Goal: Information Seeking & Learning: Learn about a topic

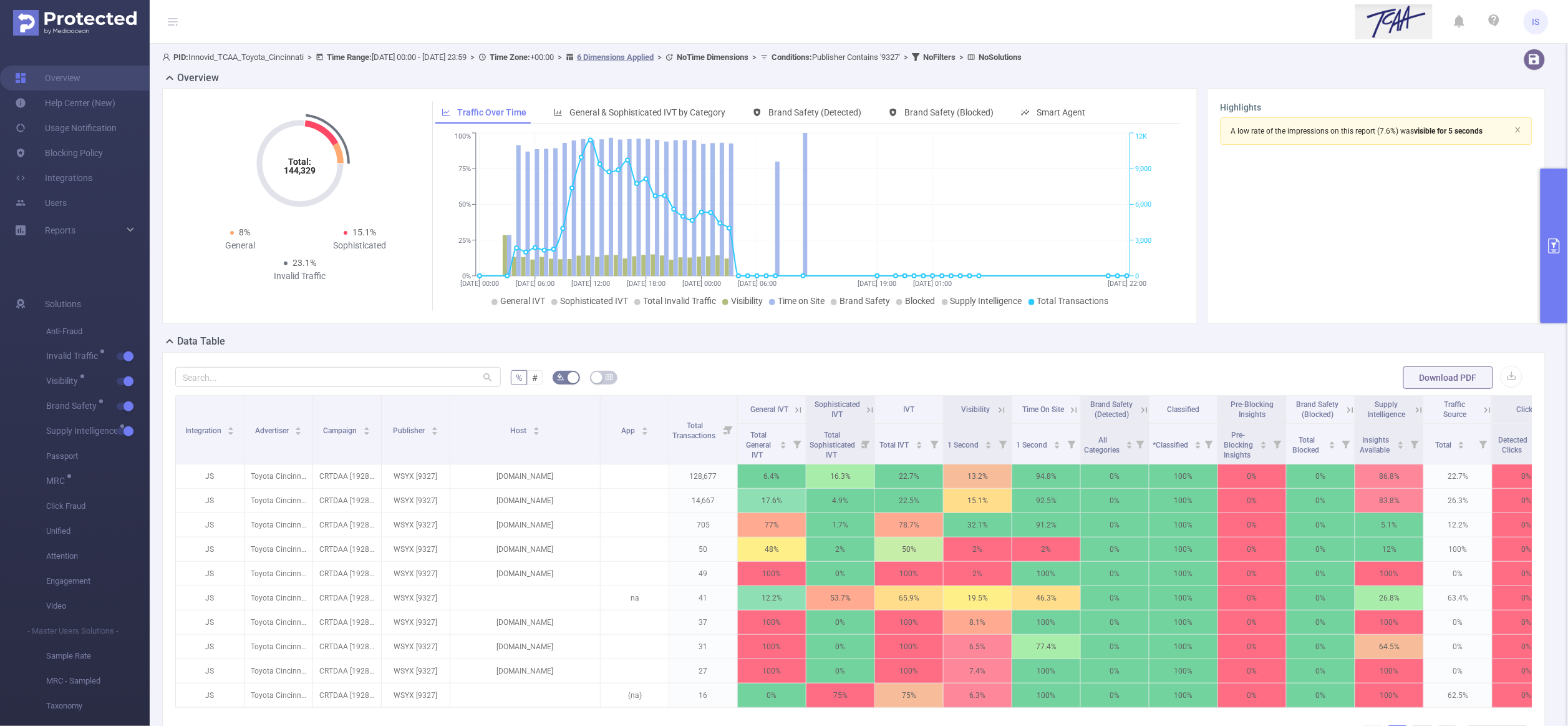
click at [903, 350] on div "Data Table" at bounding box center [859, 343] width 1394 height 18
click at [1552, 199] on button "primary" at bounding box center [1553, 245] width 27 height 155
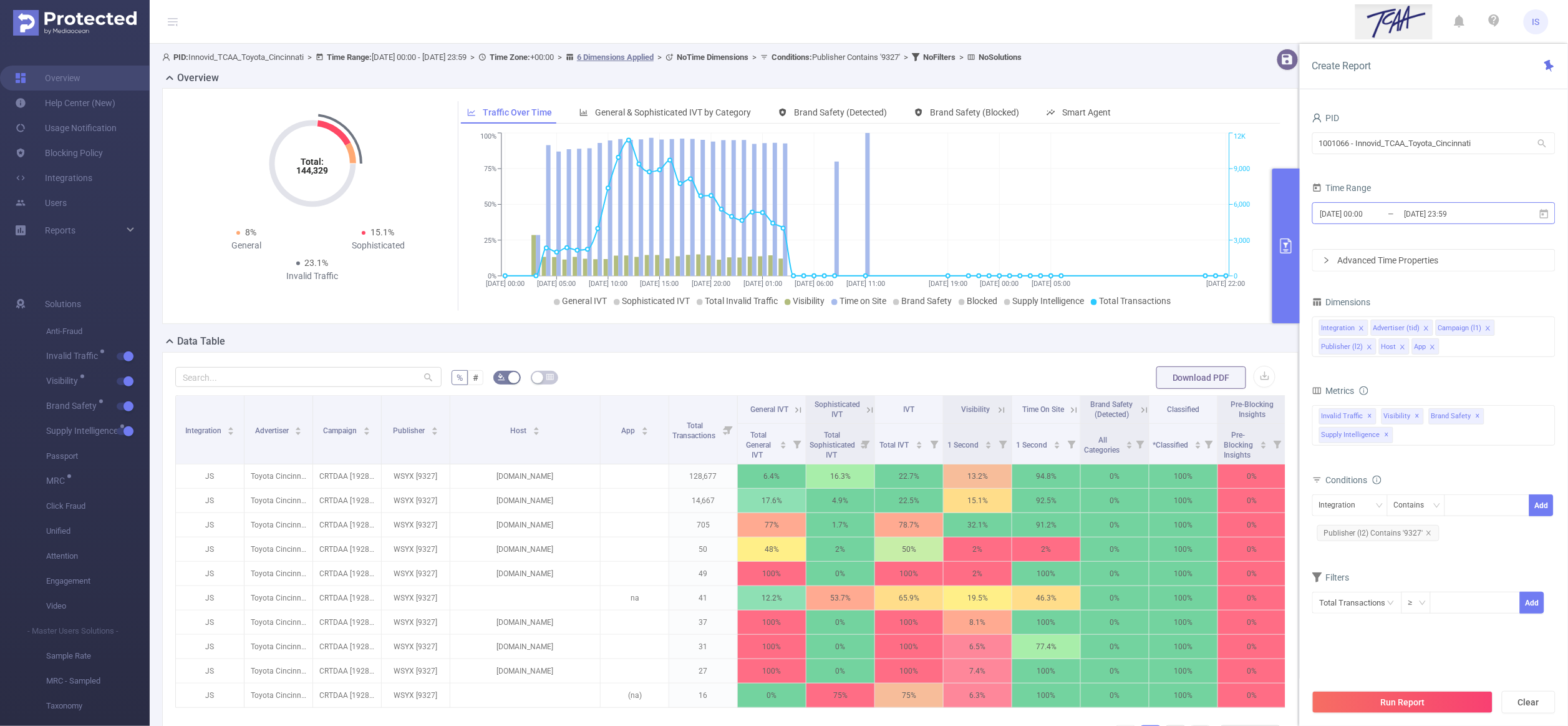
click at [1396, 219] on input "2025-09-12 00:00" at bounding box center [1370, 214] width 101 height 17
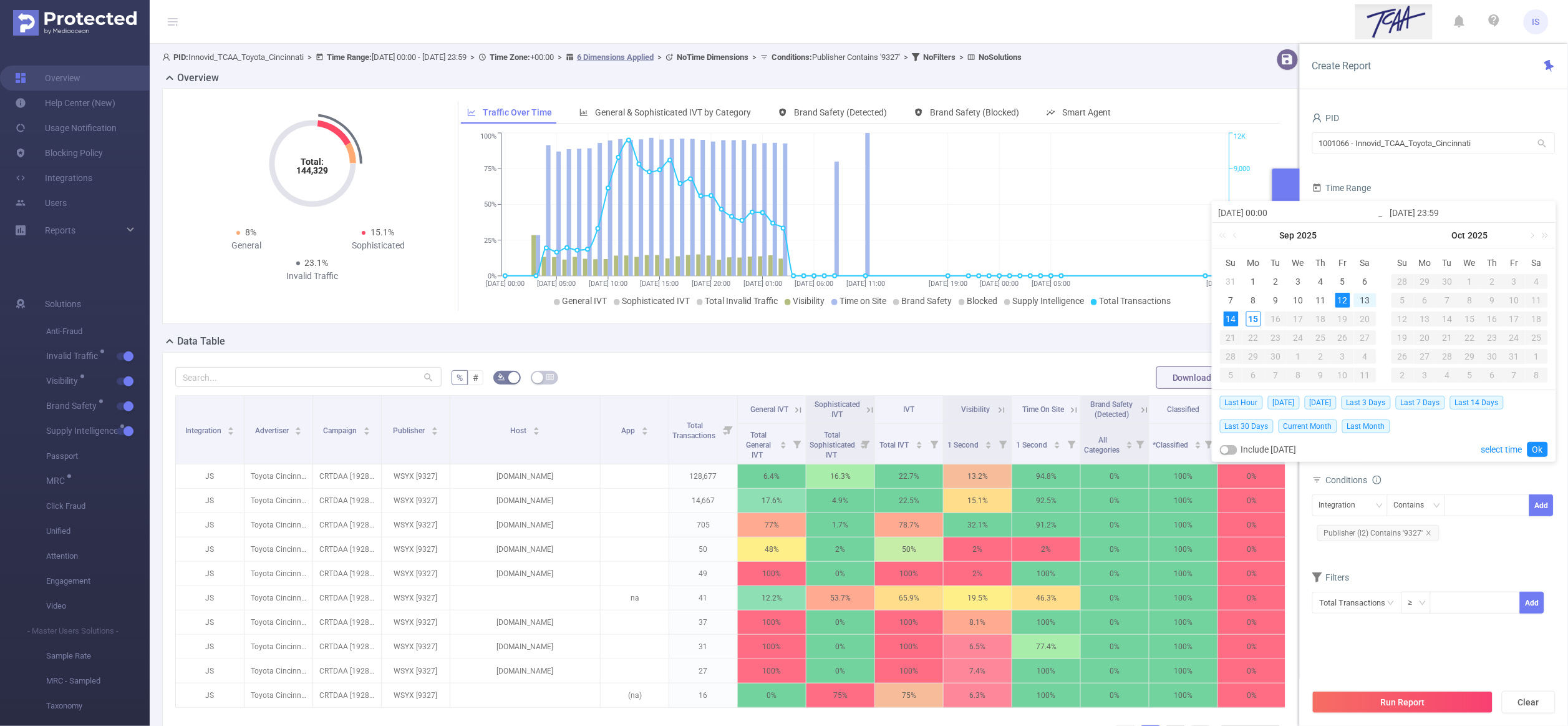
click at [1227, 450] on button "button" at bounding box center [1229, 450] width 18 height 10
type input "2025-09-15 23:59"
click at [1404, 669] on section "PID 1001066 - Innovid_TCAA_Toyota_Cincinnati 1001066 - Innovid_TCAA_Toyota_Cinc…" at bounding box center [1433, 396] width 243 height 573
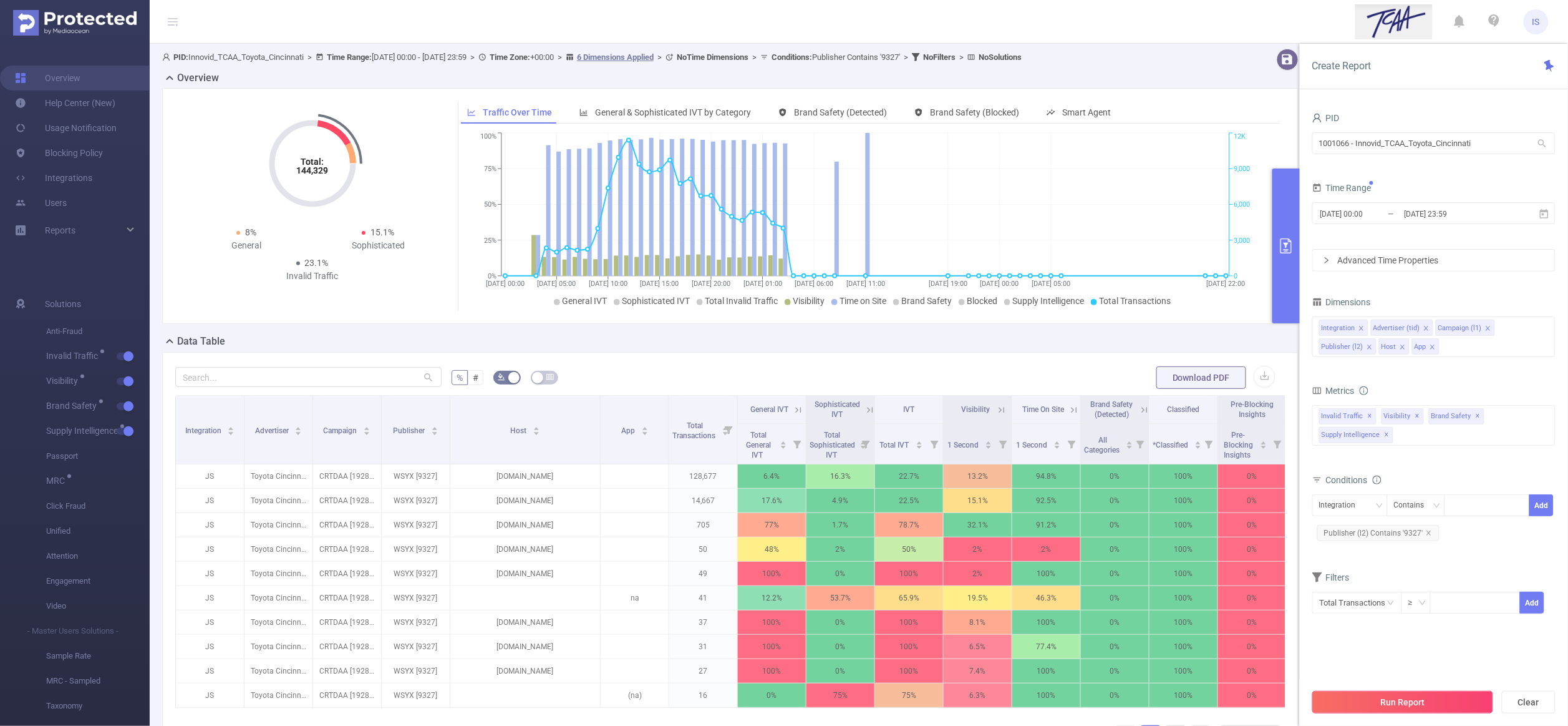
click at [1411, 698] on button "Run Report" at bounding box center [1402, 702] width 181 height 23
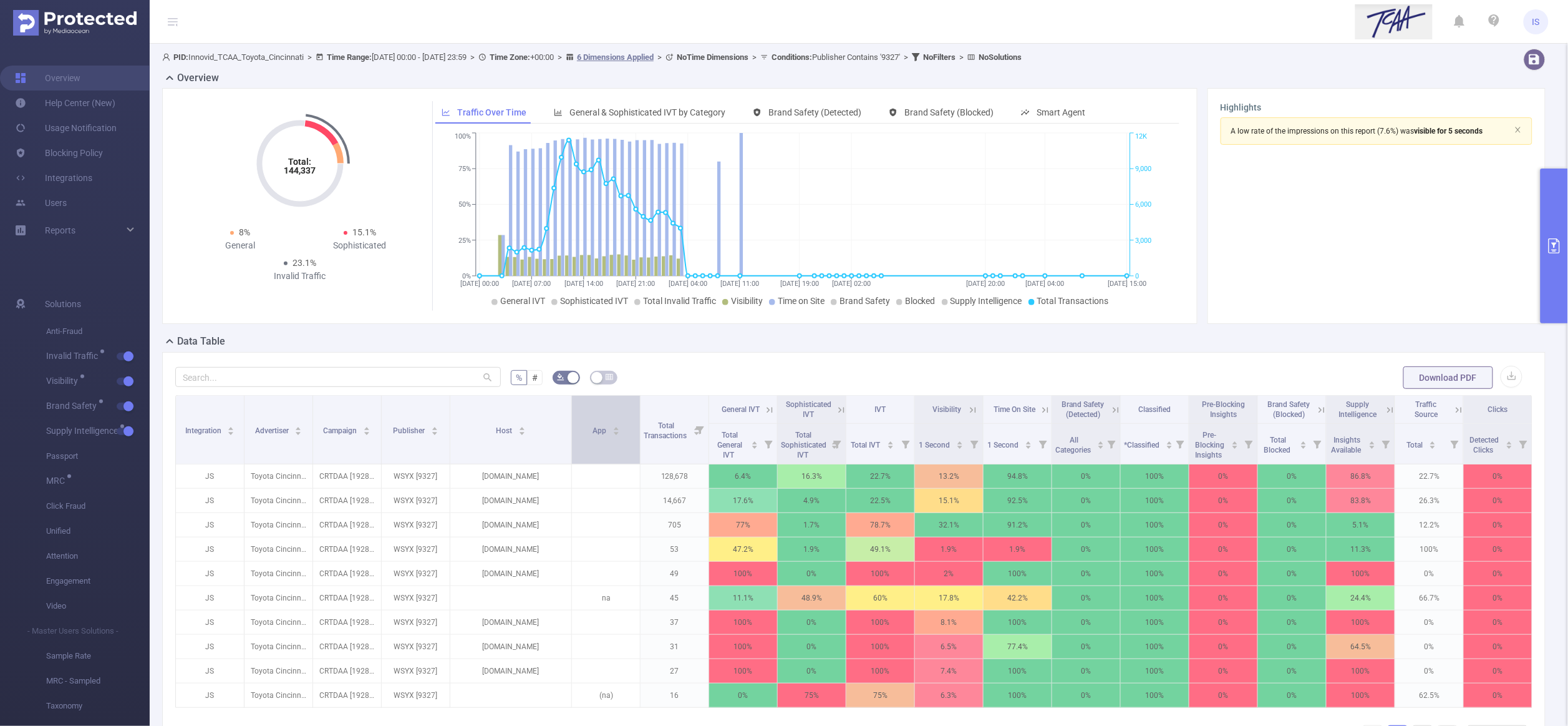
drag, startPoint x: 525, startPoint y: 430, endPoint x: 569, endPoint y: 441, distance: 45.4
click at [569, 441] on span at bounding box center [571, 430] width 6 height 68
click at [843, 407] on icon at bounding box center [841, 410] width 11 height 11
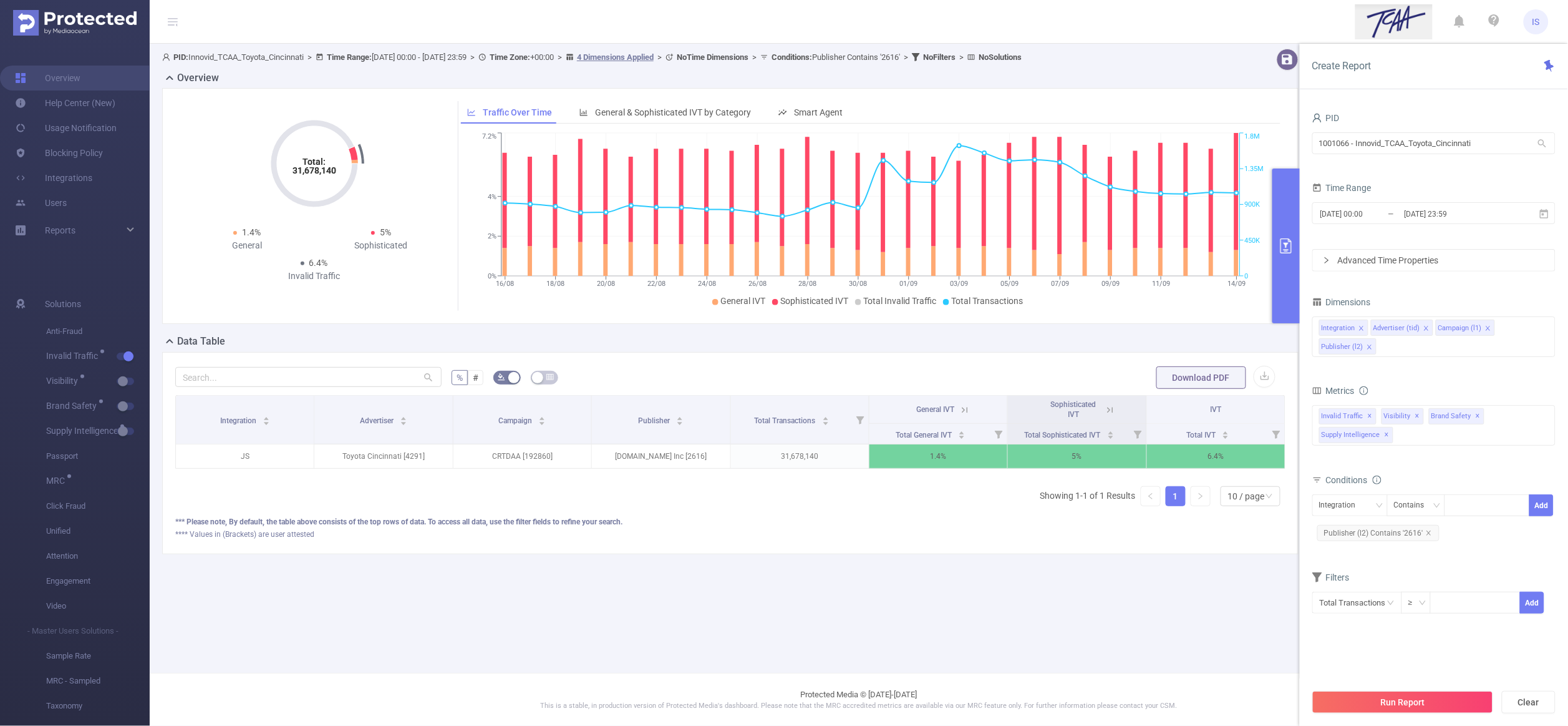
click at [1110, 409] on icon at bounding box center [1110, 410] width 11 height 11
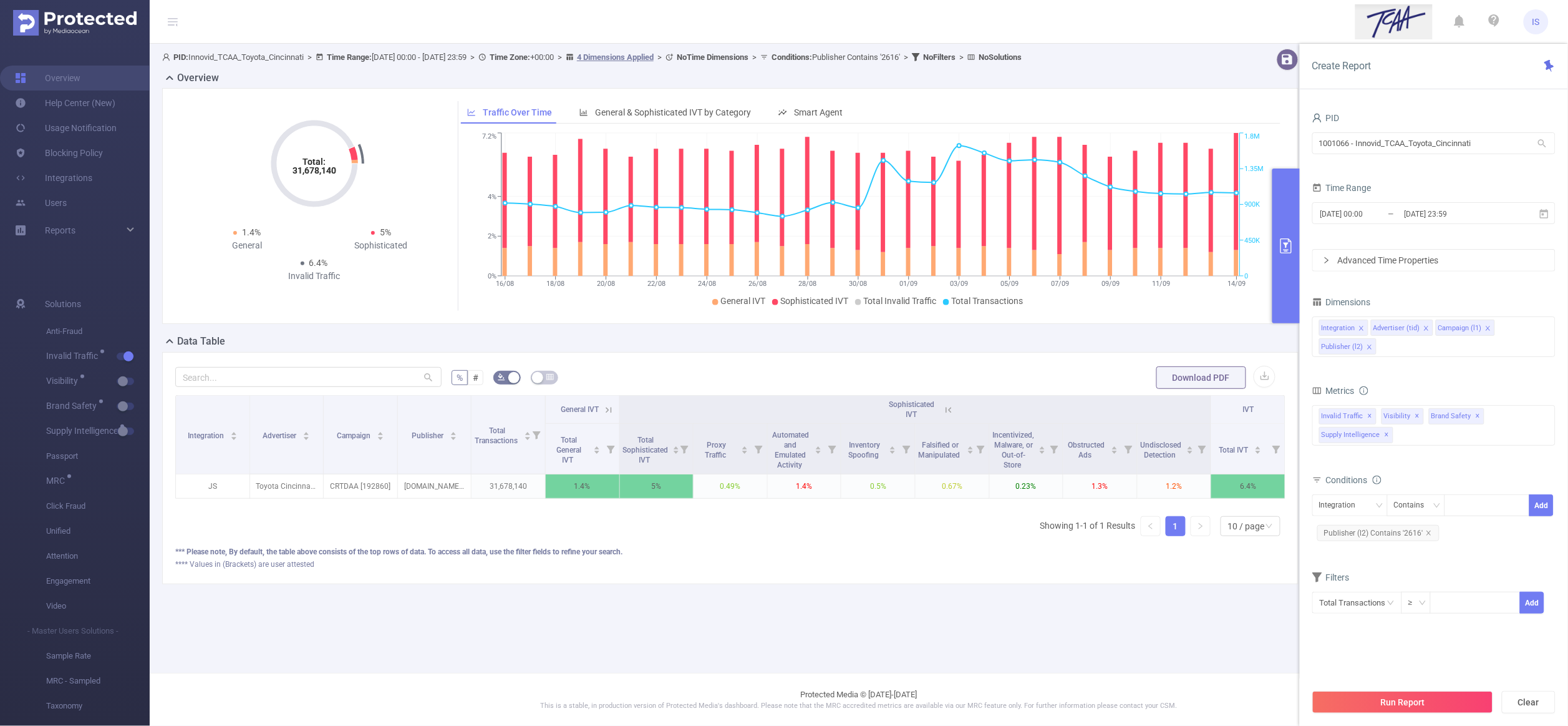
click at [934, 410] on div "Sophisticated IVT" at bounding box center [911, 410] width 56 height 20
click at [944, 410] on icon at bounding box center [949, 410] width 11 height 11
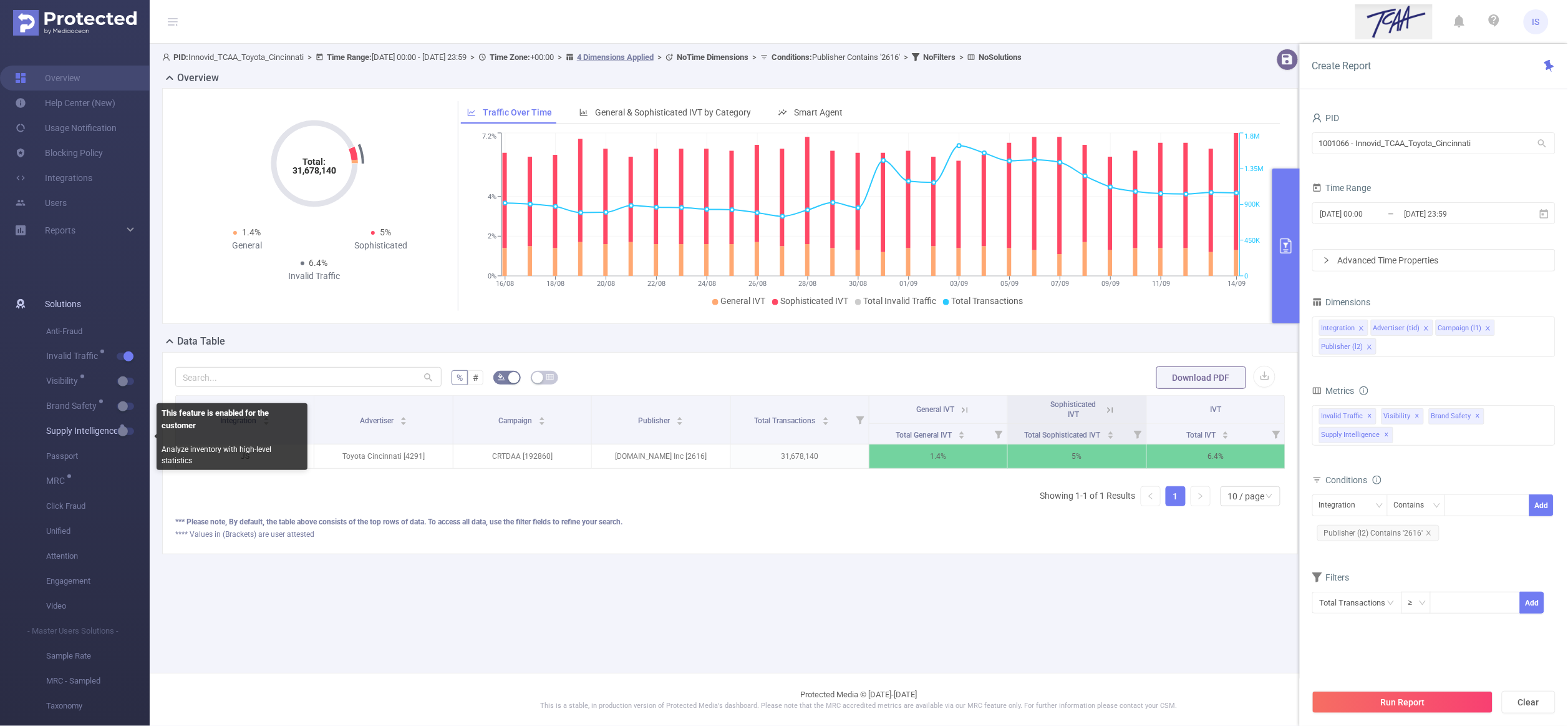
click at [128, 429] on span "button" at bounding box center [137, 431] width 16 height 6
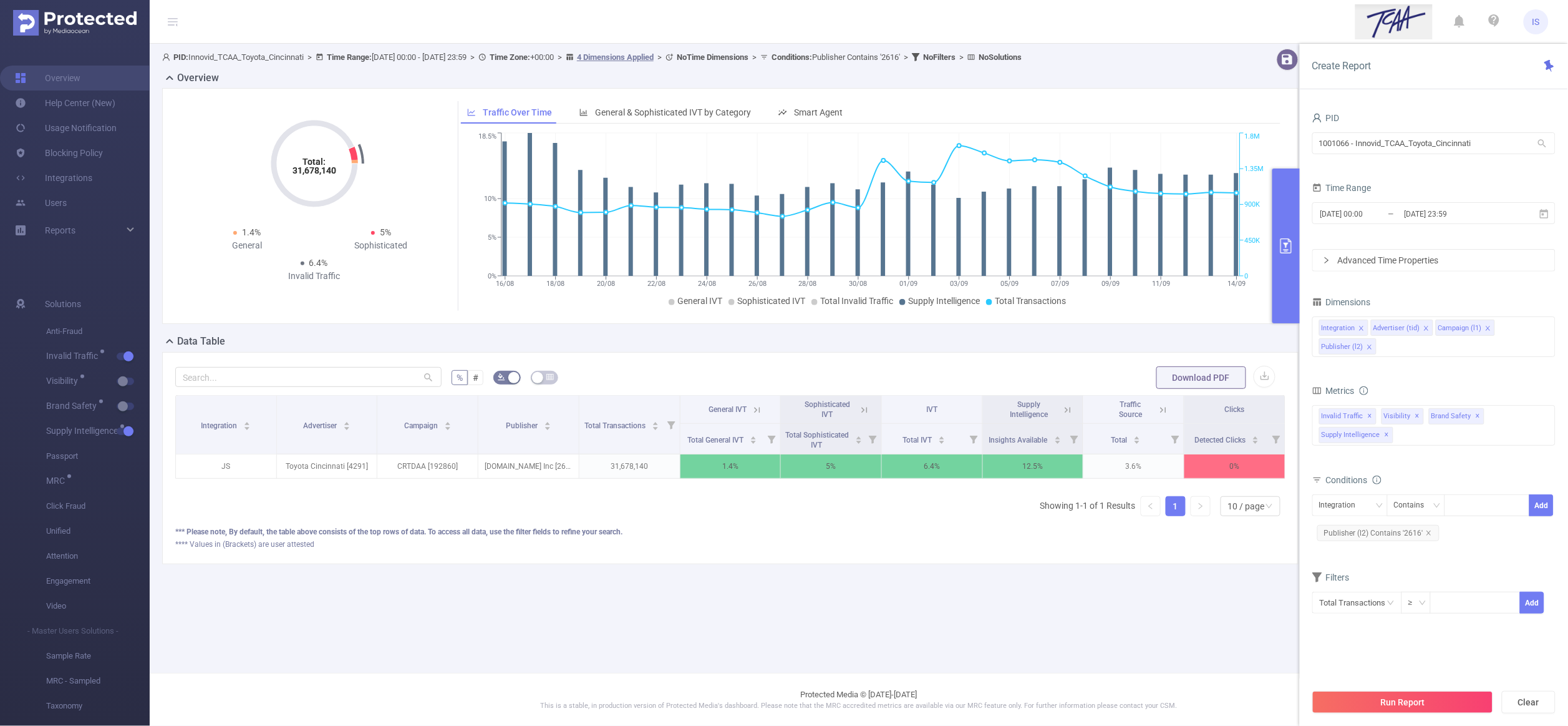
scroll to position [0, 2]
click at [1066, 413] on icon at bounding box center [1066, 410] width 11 height 11
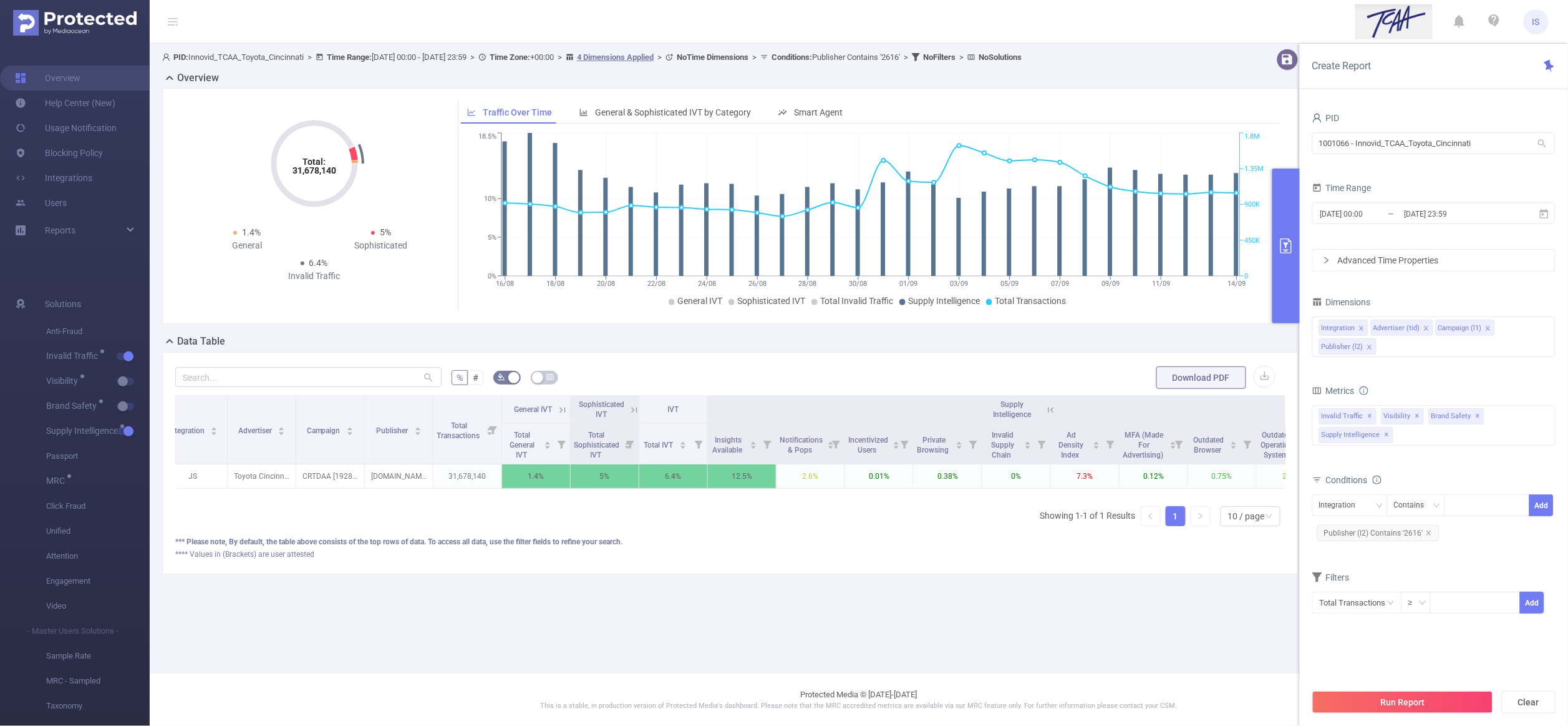
scroll to position [0, 0]
click at [1453, 354] on div "Integration Advertiser (tid) Campaign (l1) Publisher (l2)" at bounding box center [1433, 336] width 243 height 40
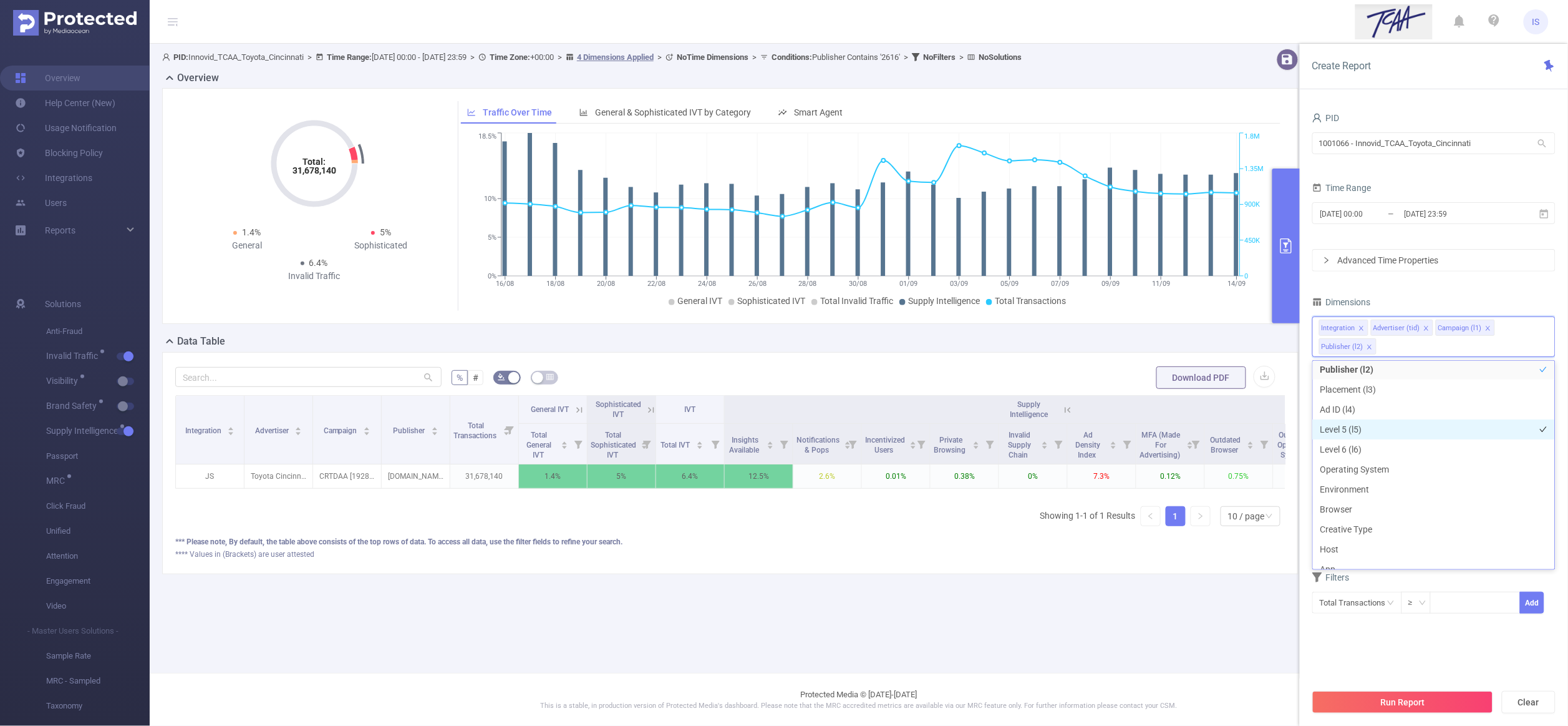
scroll to position [94, 0]
click at [1352, 521] on li "Host" at bounding box center [1433, 519] width 242 height 20
click at [1356, 538] on li "App" at bounding box center [1433, 539] width 242 height 20
click at [1425, 698] on button "Run Report" at bounding box center [1402, 702] width 181 height 23
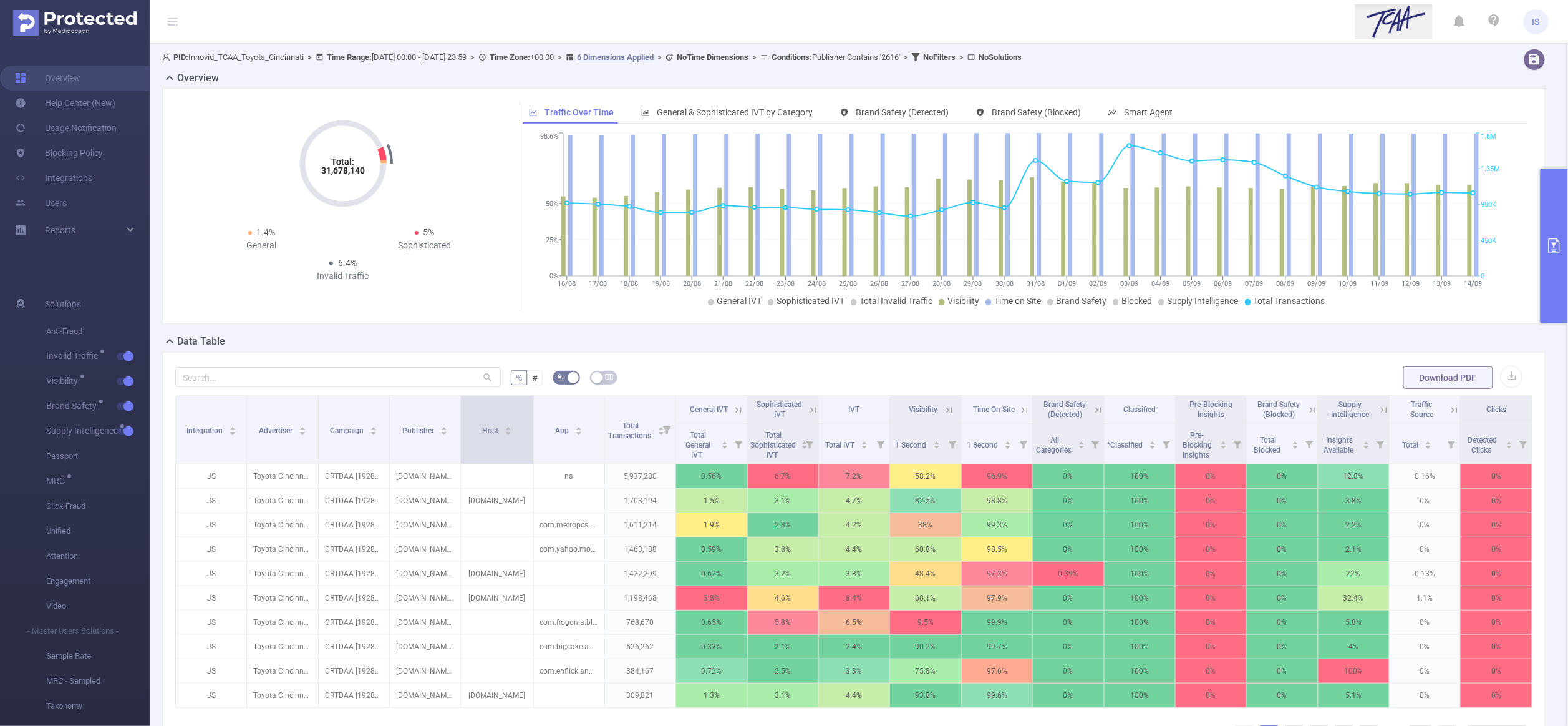
click at [530, 455] on span at bounding box center [533, 430] width 6 height 68
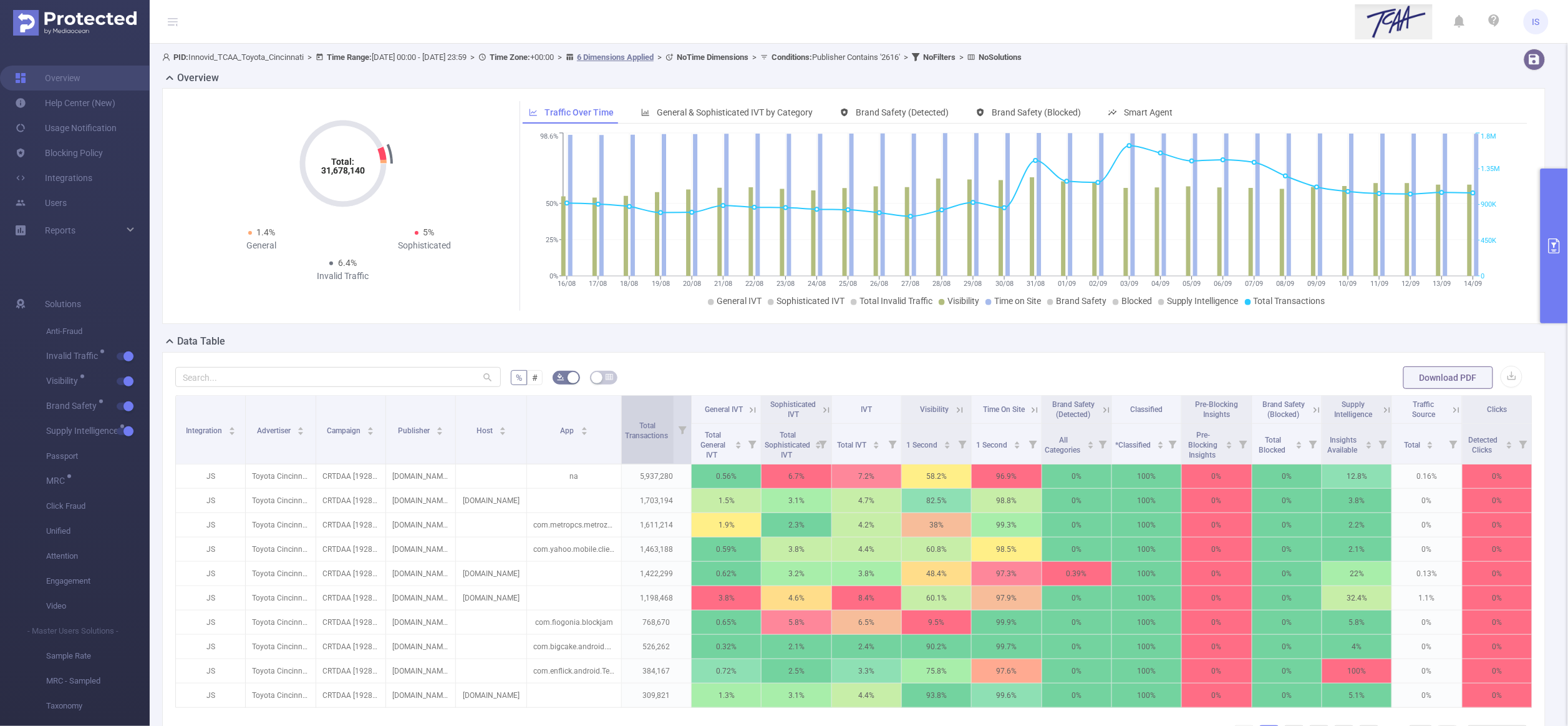
drag, startPoint x: 598, startPoint y: 452, endPoint x: 616, endPoint y: 457, distance: 18.7
click at [618, 457] on span at bounding box center [621, 430] width 6 height 68
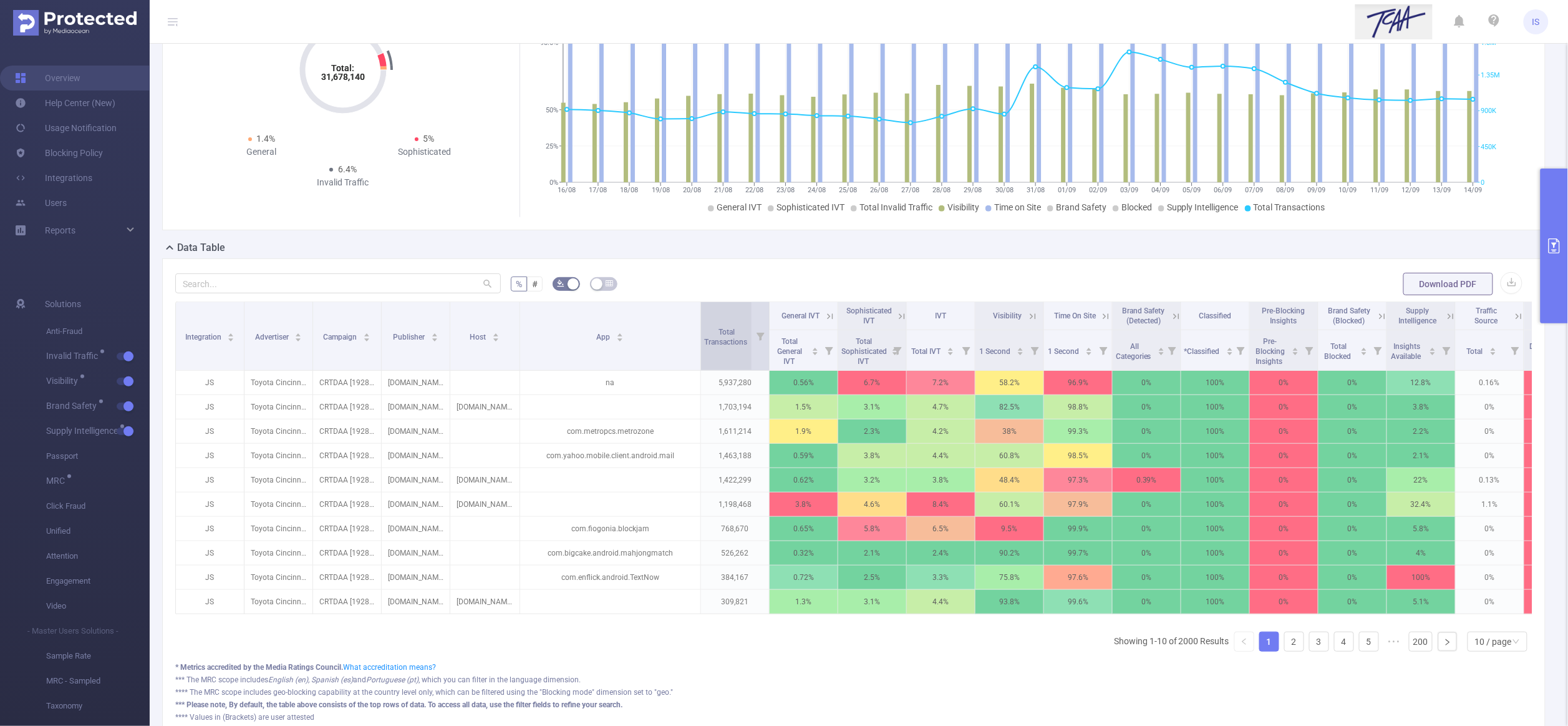
drag, startPoint x: 614, startPoint y: 355, endPoint x: 699, endPoint y: 367, distance: 85.8
click at [699, 367] on span at bounding box center [700, 336] width 6 height 68
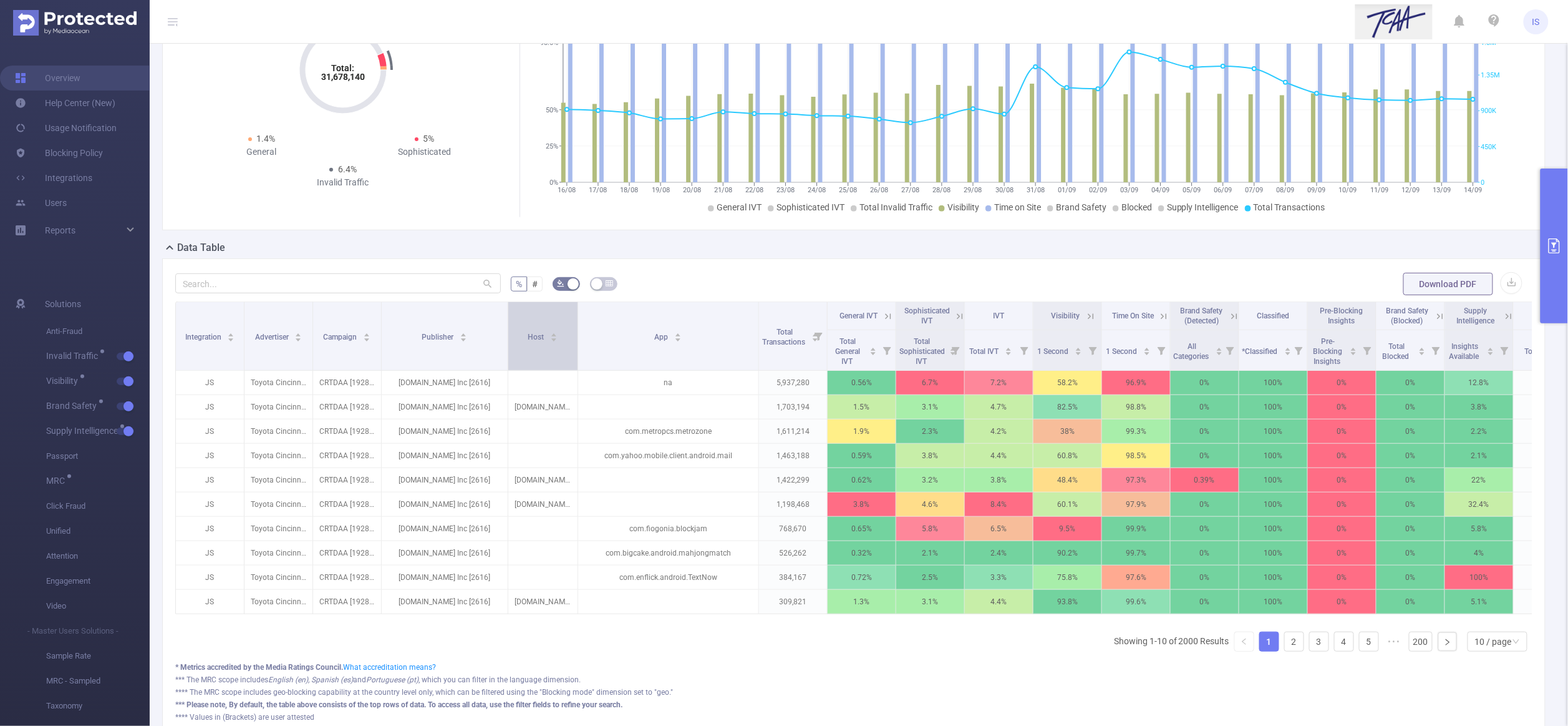
drag, startPoint x: 448, startPoint y: 333, endPoint x: 506, endPoint y: 335, distance: 58.0
click at [506, 335] on span at bounding box center [507, 336] width 6 height 68
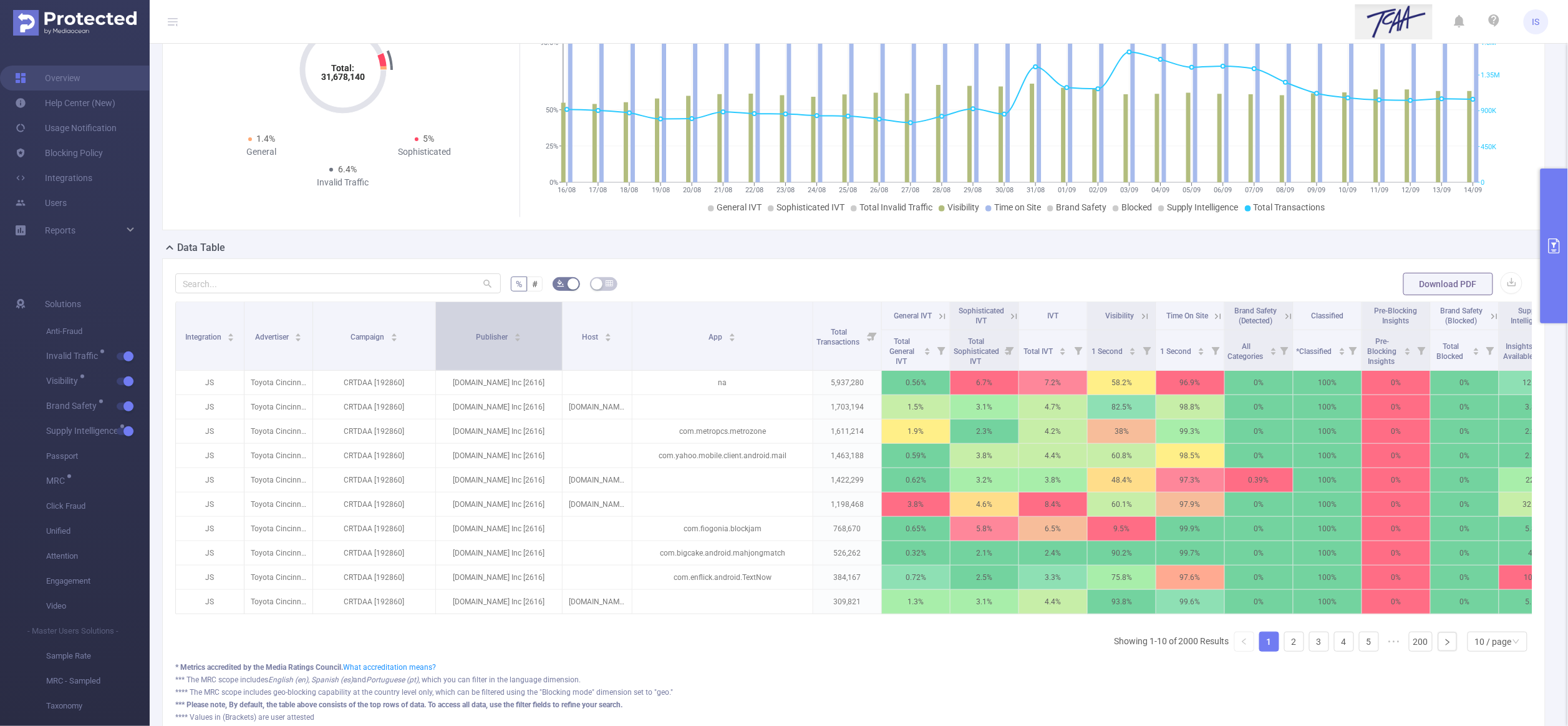
drag, startPoint x: 378, startPoint y: 329, endPoint x: 432, endPoint y: 333, distance: 54.1
click at [432, 333] on span at bounding box center [435, 336] width 6 height 68
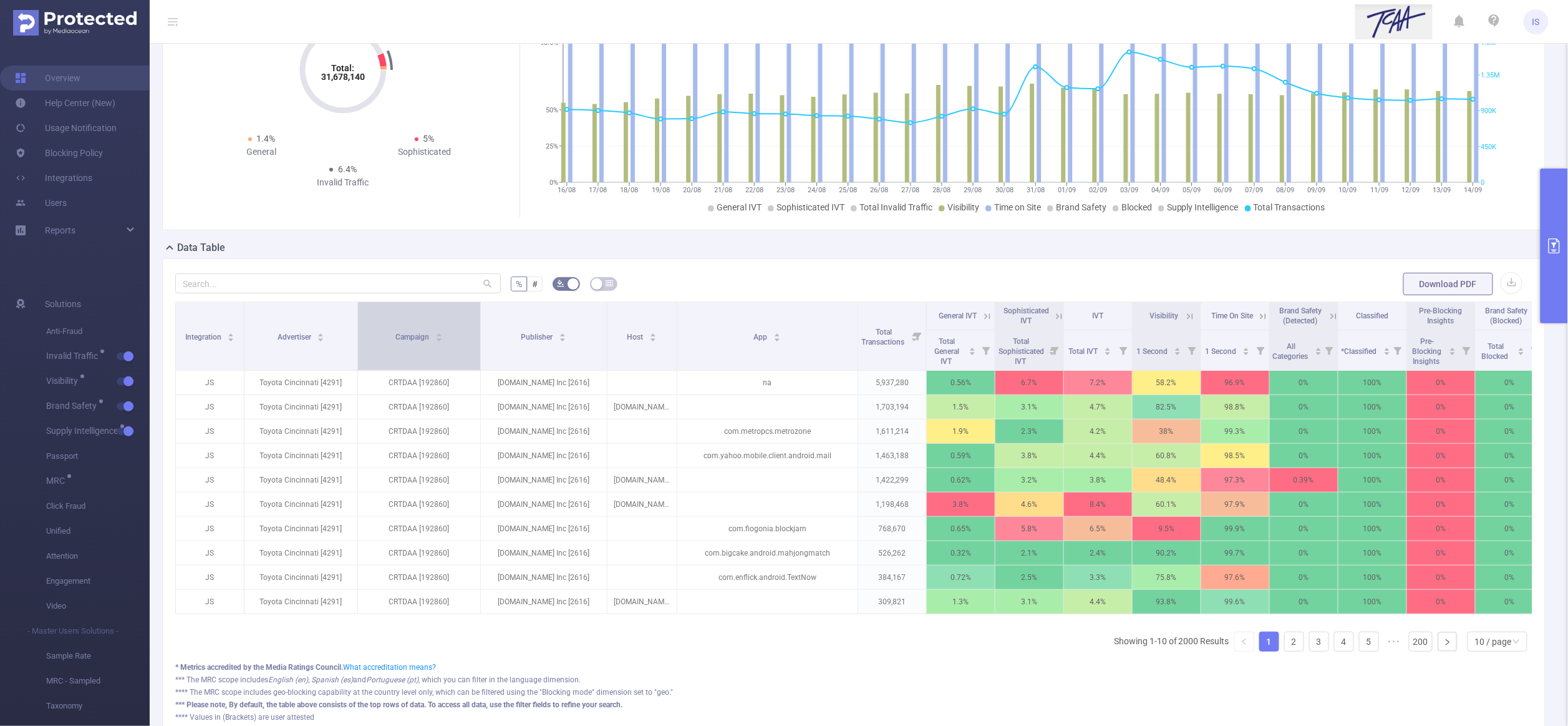
drag, startPoint x: 309, startPoint y: 326, endPoint x: 355, endPoint y: 333, distance: 46.5
click at [355, 333] on span at bounding box center [358, 336] width 6 height 68
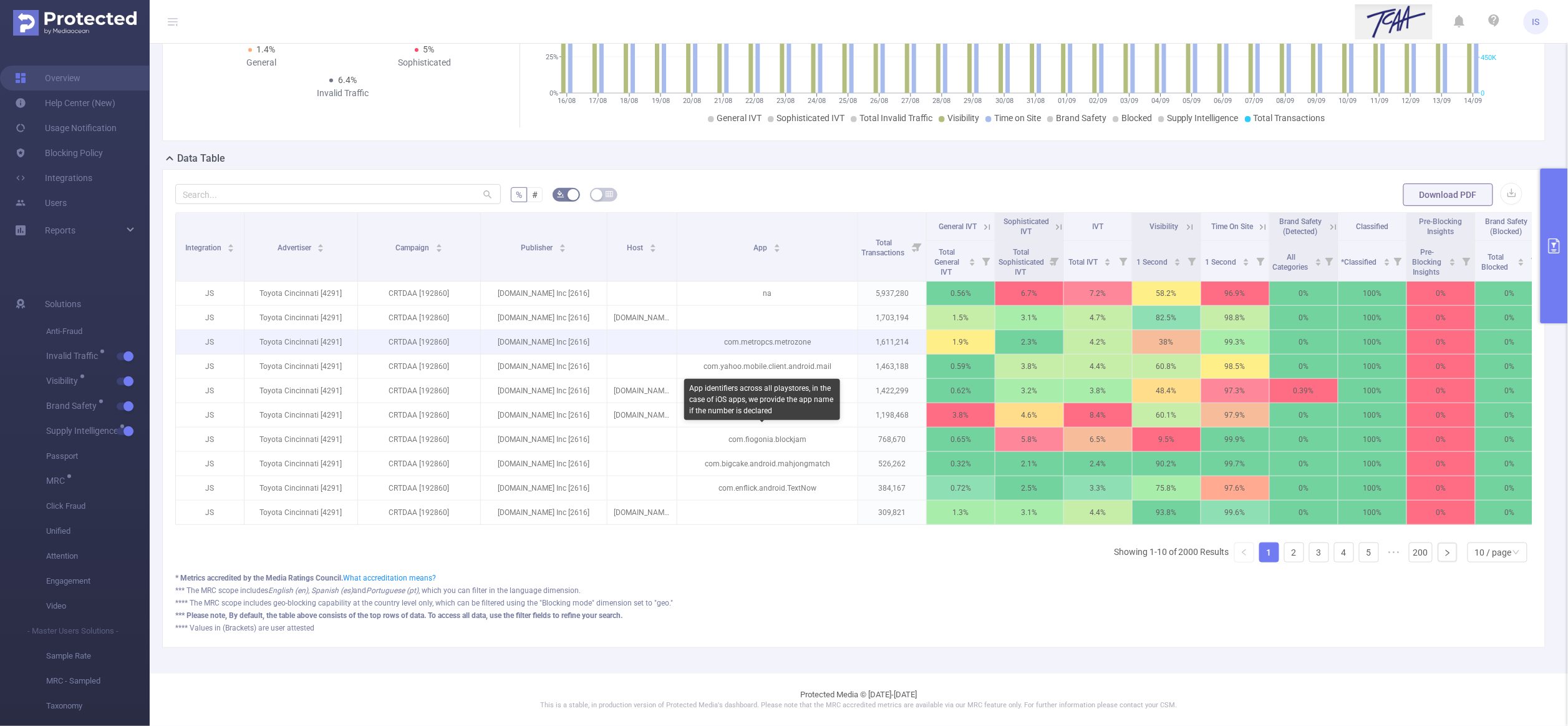
scroll to position [187, 0]
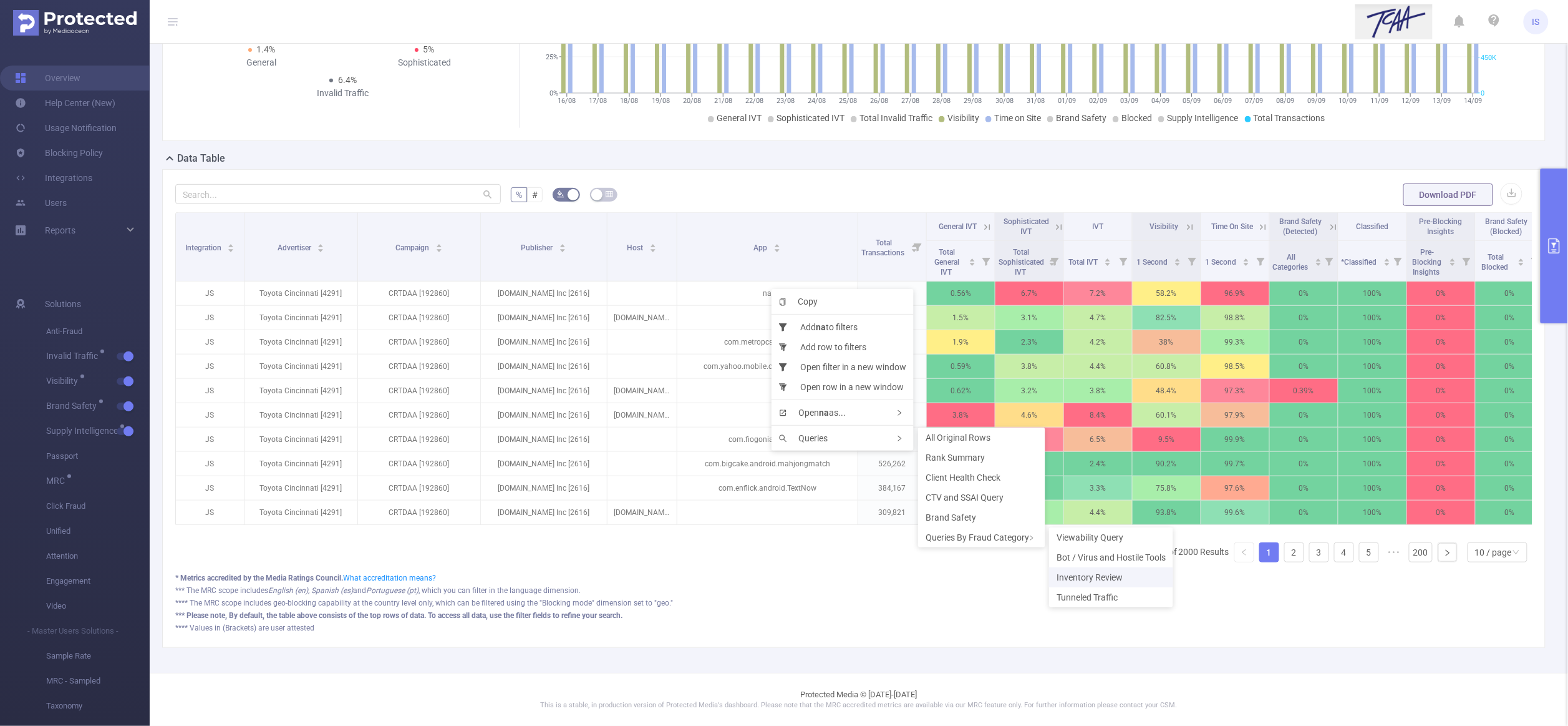
click at [1091, 573] on span "Inventory Review" at bounding box center [1090, 577] width 66 height 10
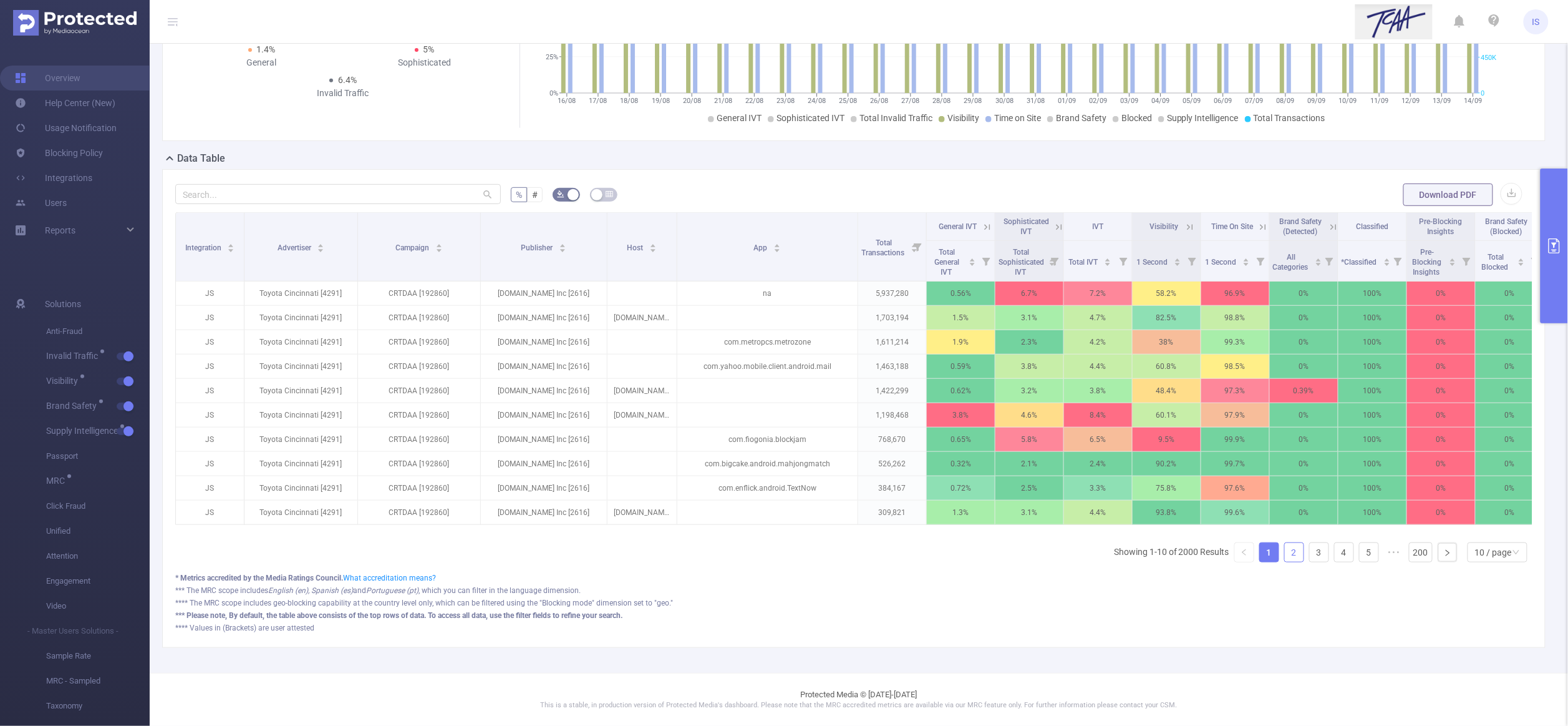
click at [1285, 562] on link "2" at bounding box center [1294, 553] width 19 height 19
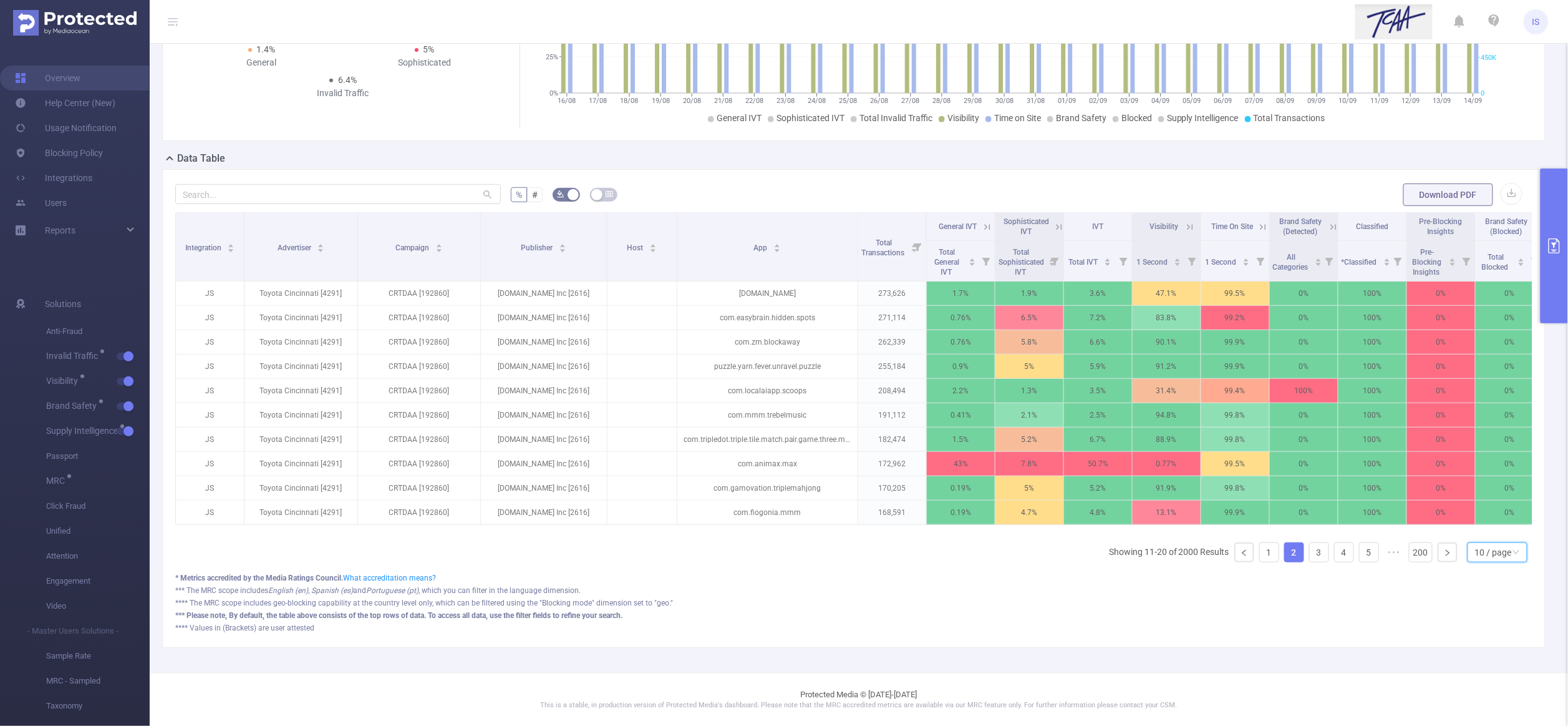
click at [1475, 562] on div "10 / page" at bounding box center [1493, 553] width 37 height 19
click at [1471, 479] on li "20 / page" at bounding box center [1483, 486] width 61 height 20
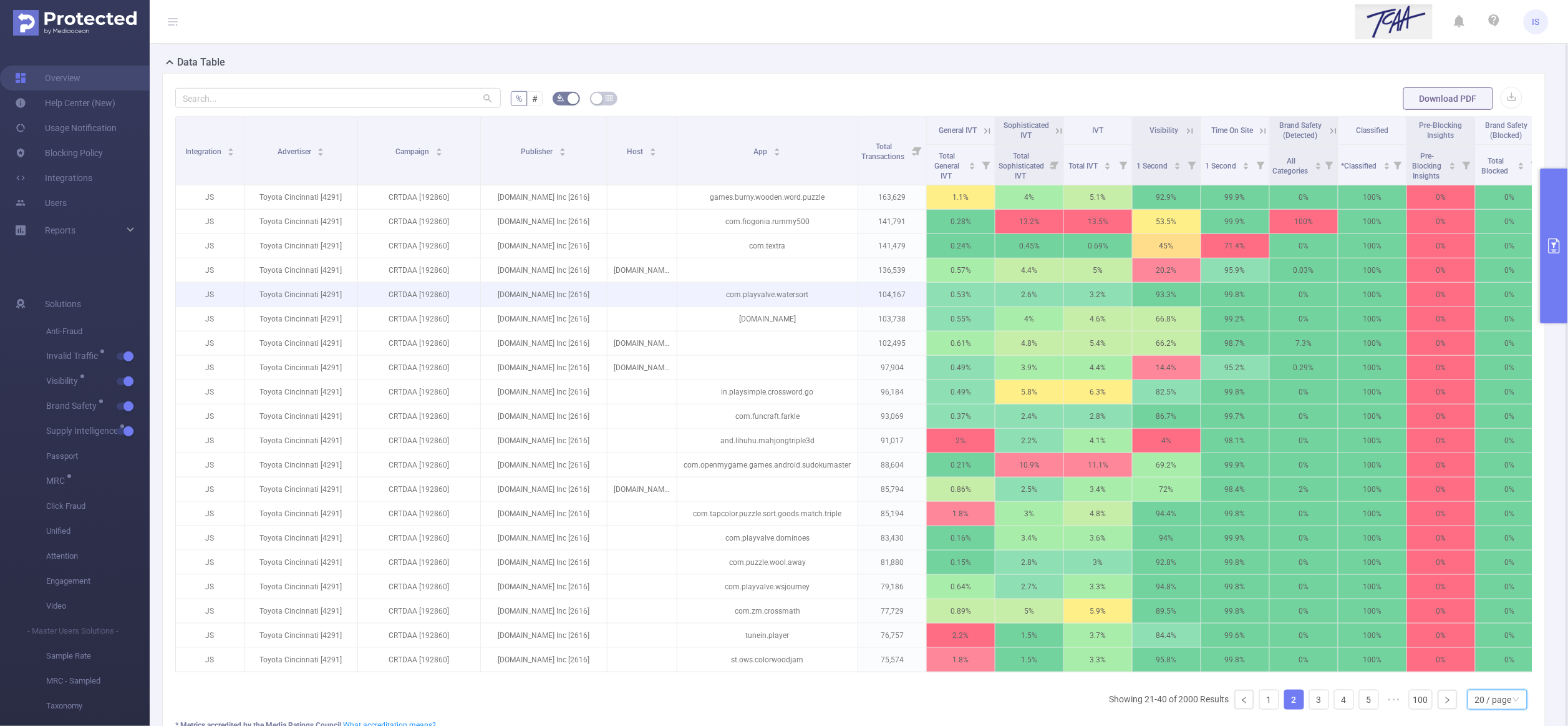
scroll to position [281, 0]
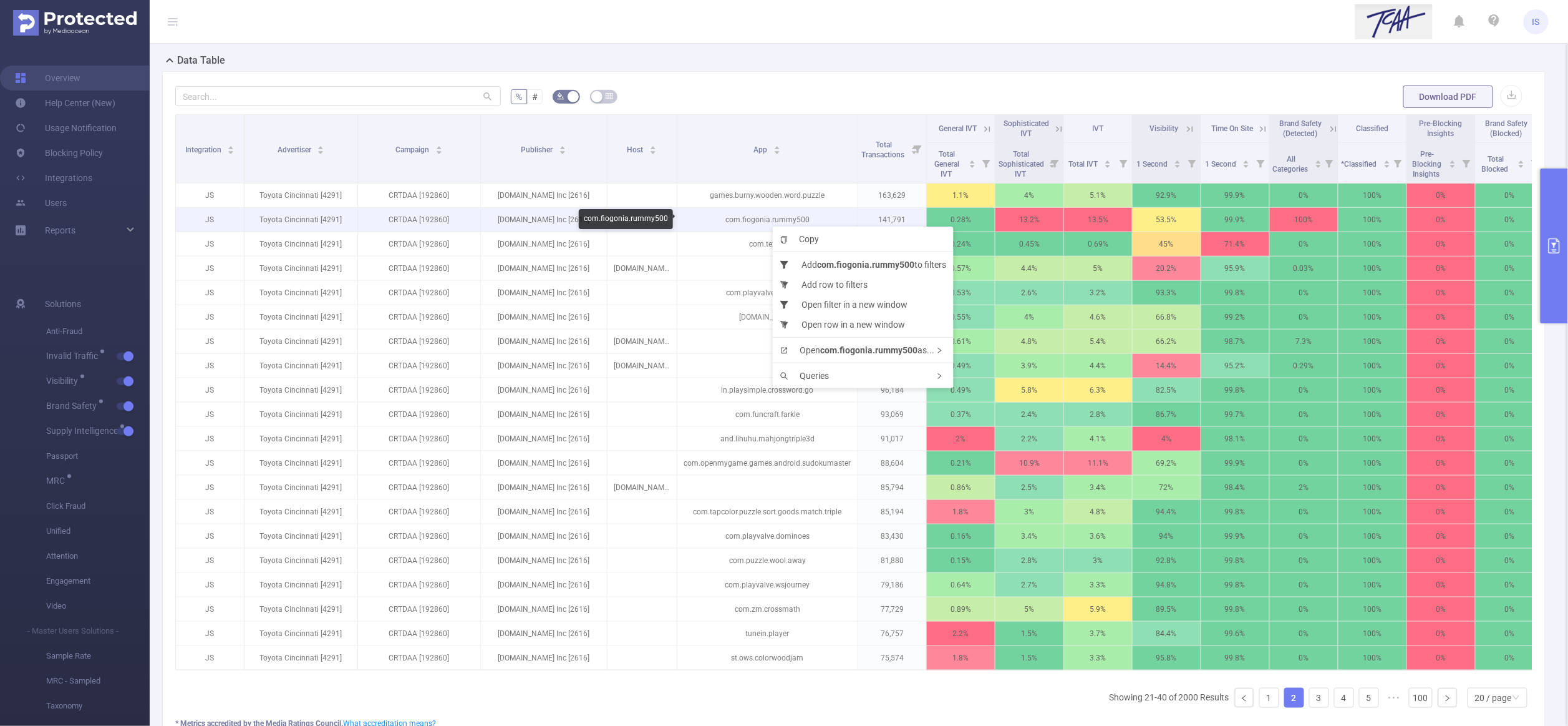
click at [734, 216] on p "com.fiogonia.rummy500" at bounding box center [767, 219] width 180 height 23
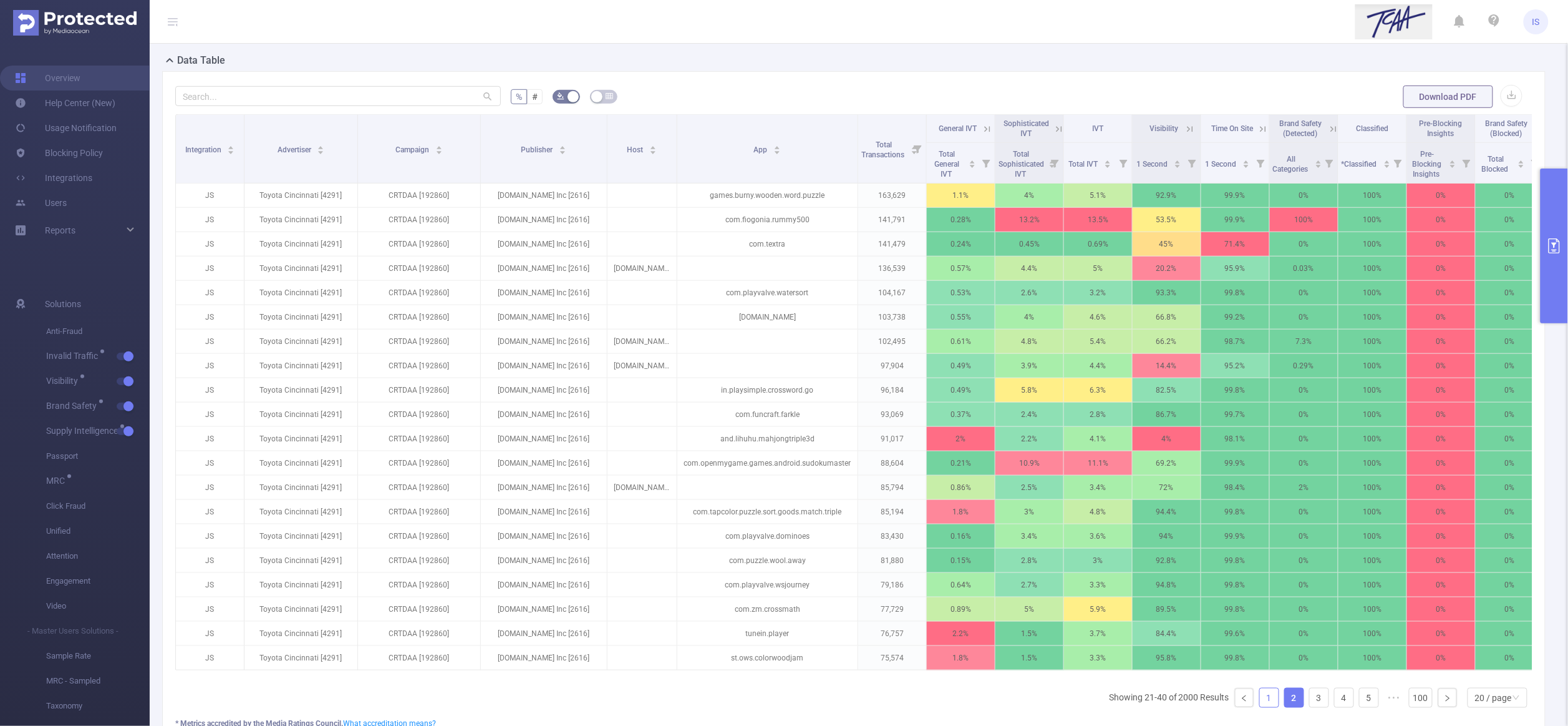
click at [1260, 707] on link "1" at bounding box center [1269, 698] width 19 height 19
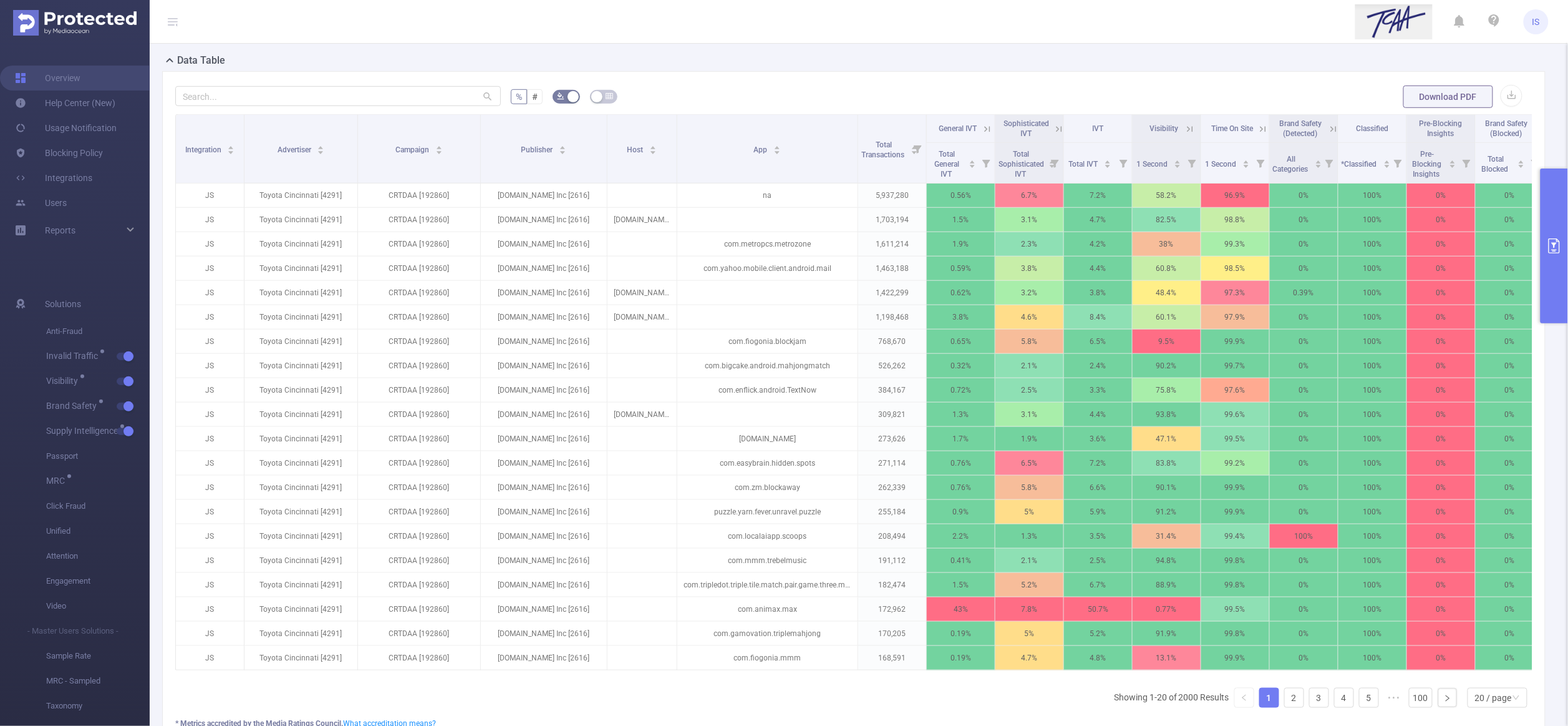
click at [1552, 199] on button "primary" at bounding box center [1553, 245] width 27 height 155
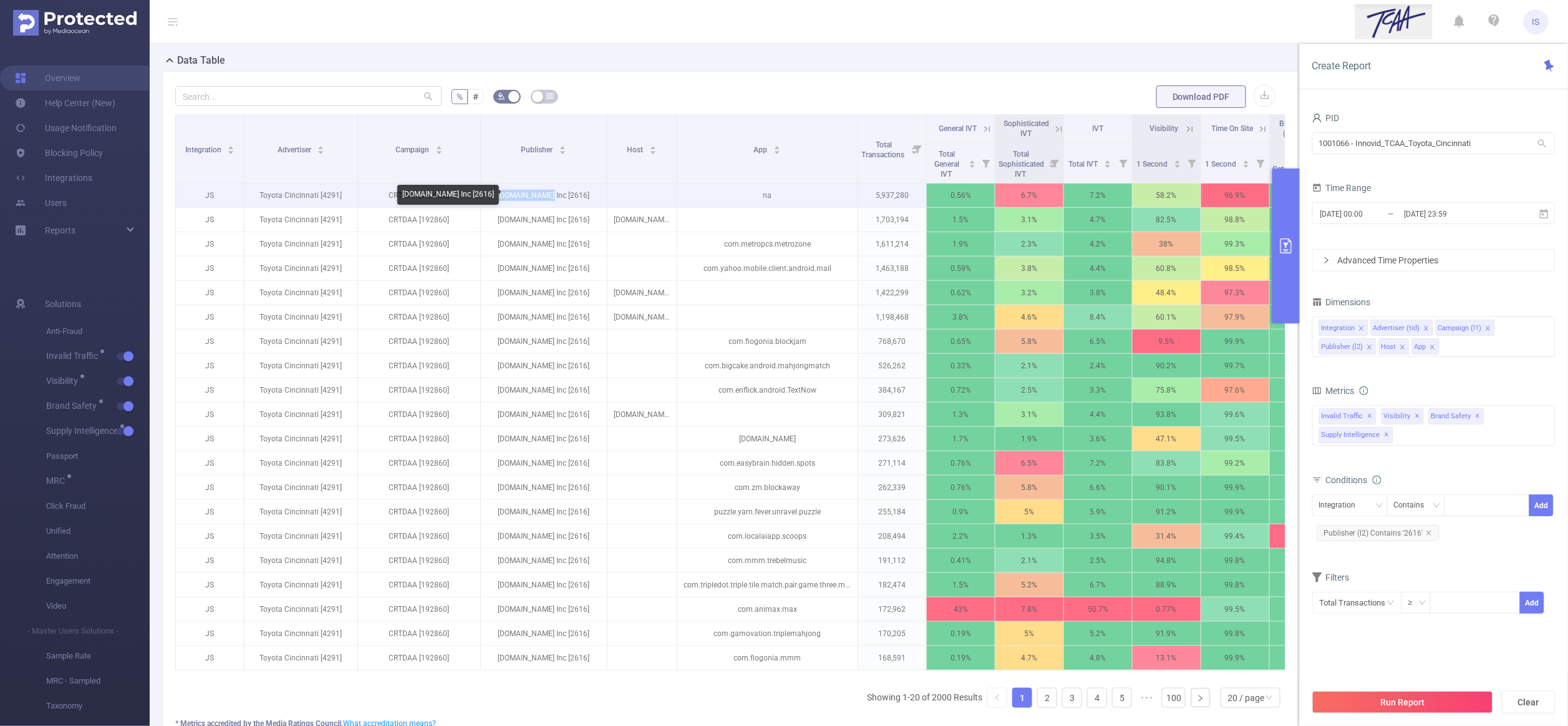
drag, startPoint x: 501, startPoint y: 197, endPoint x: 556, endPoint y: 201, distance: 55.1
click at [556, 201] on p "Cars.com Inc [2616]" at bounding box center [544, 195] width 126 height 23
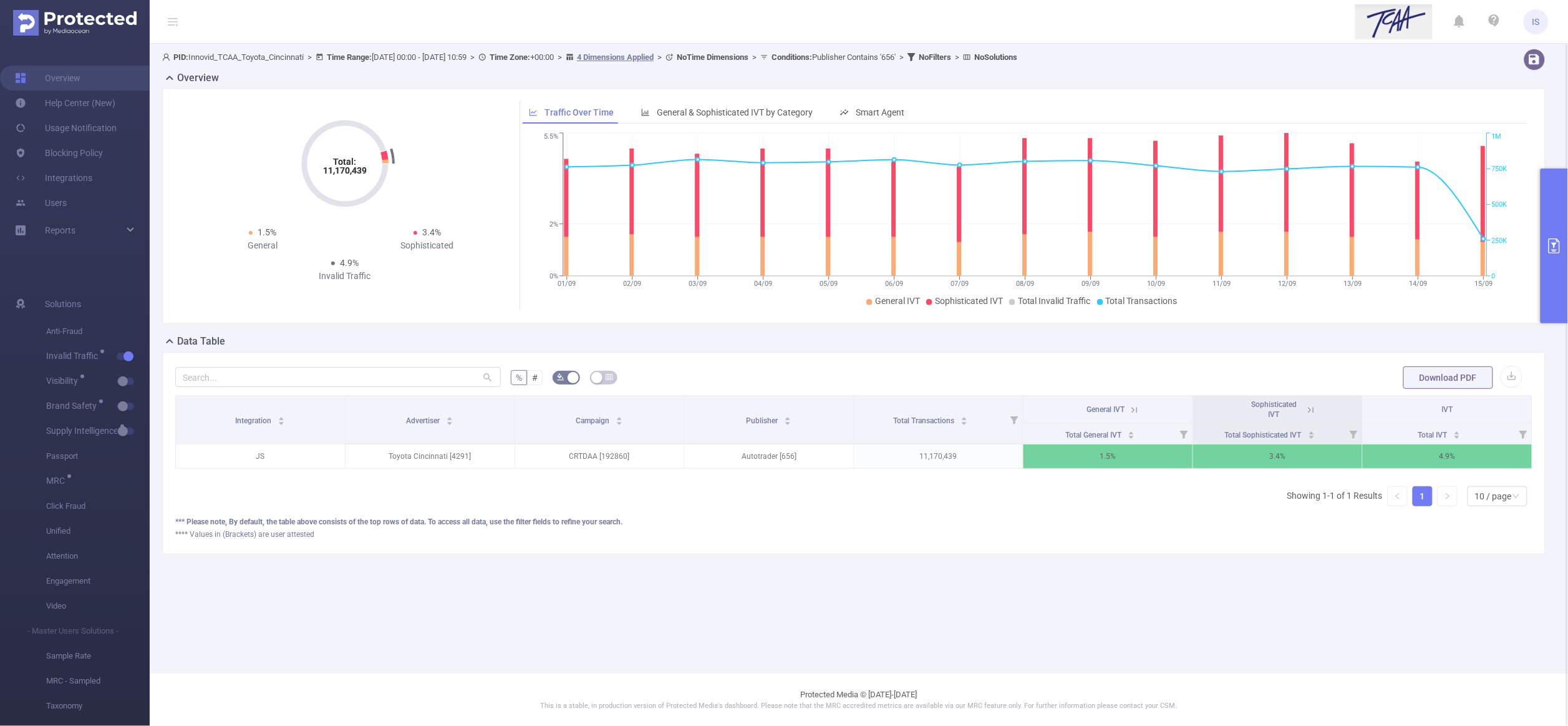
click at [1552, 213] on button "primary" at bounding box center [1553, 245] width 27 height 155
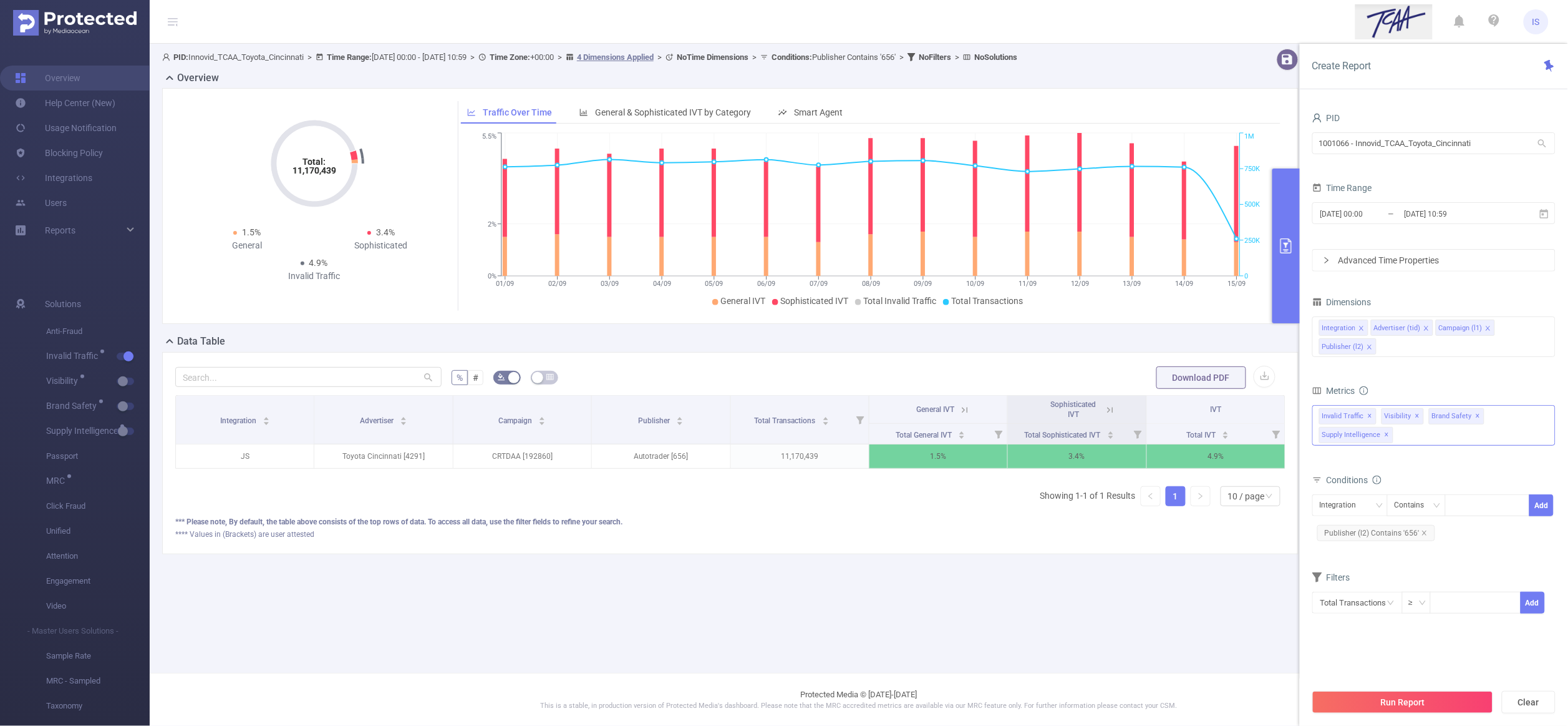
click at [1435, 437] on div "Invalid Traffic ✕ Visibility ✕ Brand Safety ✕ Supply Intelligence ✕" at bounding box center [1433, 425] width 243 height 40
click at [1453, 472] on div "Conditions" at bounding box center [1433, 481] width 243 height 21
click at [1415, 359] on div "Integration Advertiser (tid) Campaign (l1) Publisher (l2)" at bounding box center [1433, 338] width 243 height 48
click at [1419, 350] on div "Integration Advertiser (tid) Campaign (l1) Publisher (l2)" at bounding box center [1433, 336] width 243 height 40
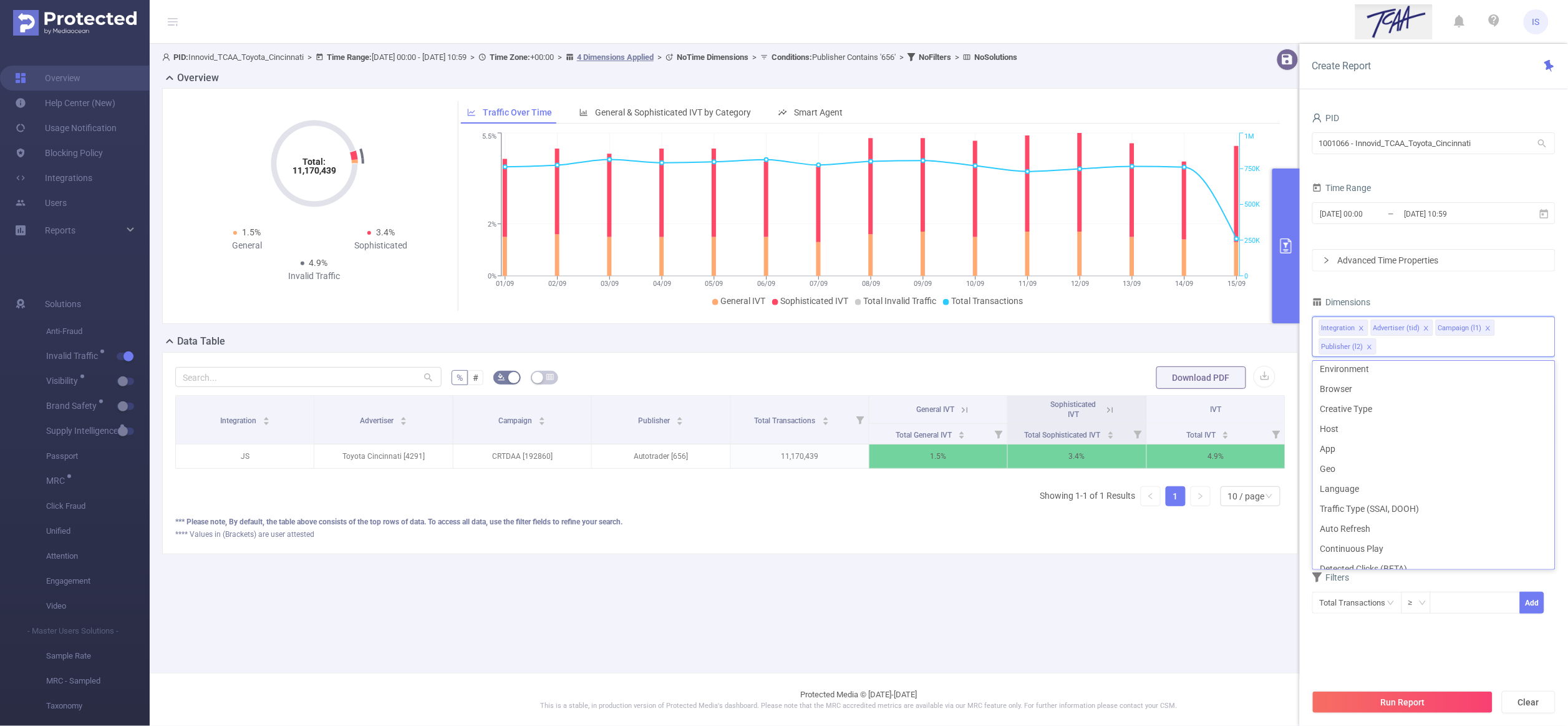
scroll to position [187, 0]
click at [1347, 429] on li "Host" at bounding box center [1433, 426] width 242 height 20
click at [1349, 445] on li "App" at bounding box center [1433, 446] width 242 height 20
click at [1390, 711] on button "Run Report" at bounding box center [1402, 702] width 181 height 23
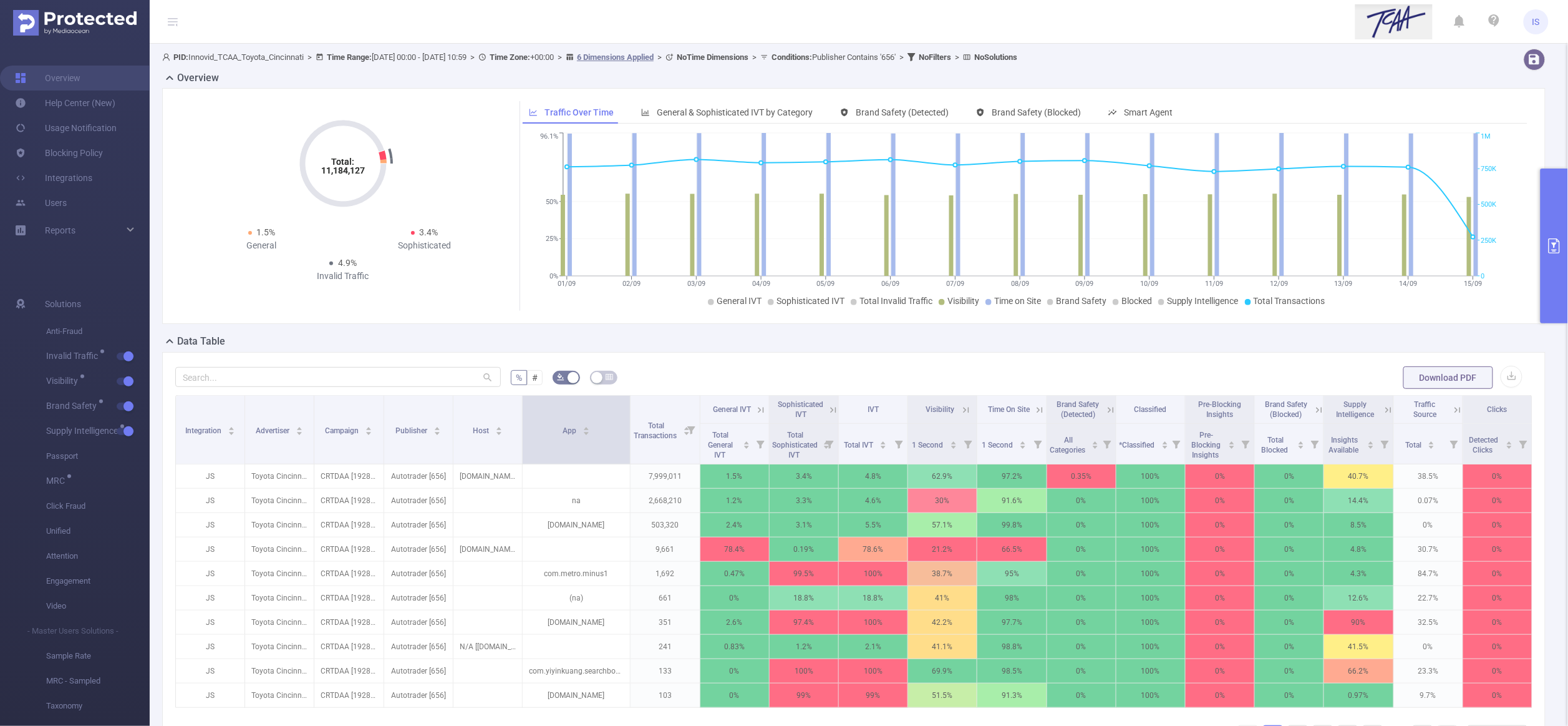
drag, startPoint x: 601, startPoint y: 448, endPoint x: 624, endPoint y: 446, distance: 23.1
click at [627, 446] on span at bounding box center [630, 430] width 6 height 68
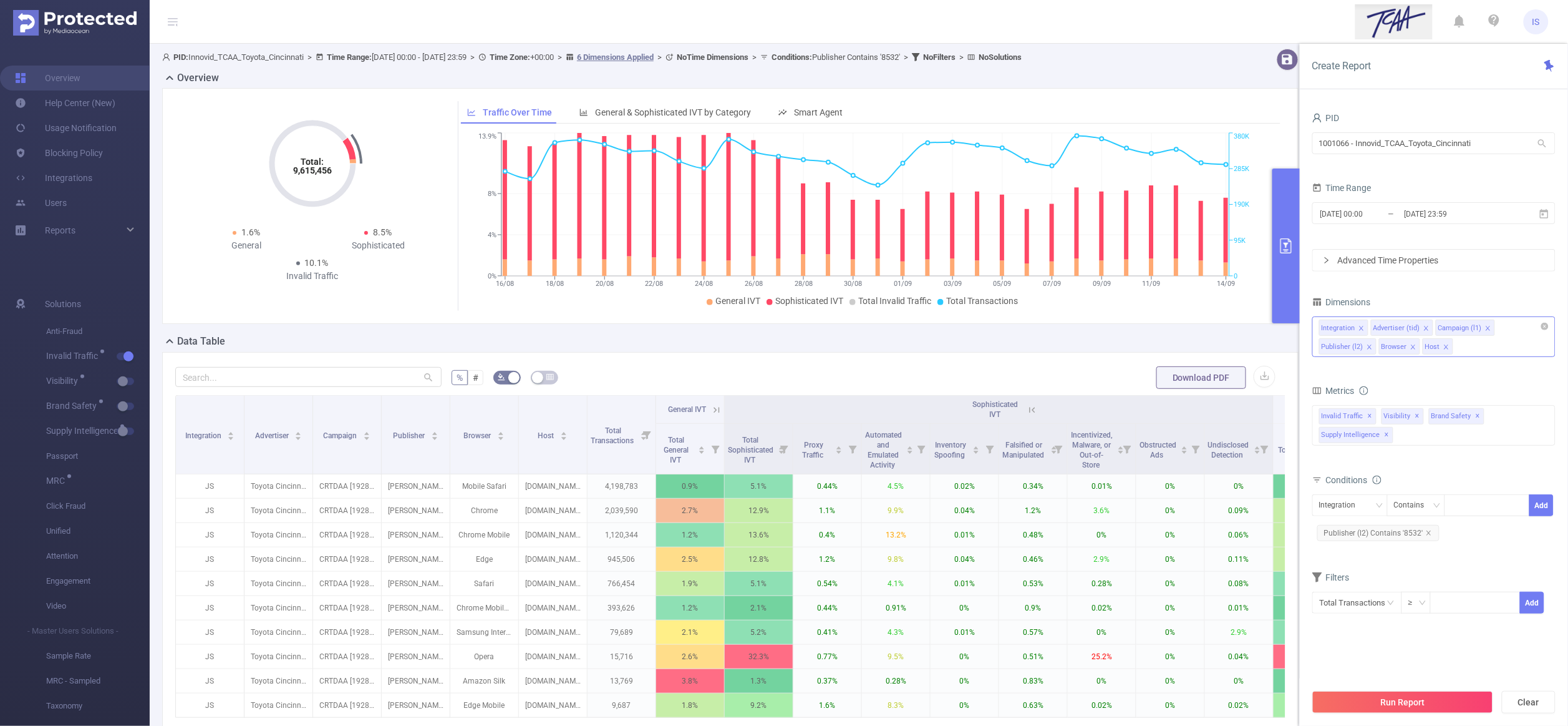
click at [1411, 347] on icon "icon: close" at bounding box center [1413, 347] width 6 height 6
click at [1424, 706] on button "Run Report" at bounding box center [1402, 702] width 181 height 23
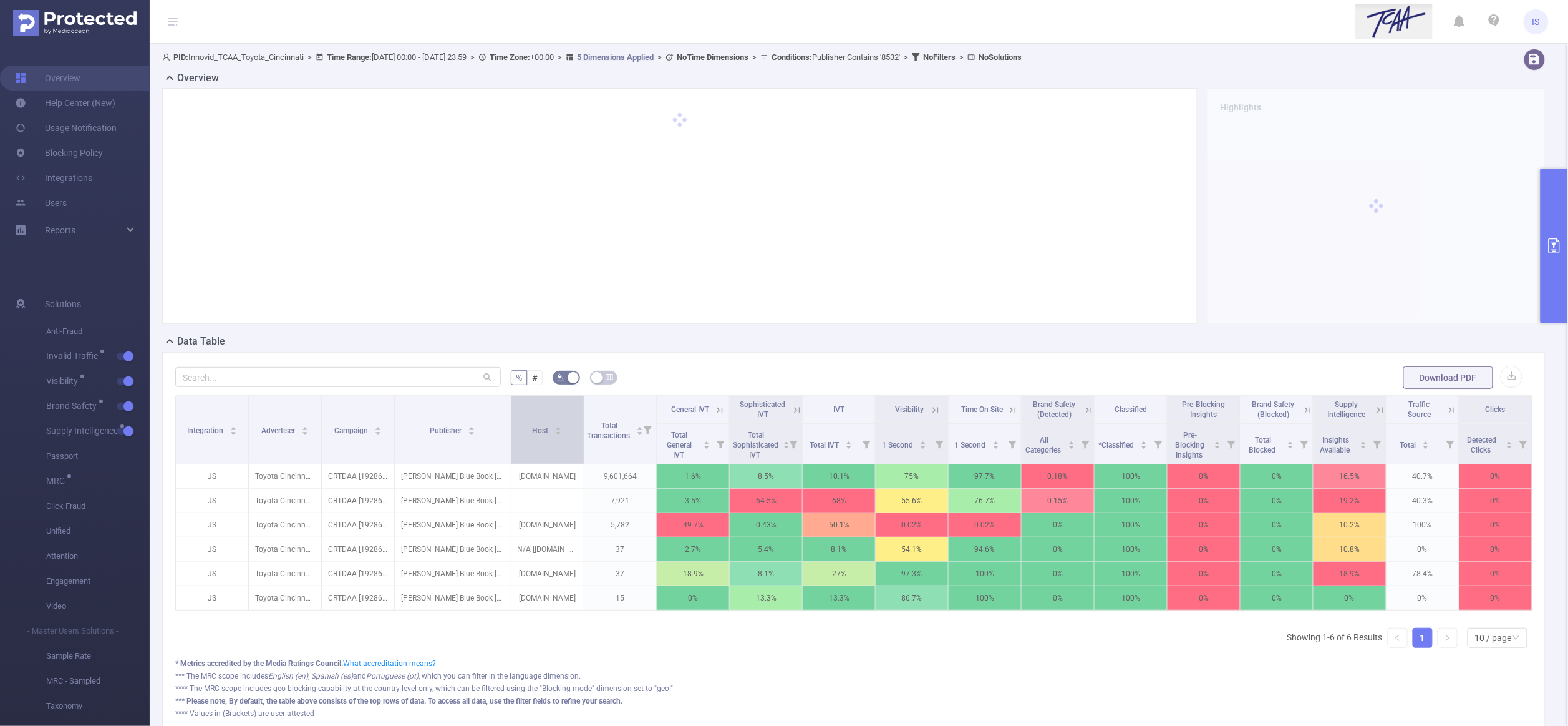
drag, startPoint x: 471, startPoint y: 439, endPoint x: 505, endPoint y: 443, distance: 34.2
click at [507, 443] on span at bounding box center [511, 430] width 6 height 68
click at [1556, 278] on button "primary" at bounding box center [1553, 245] width 27 height 155
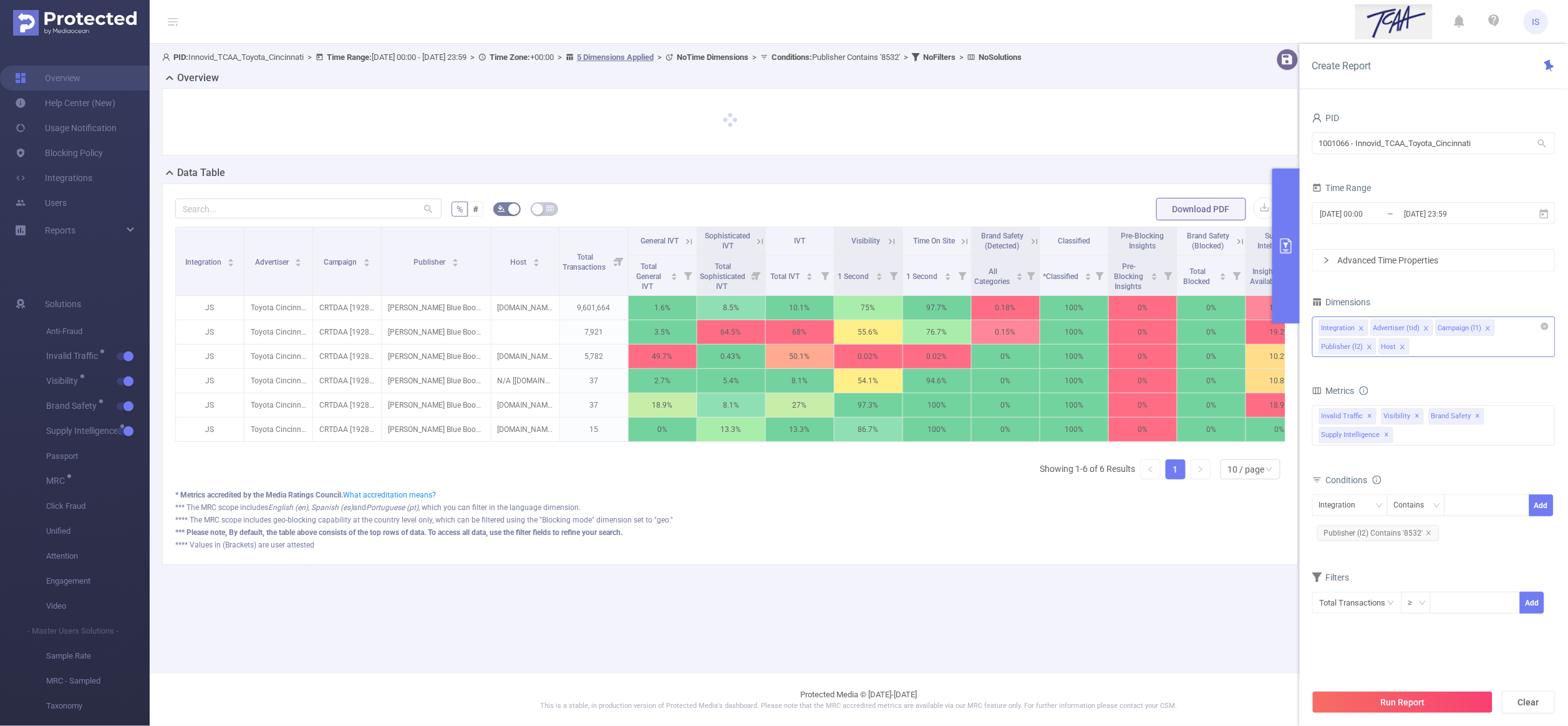
click at [1436, 340] on div "Integration Advertiser (tid) Campaign (l1) Publisher (l2) Host" at bounding box center [1433, 336] width 243 height 40
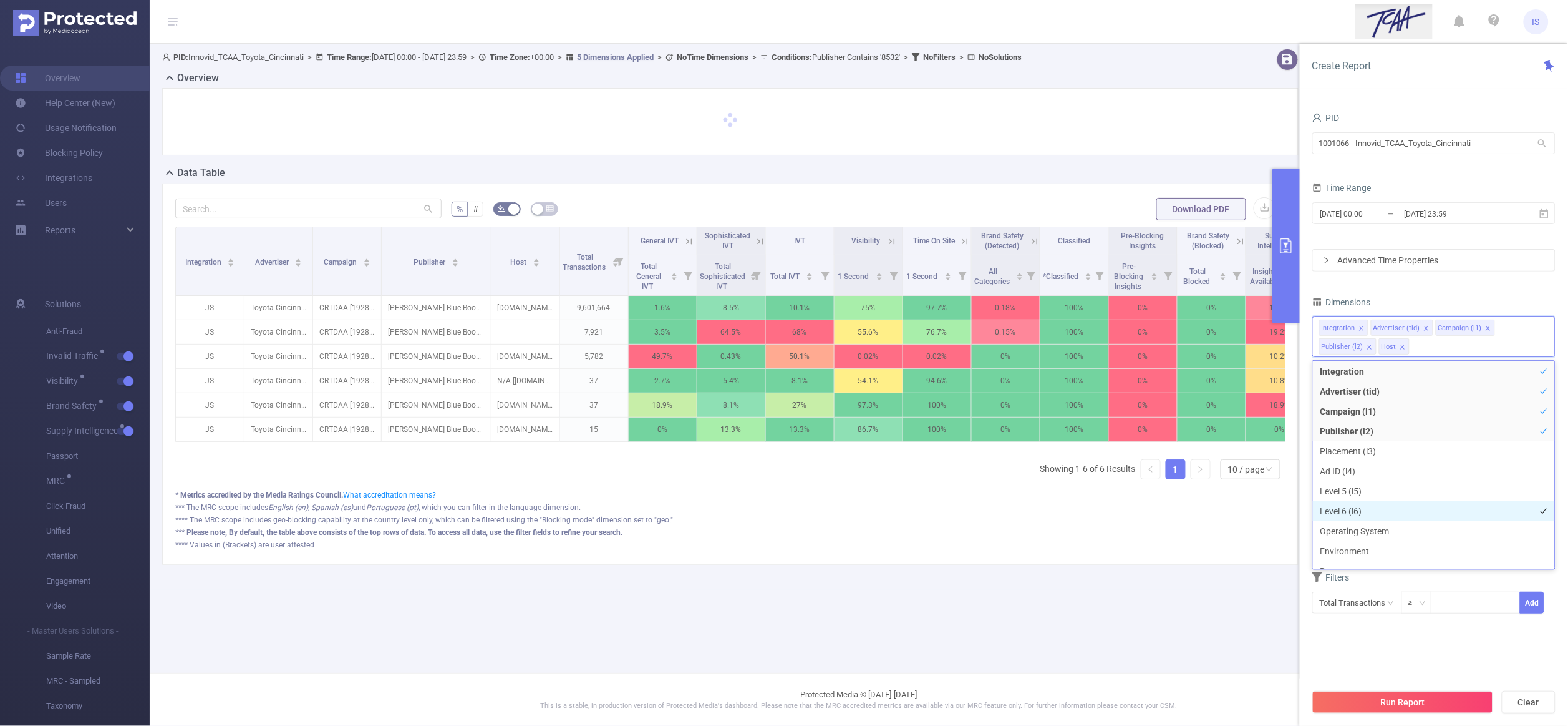
scroll to position [189, 0]
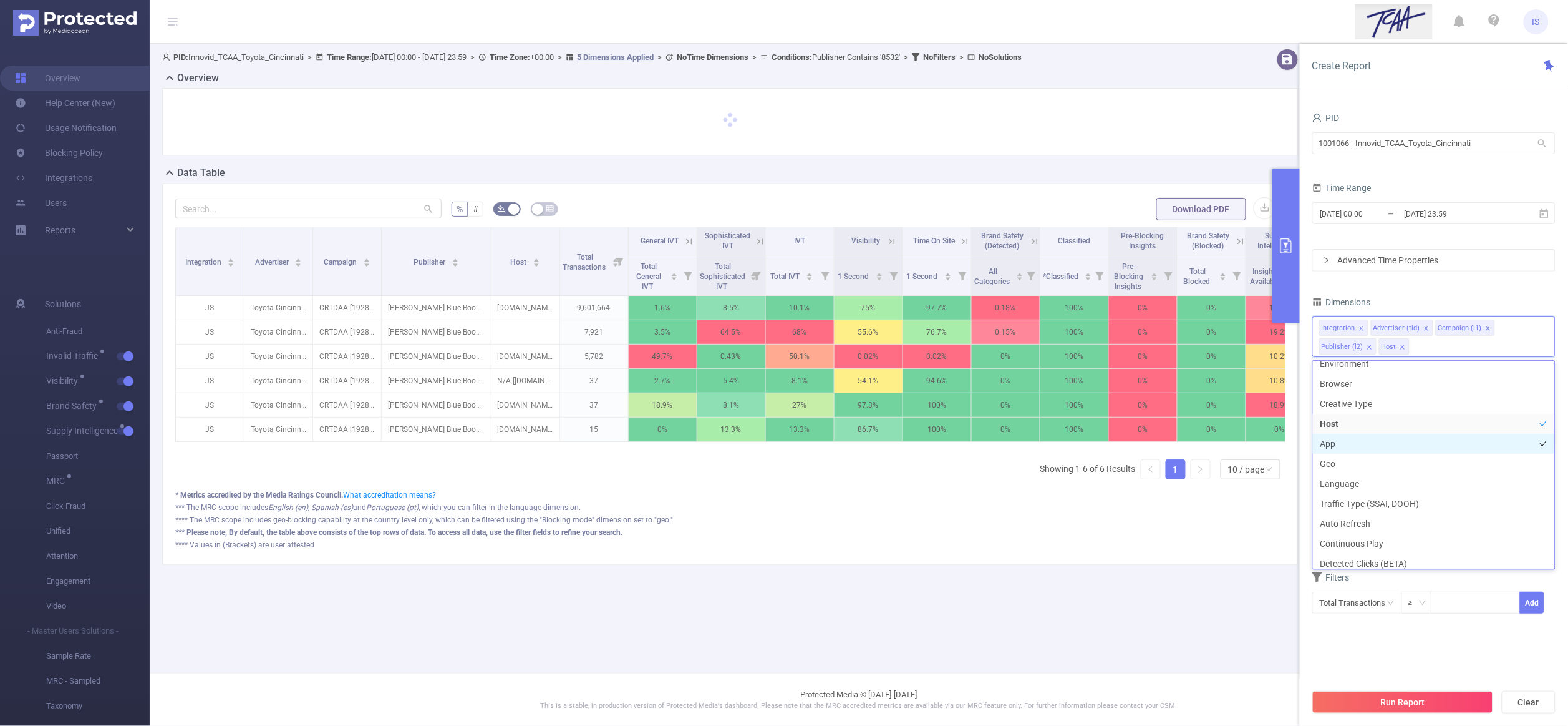
click at [1351, 440] on li "App" at bounding box center [1433, 444] width 242 height 20
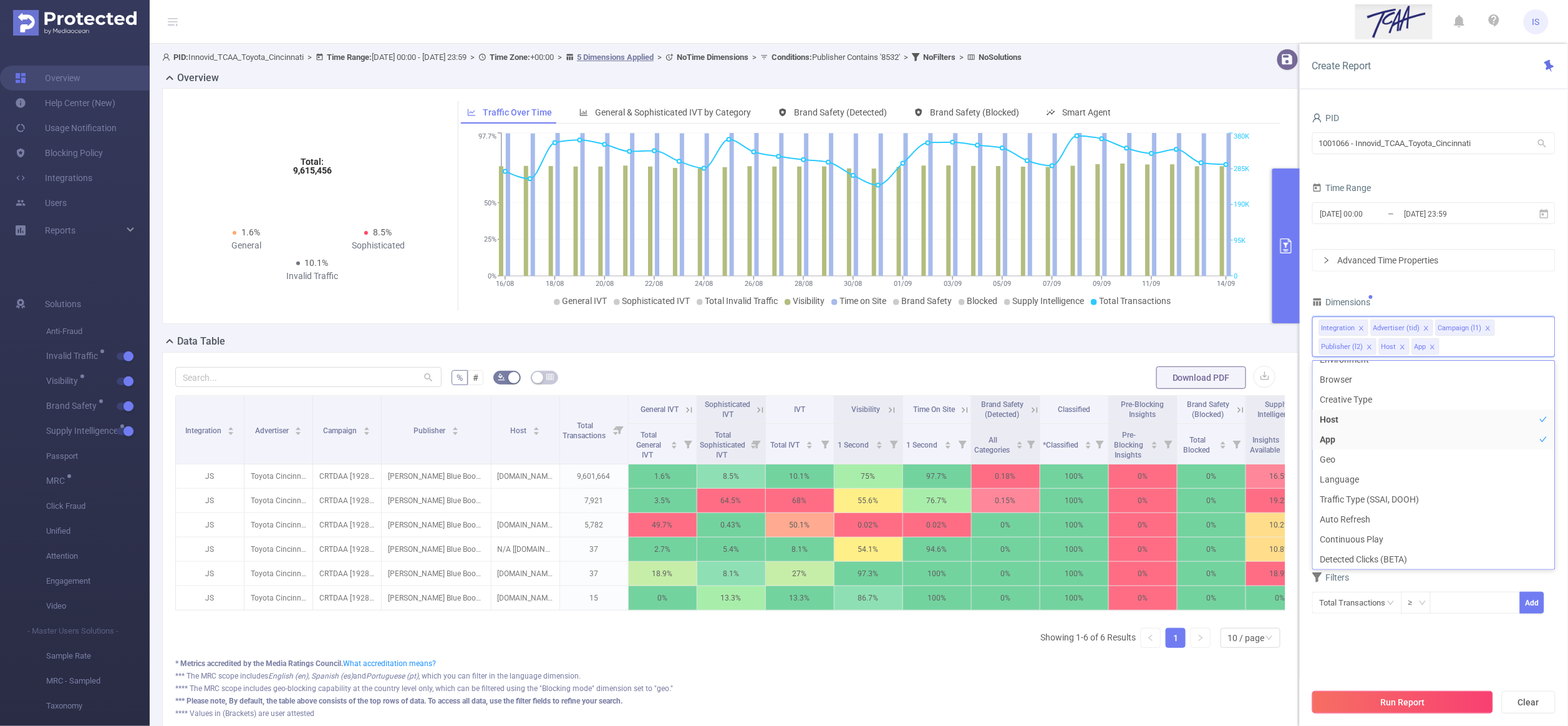
click at [1406, 701] on button "Run Report" at bounding box center [1402, 702] width 181 height 23
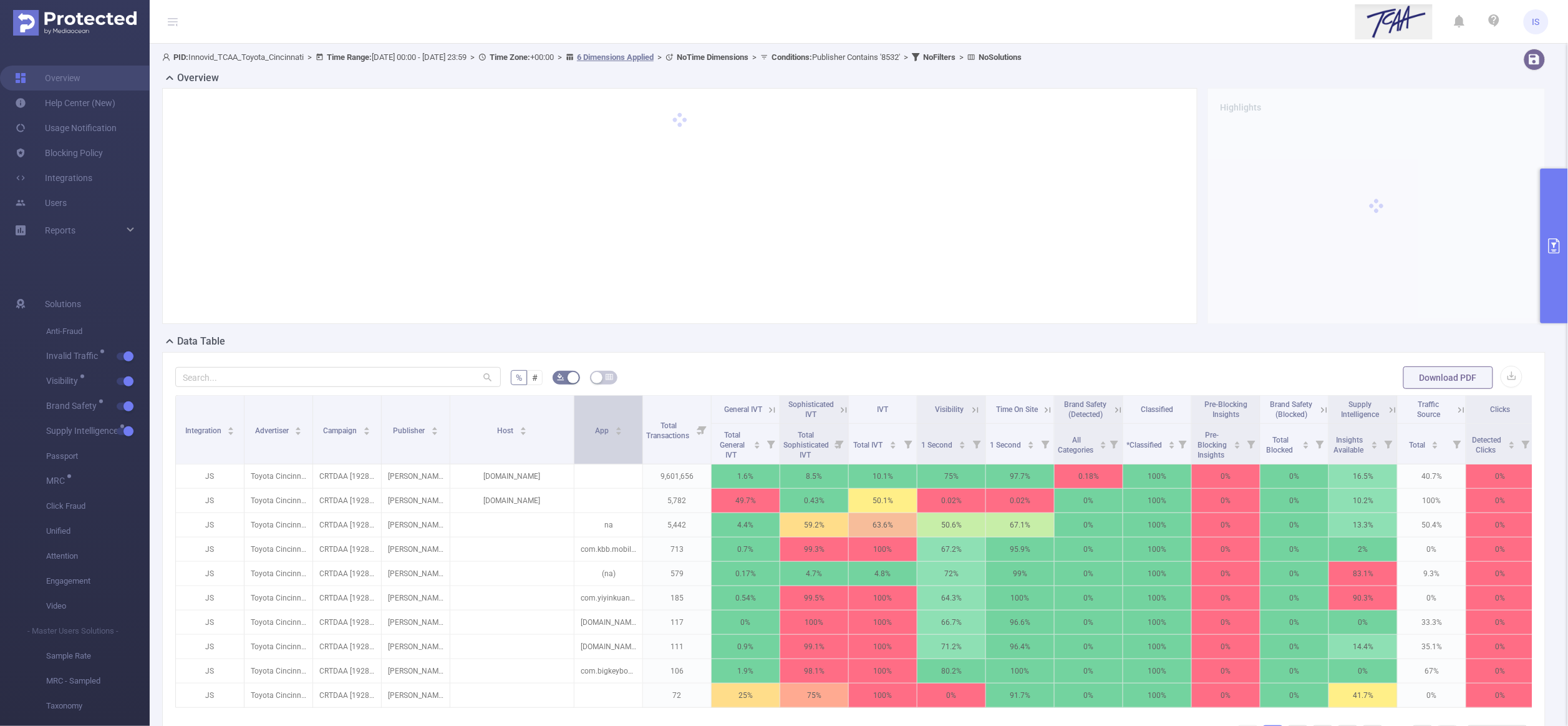
drag, startPoint x: 526, startPoint y: 431, endPoint x: 574, endPoint y: 438, distance: 48.5
click at [574, 438] on span at bounding box center [574, 430] width 6 height 68
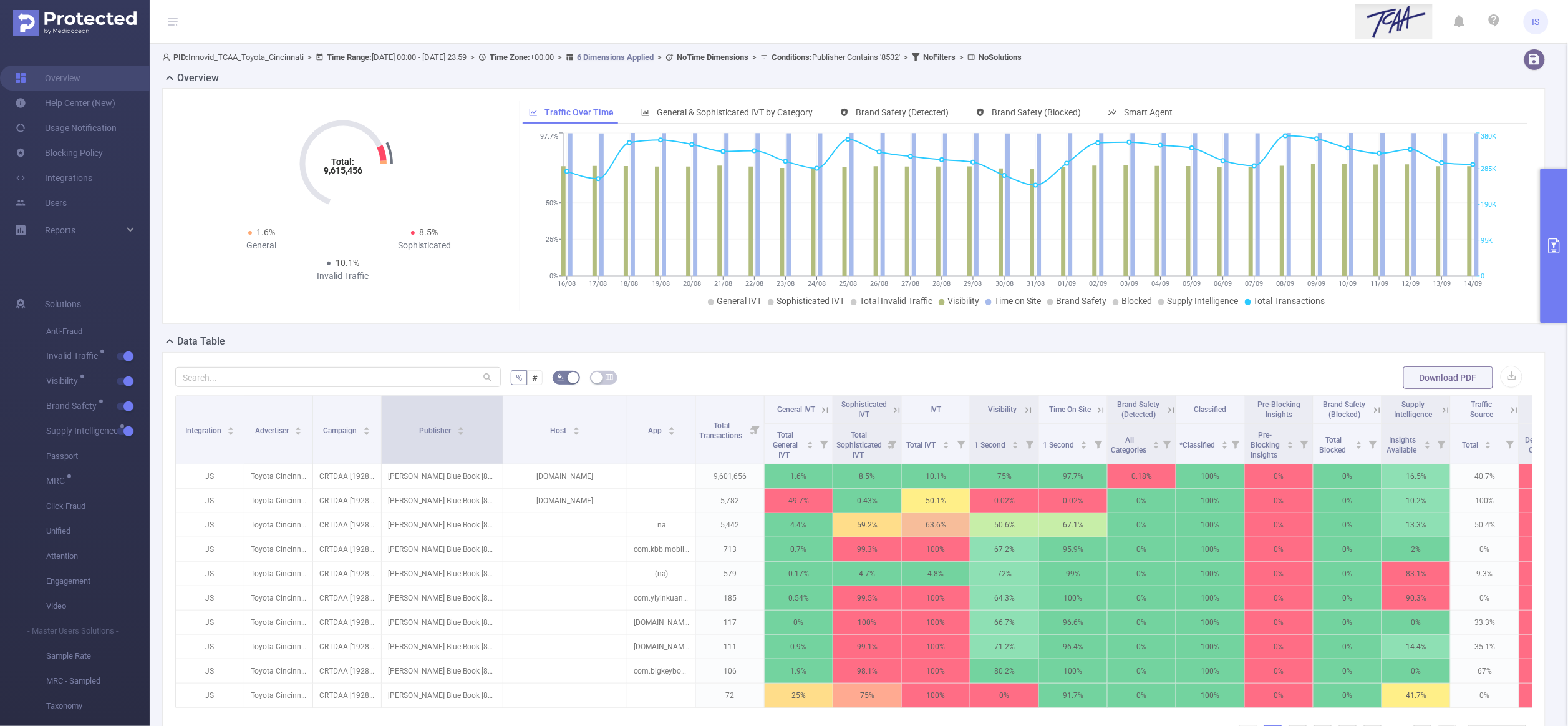
drag, startPoint x: 447, startPoint y: 417, endPoint x: 499, endPoint y: 420, distance: 52.1
click at [499, 420] on span at bounding box center [502, 430] width 6 height 68
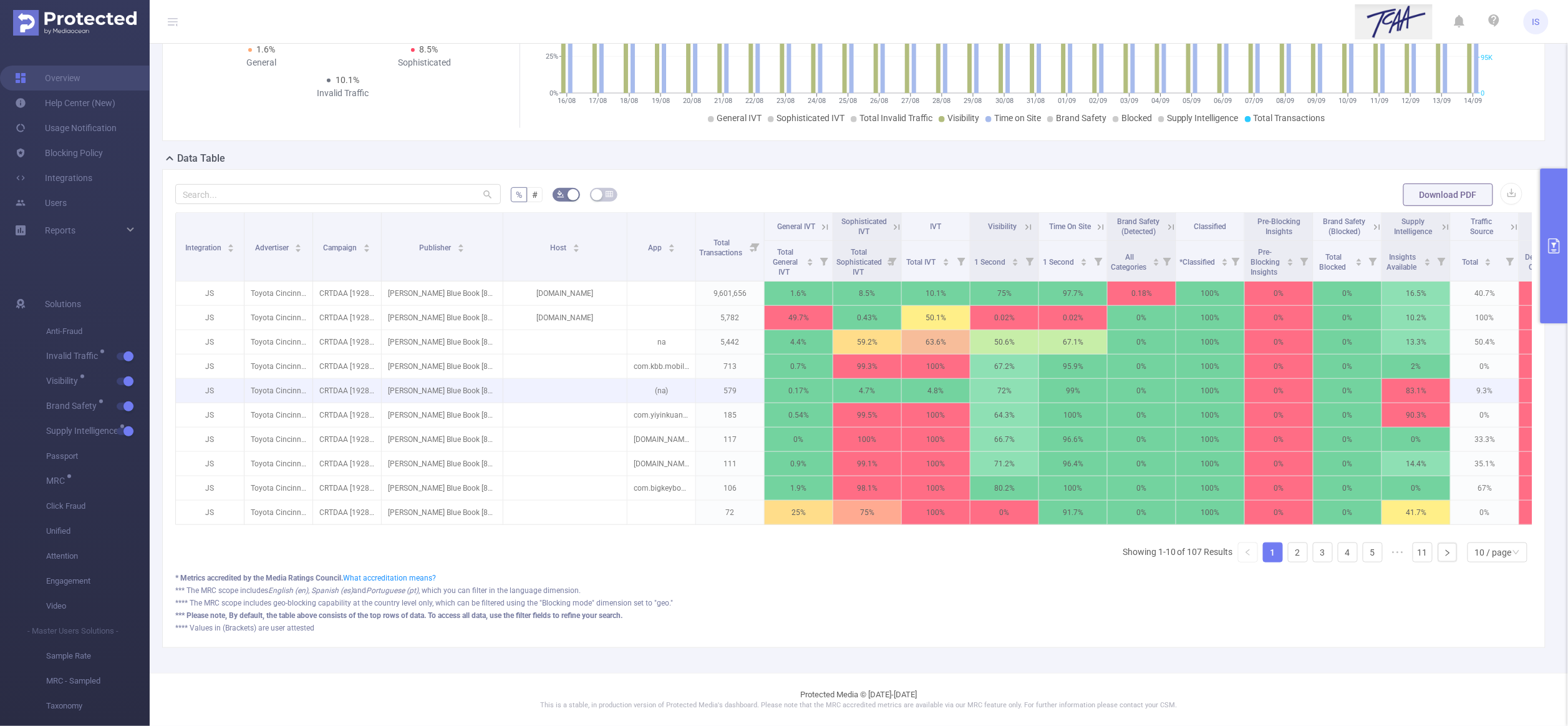
scroll to position [94, 0]
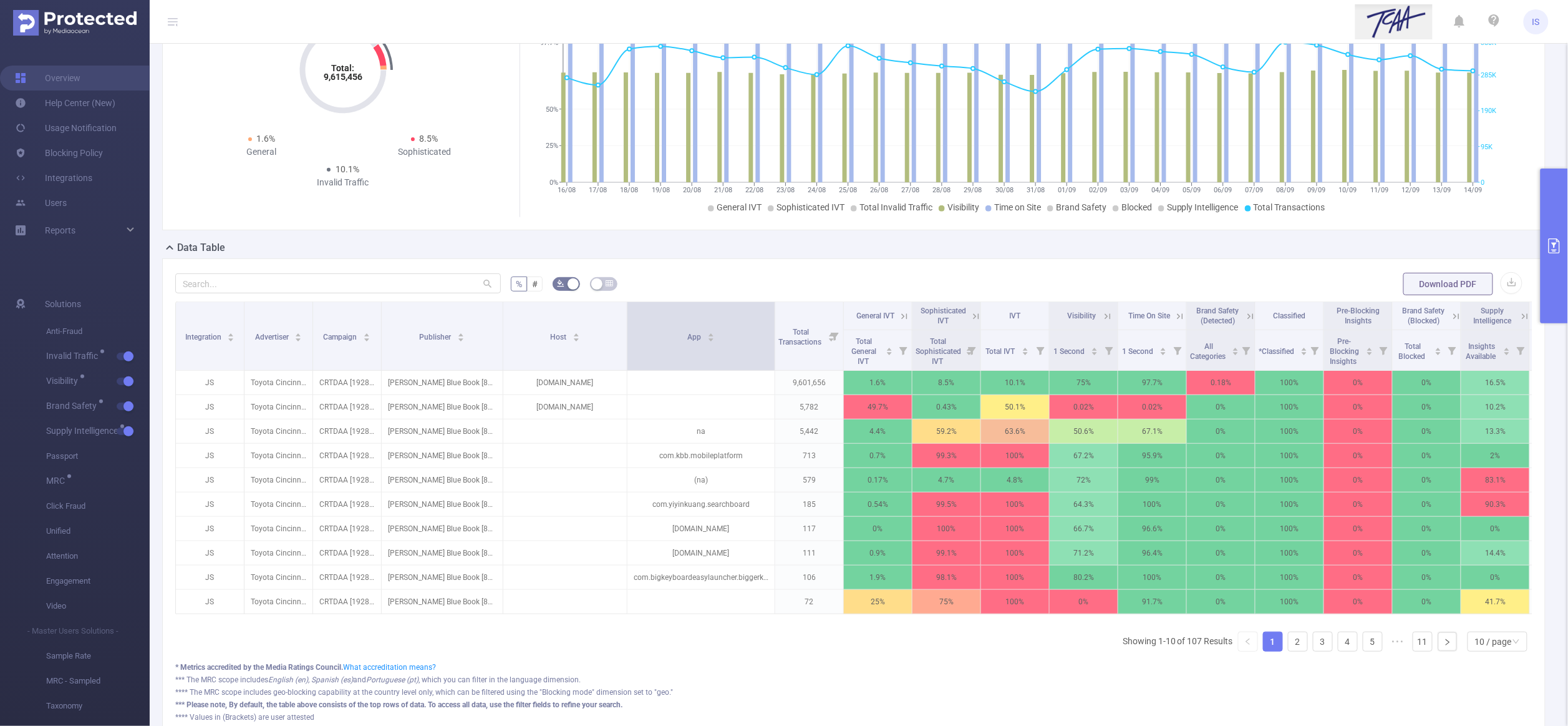
drag, startPoint x: 730, startPoint y: 356, endPoint x: 772, endPoint y: 359, distance: 42.1
click at [772, 359] on span at bounding box center [775, 336] width 6 height 68
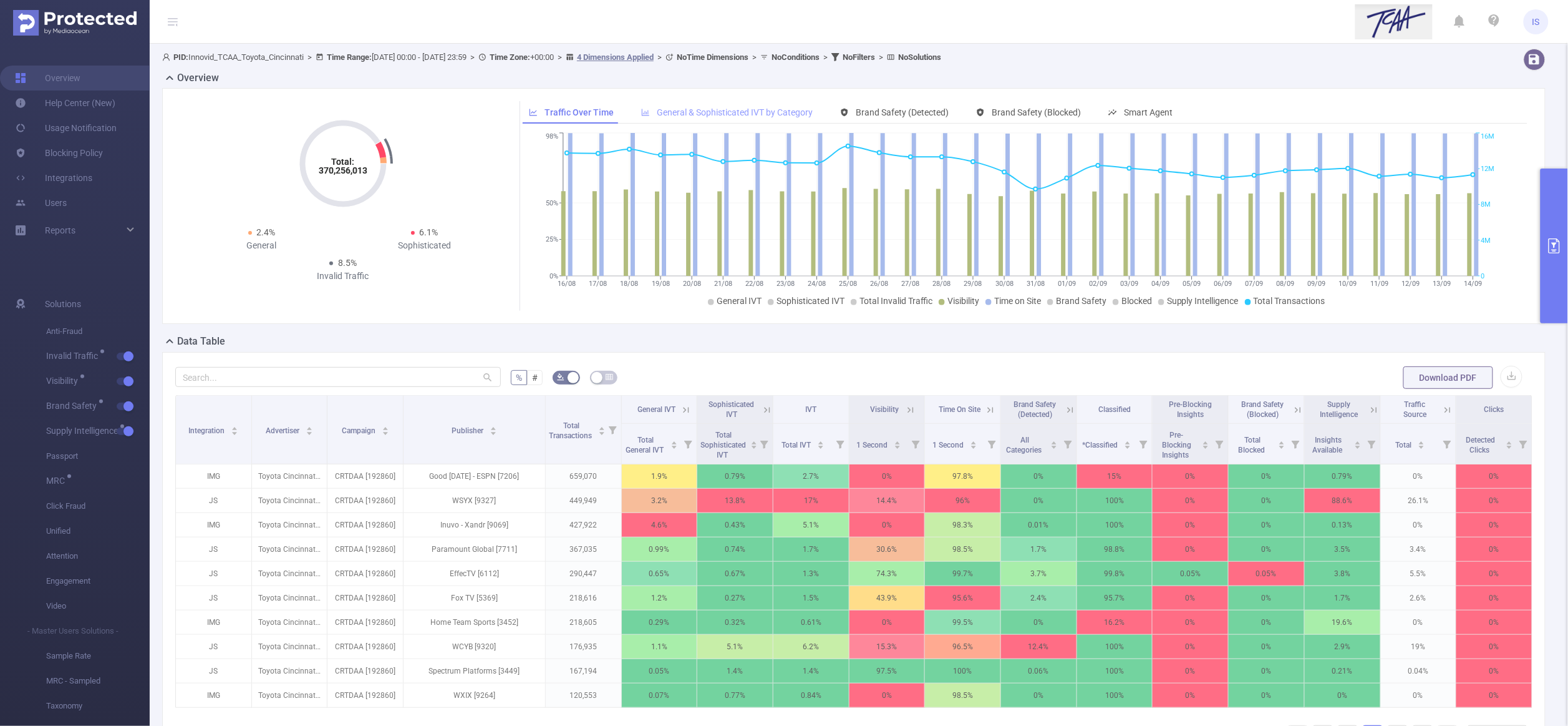
click at [762, 105] on div "General & Sophisticated IVT by Category" at bounding box center [727, 113] width 184 height 23
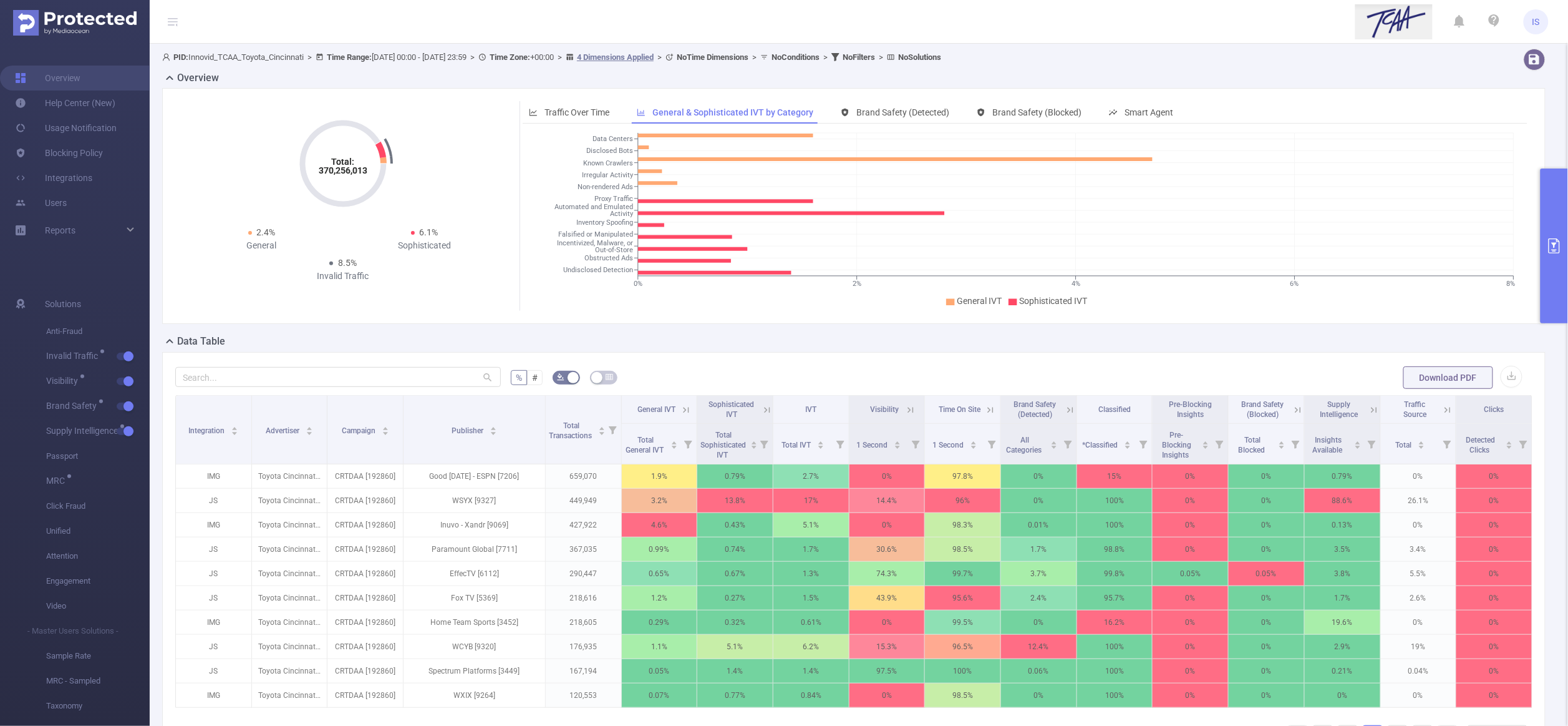
click at [1548, 216] on button "primary" at bounding box center [1553, 245] width 27 height 155
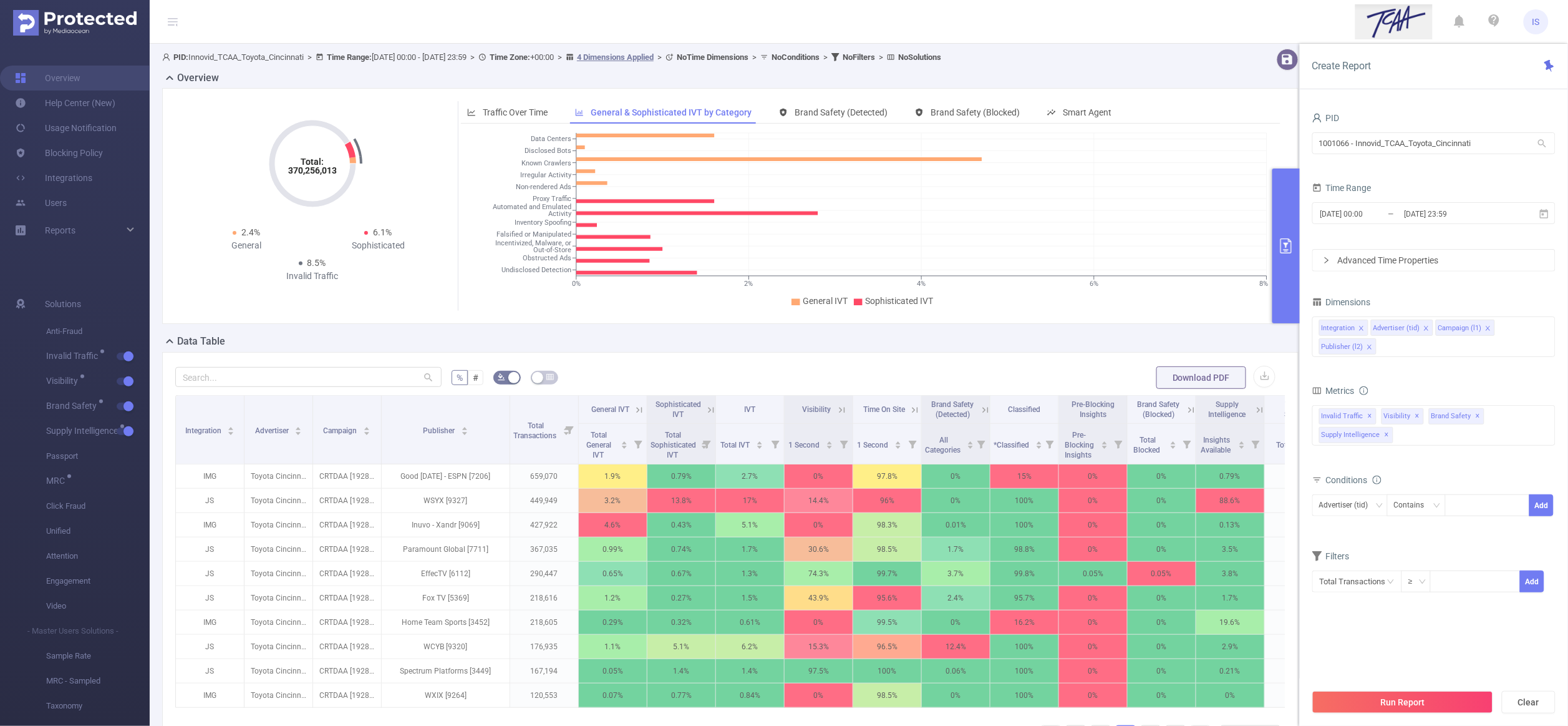
click at [636, 407] on icon at bounding box center [640, 410] width 11 height 11
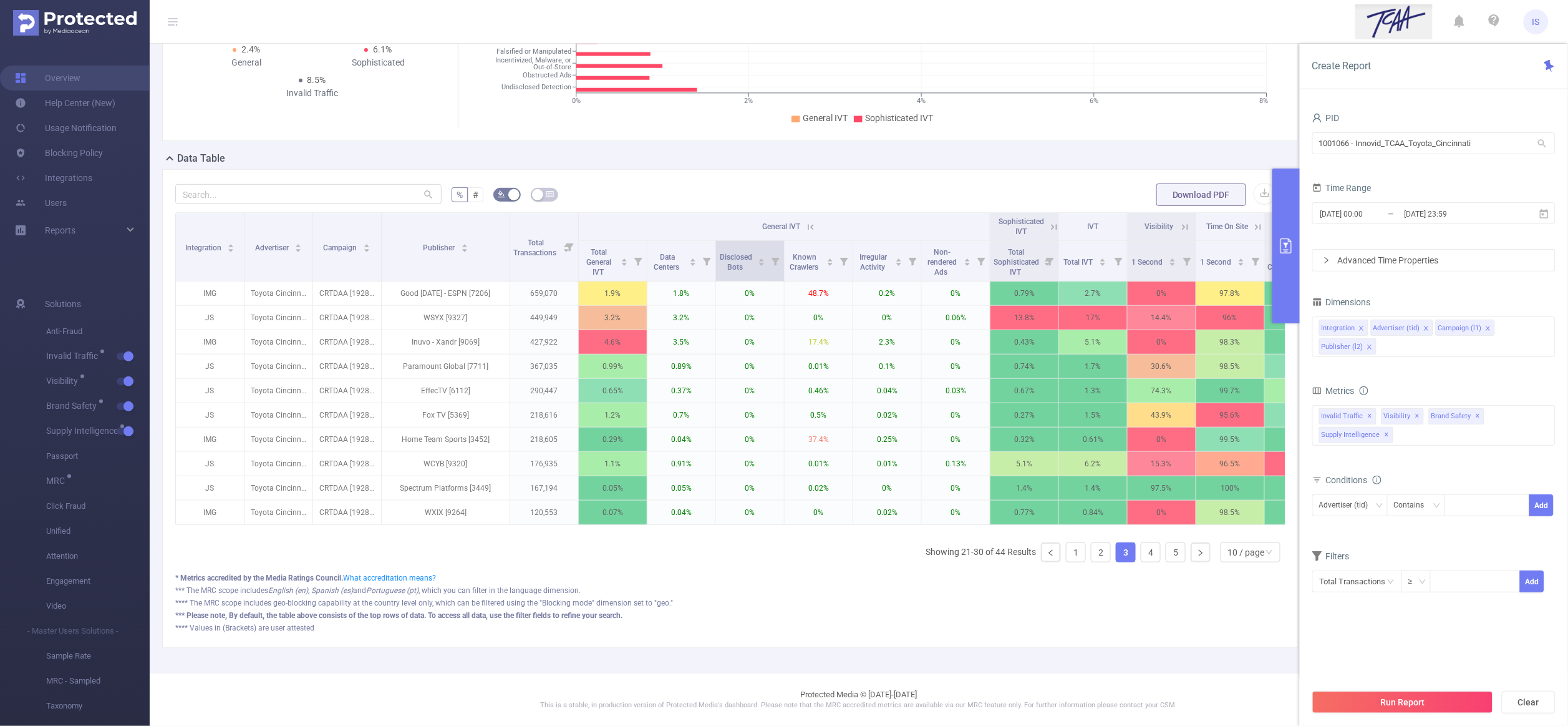
scroll to position [187, 0]
click at [1066, 562] on link "1" at bounding box center [1076, 553] width 19 height 19
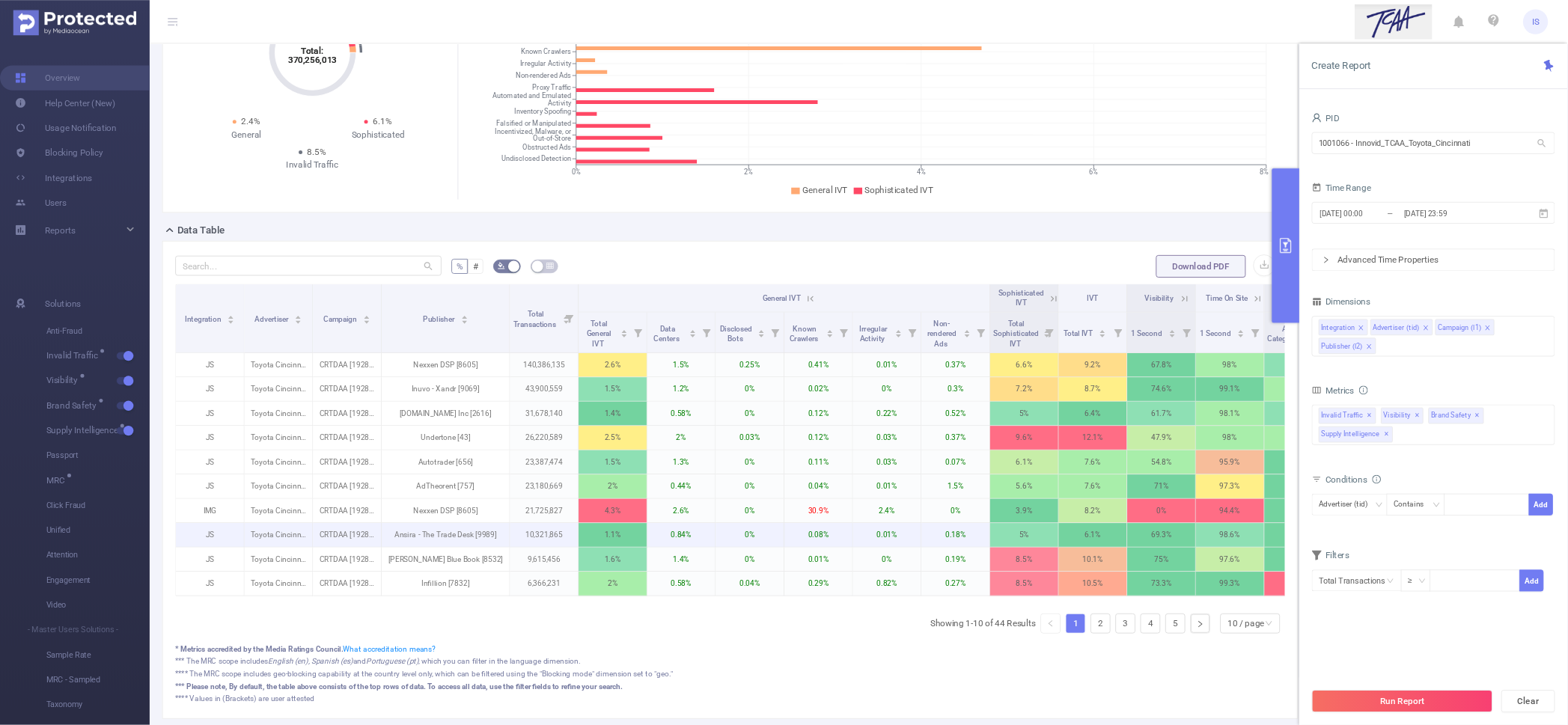
scroll to position [0, 0]
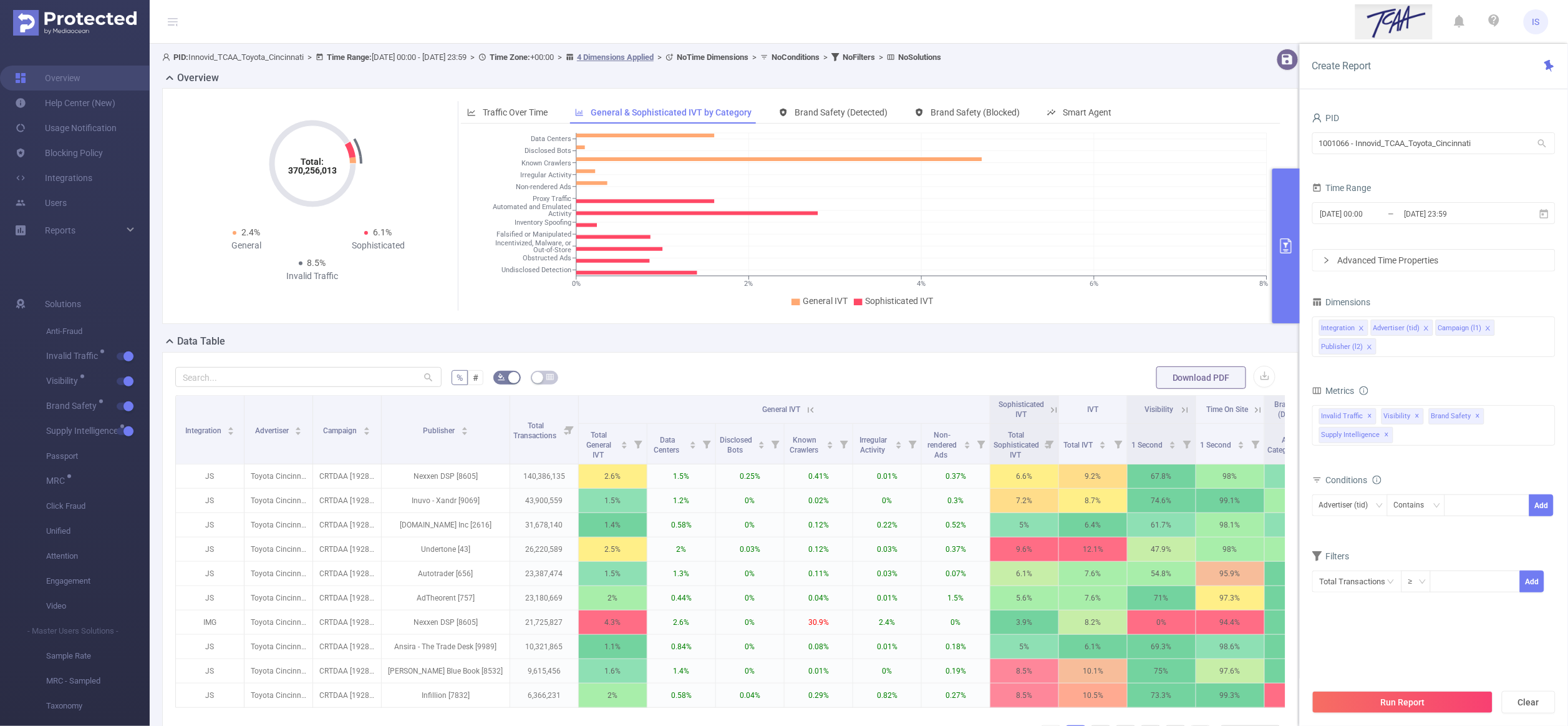
click at [1179, 331] on div "Total: 370,256,013 Total: 370,256,013 2.4% General 6.1% Sophisticated 8.5% Inva…" at bounding box center [731, 211] width 1146 height 246
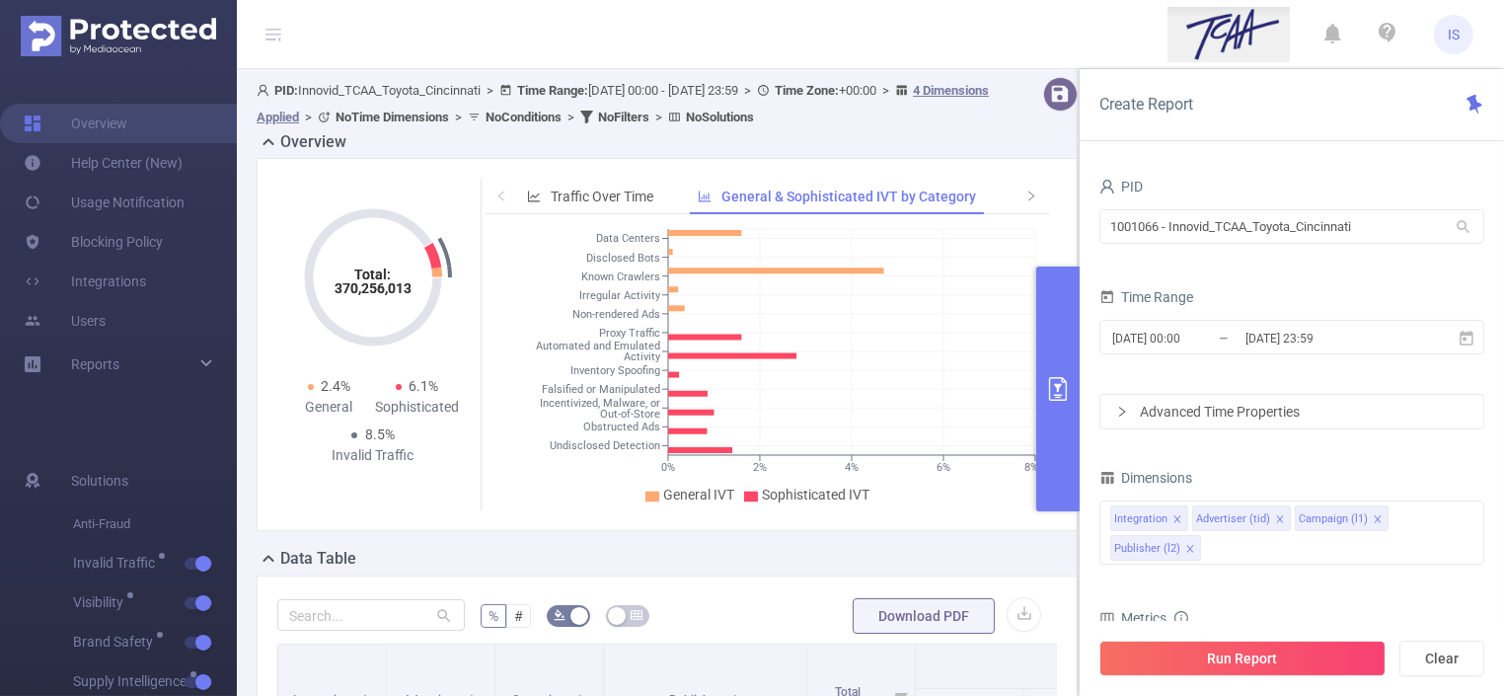
click at [1053, 341] on button "primary" at bounding box center [1057, 388] width 43 height 245
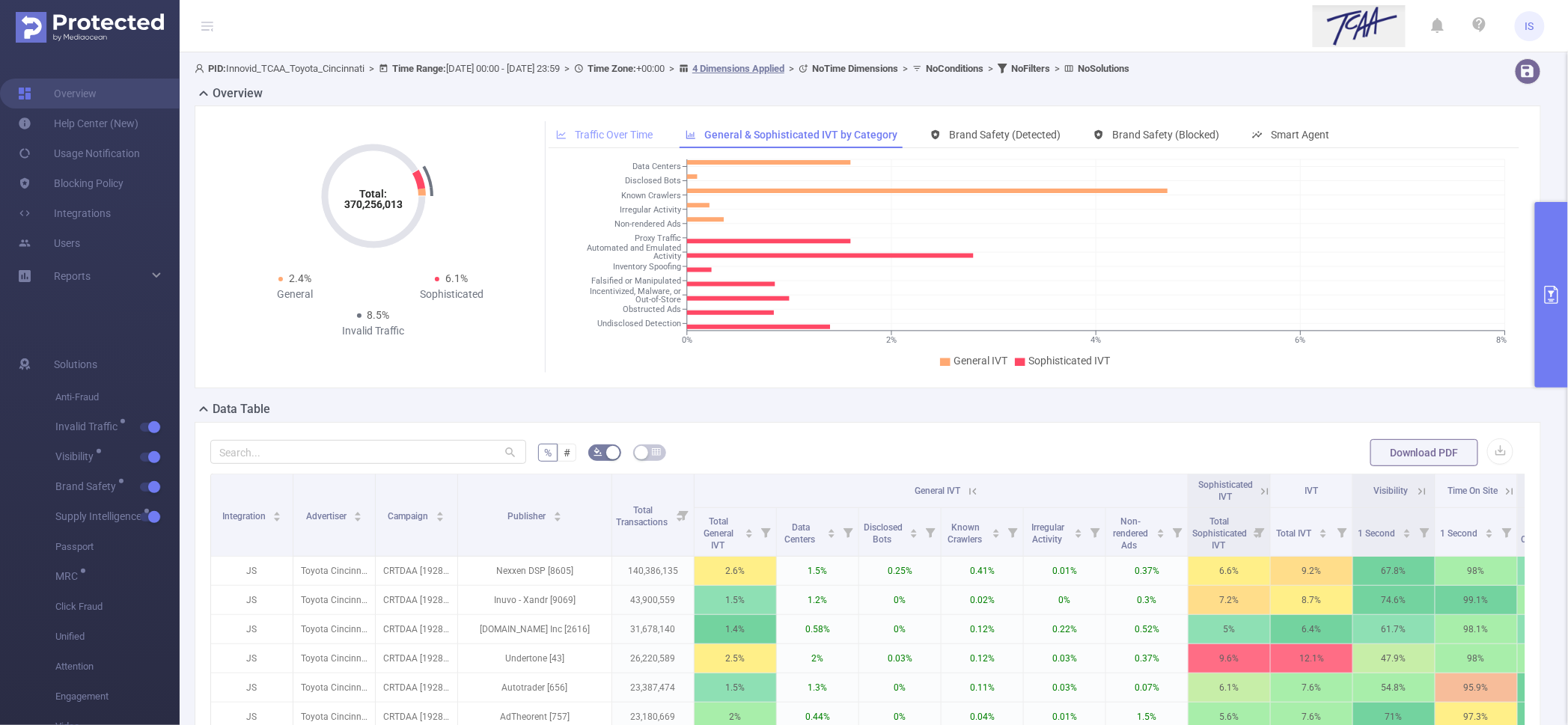
click at [626, 137] on span "Traffic Over Time" at bounding box center [614, 135] width 78 height 12
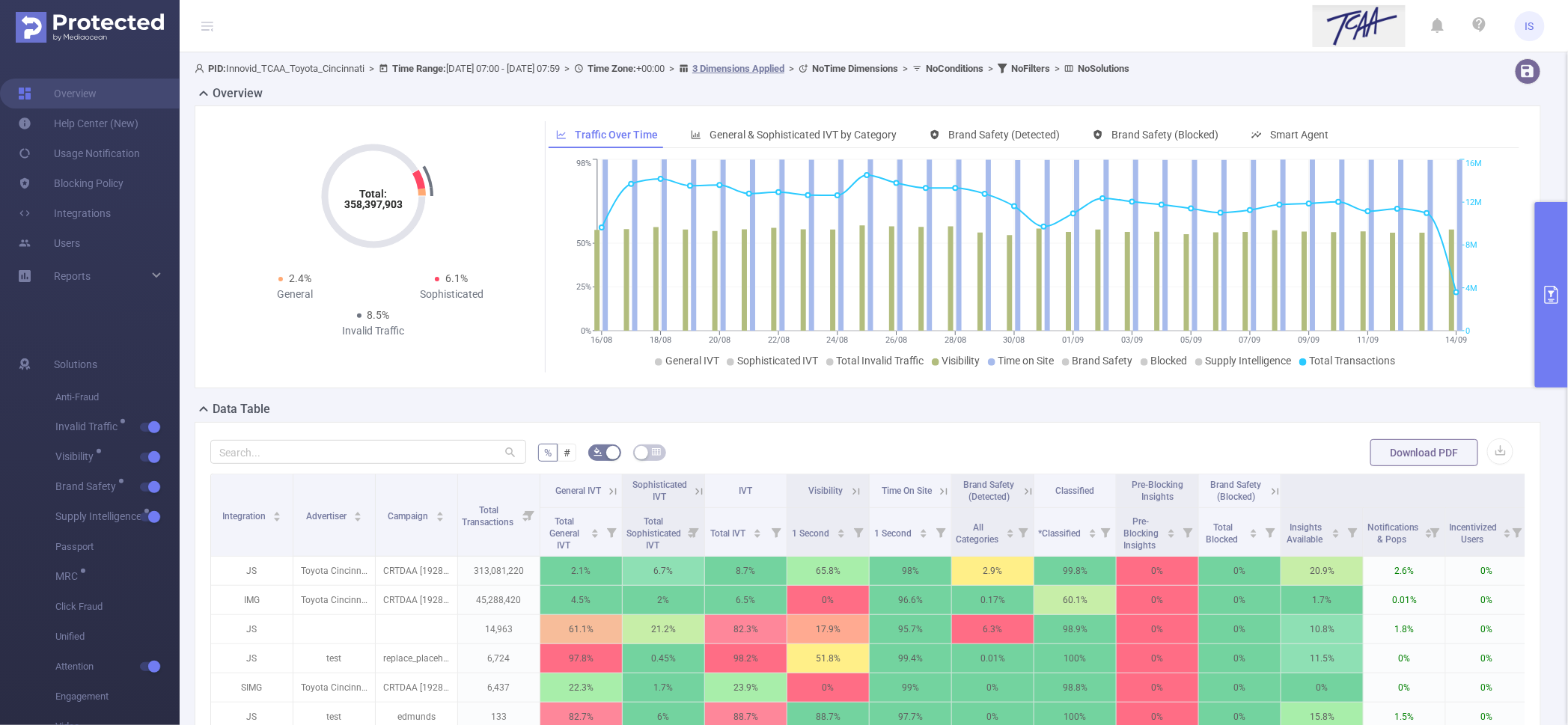
click at [1553, 326] on button "primary" at bounding box center [1551, 294] width 33 height 186
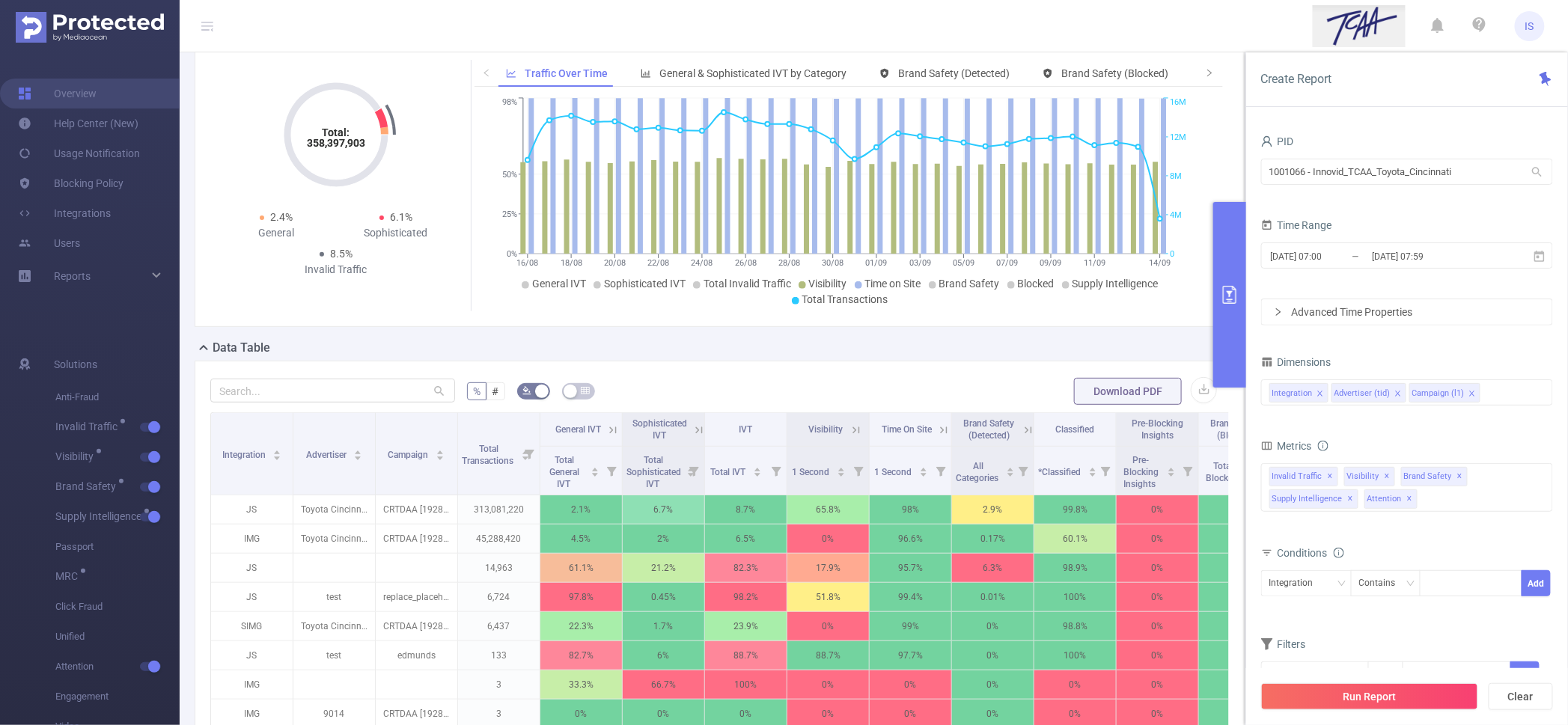
scroll to position [93, 0]
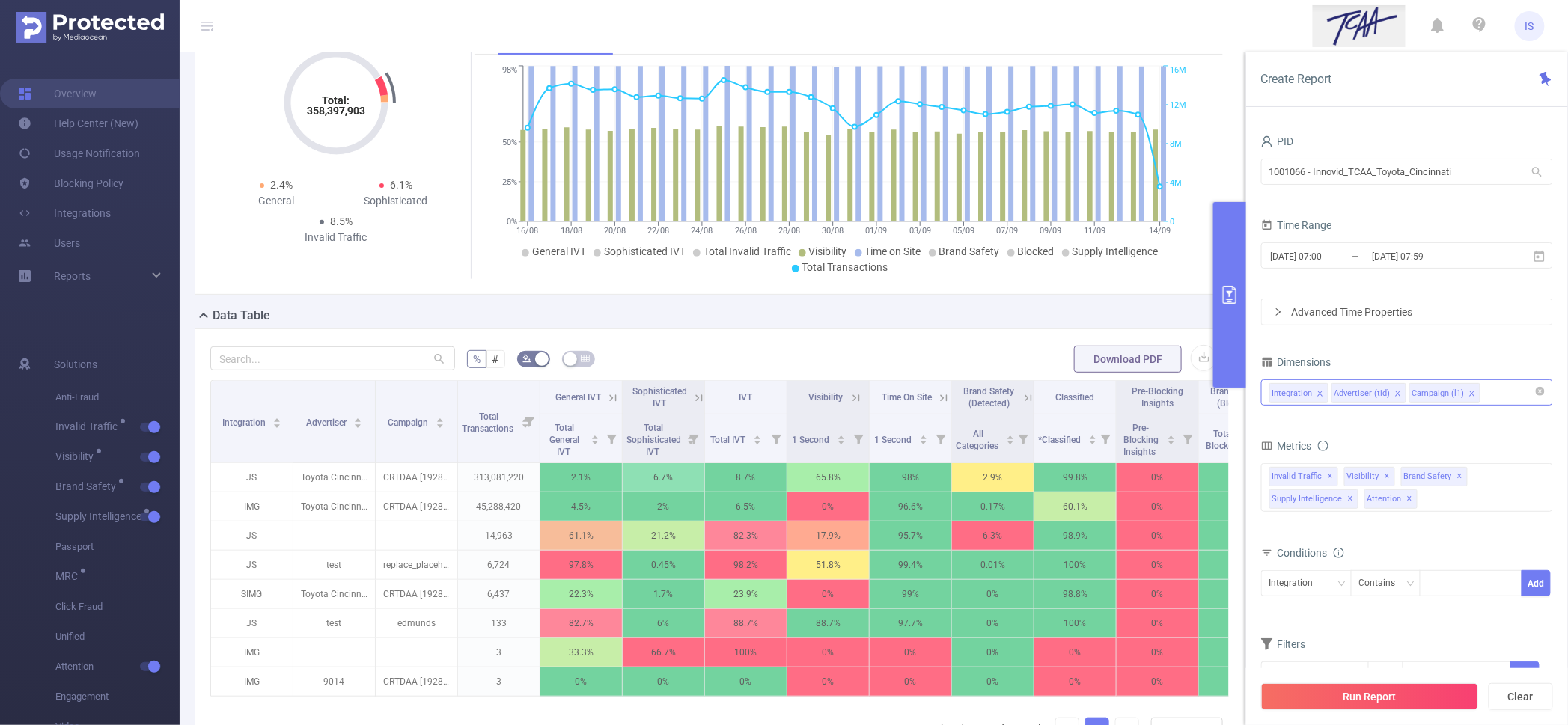
click at [1488, 396] on input at bounding box center [1488, 393] width 8 height 20
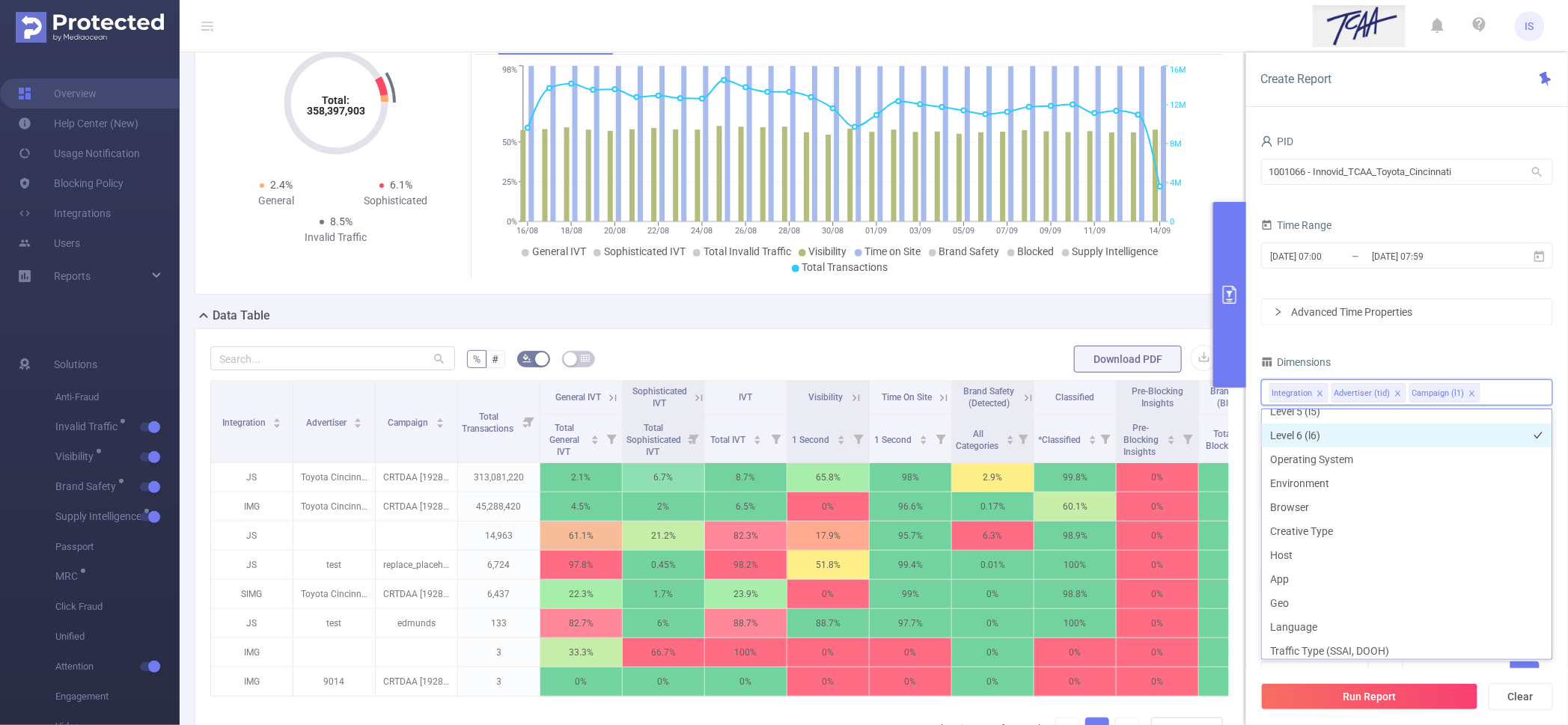
scroll to position [187, 0]
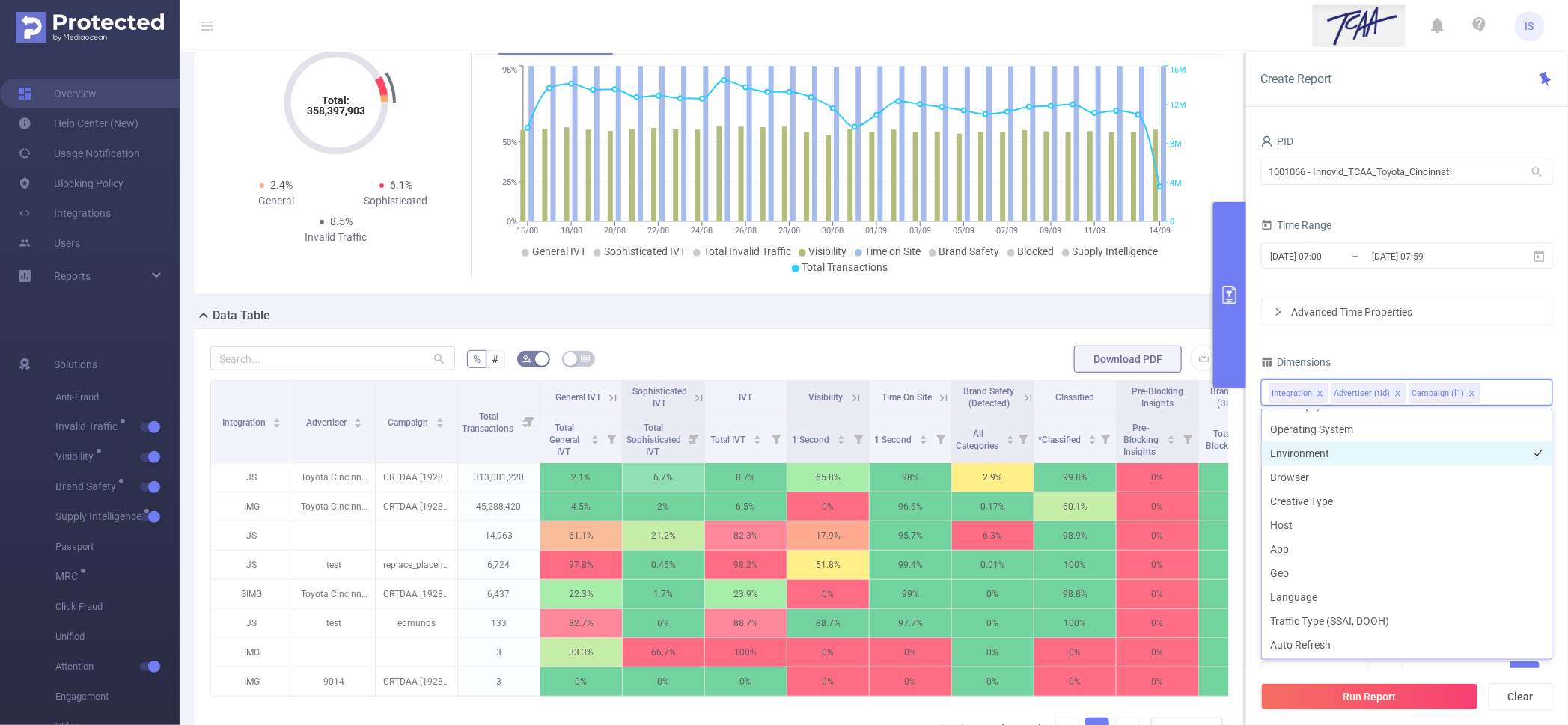
click at [1346, 456] on li "Environment" at bounding box center [1407, 454] width 291 height 24
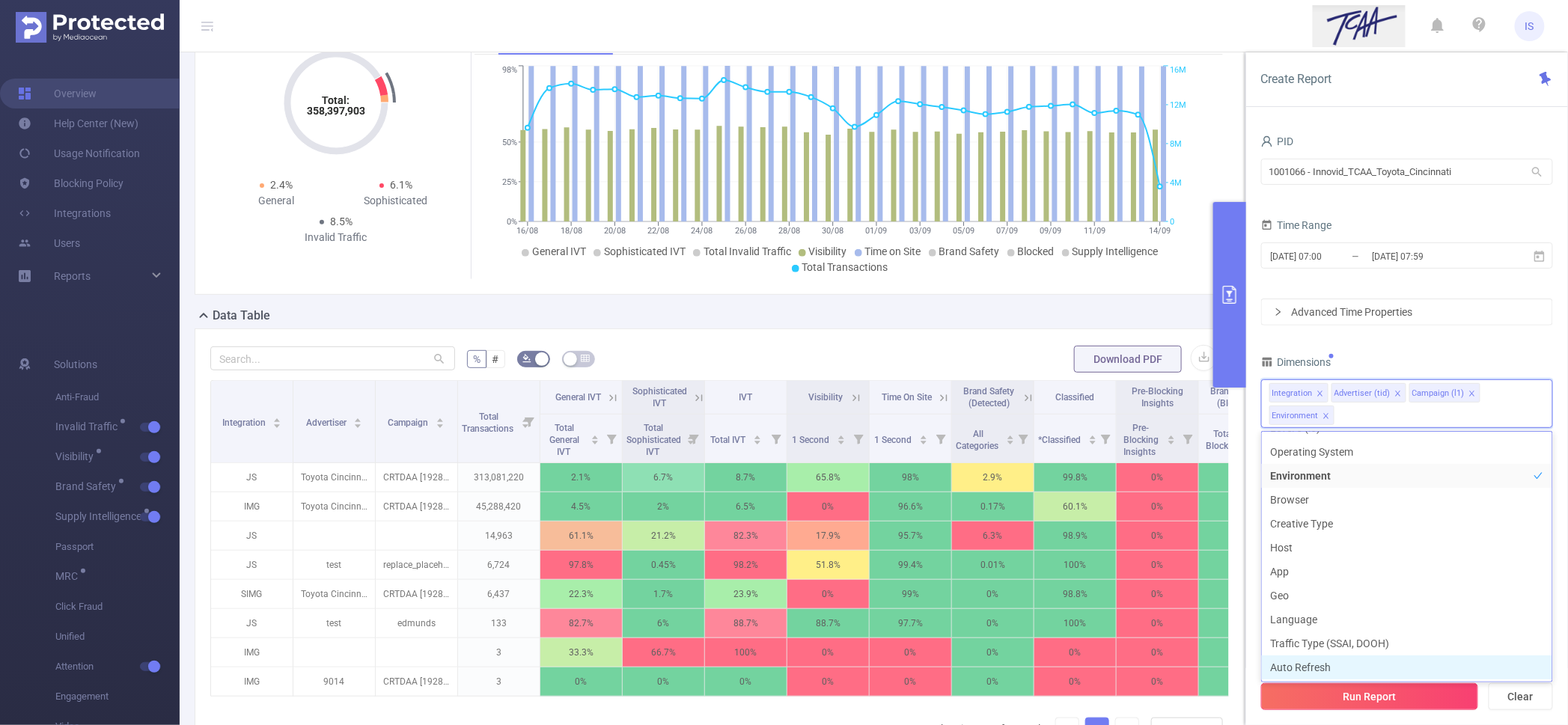
scroll to position [208, 0]
click at [1384, 695] on button "Run Report" at bounding box center [1370, 697] width 217 height 27
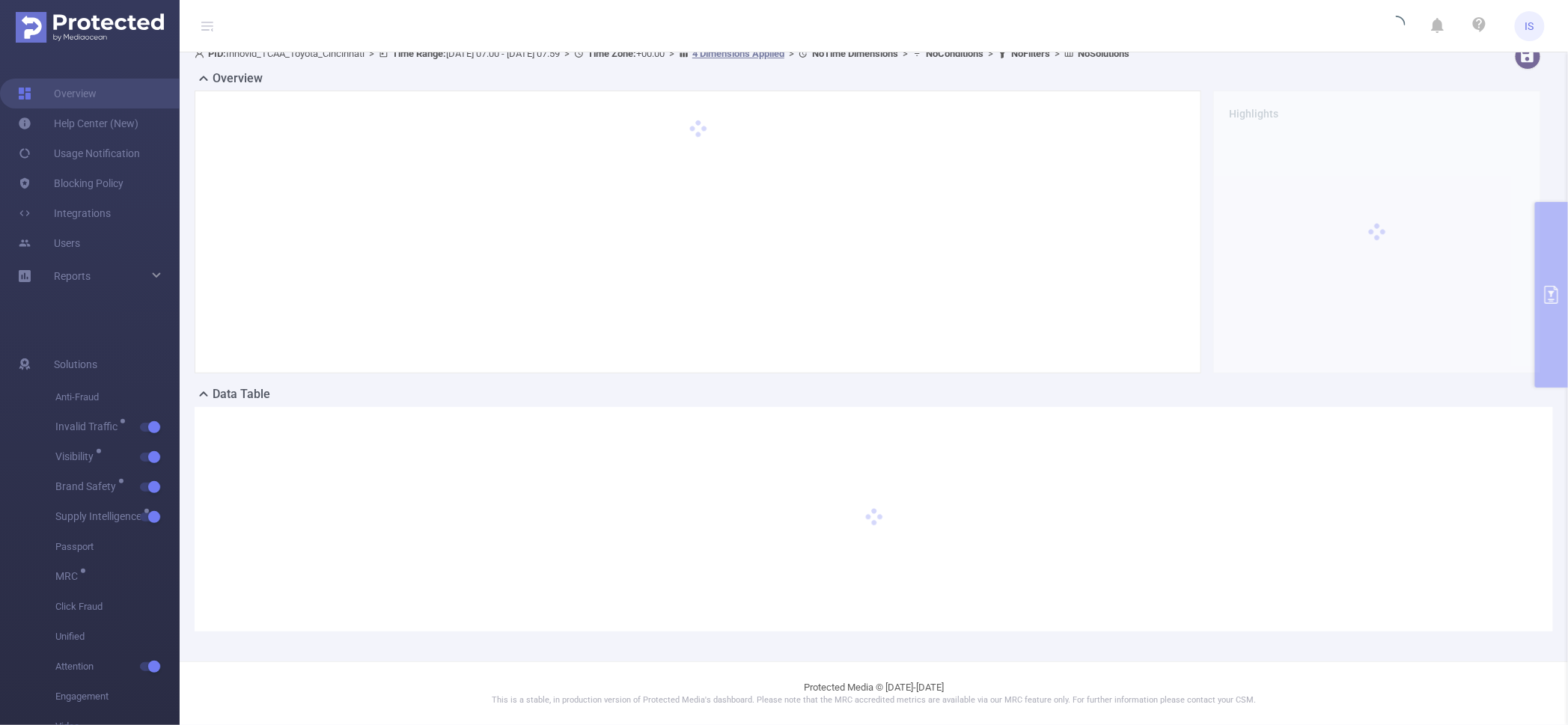
scroll to position [14, 0]
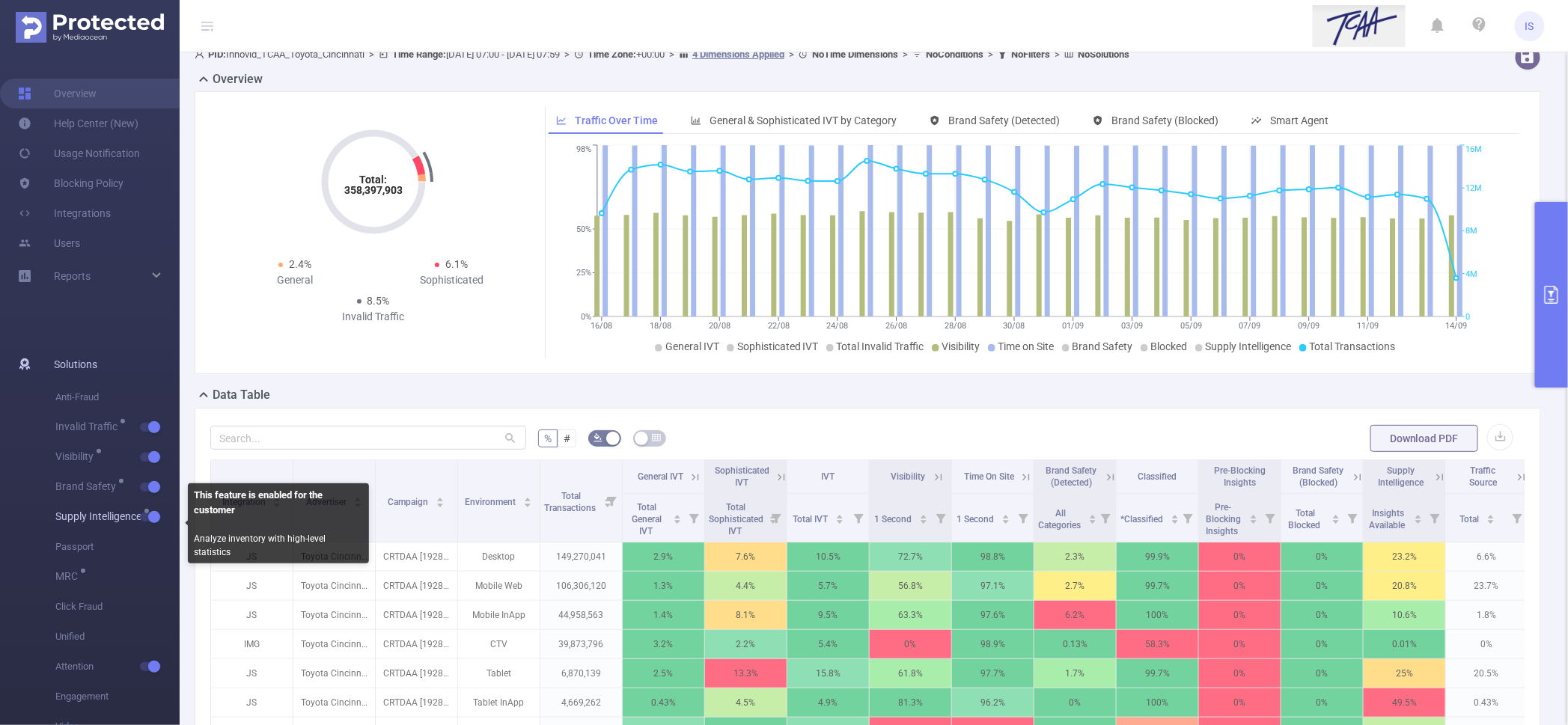
click at [149, 520] on button "button" at bounding box center [151, 517] width 21 height 9
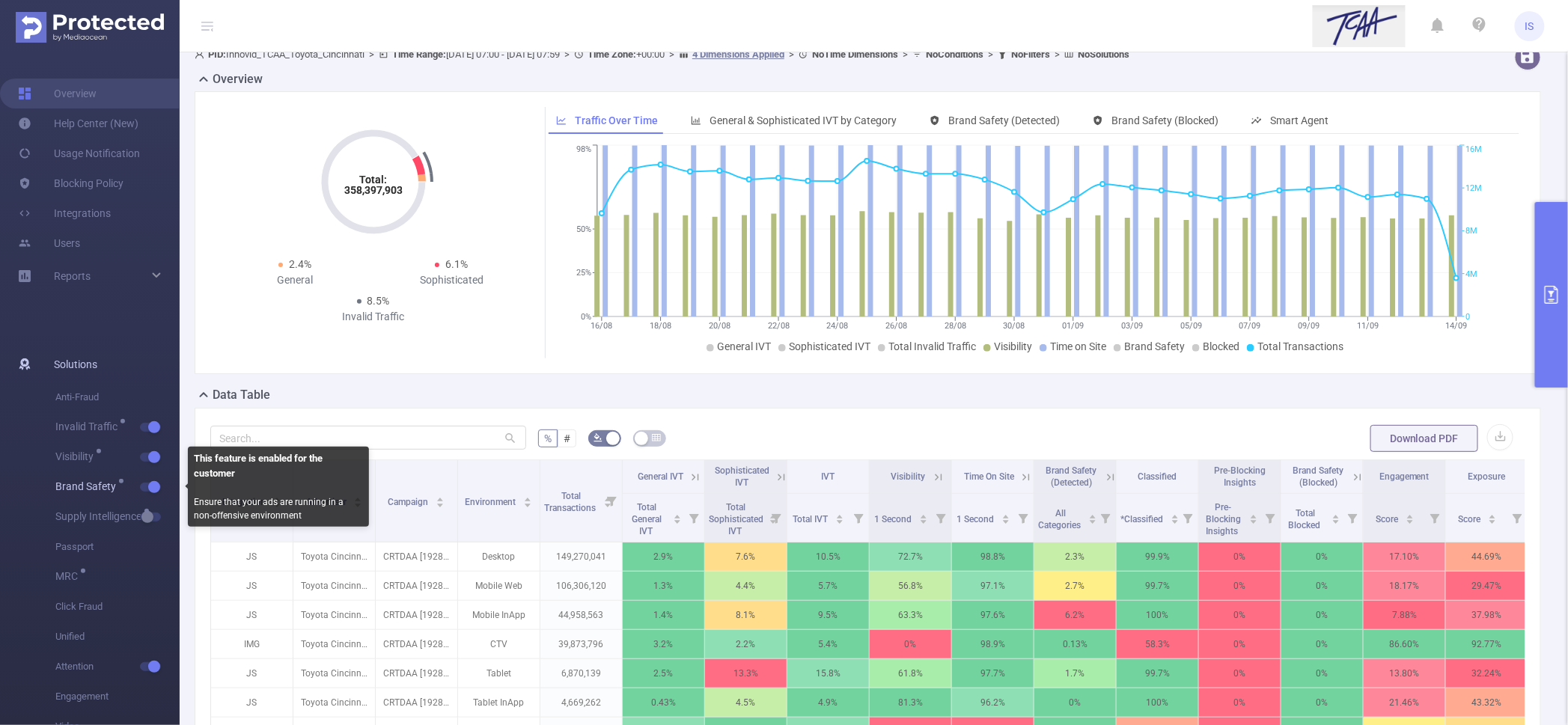
click at [159, 486] on button "button" at bounding box center [151, 488] width 21 height 9
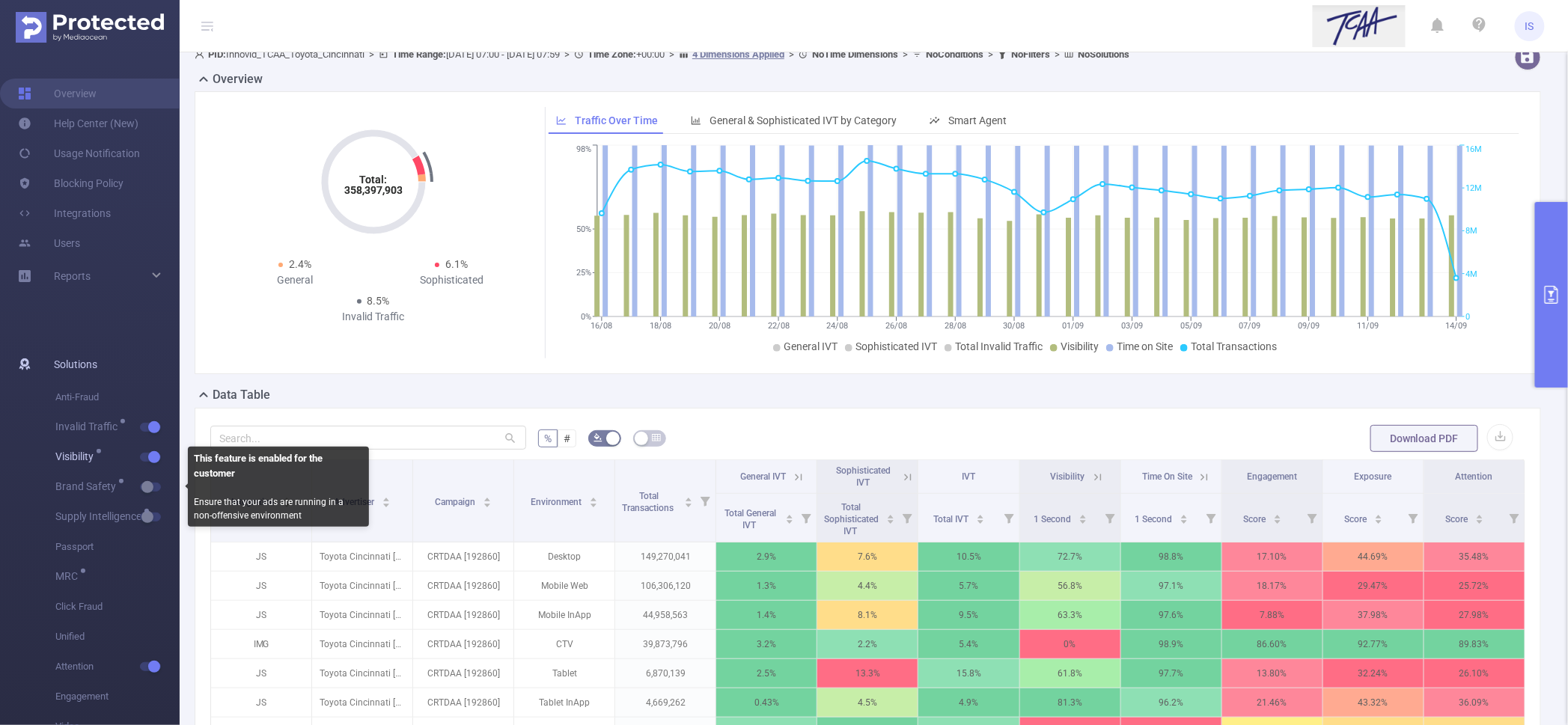
click at [149, 456] on button "button" at bounding box center [151, 457] width 21 height 9
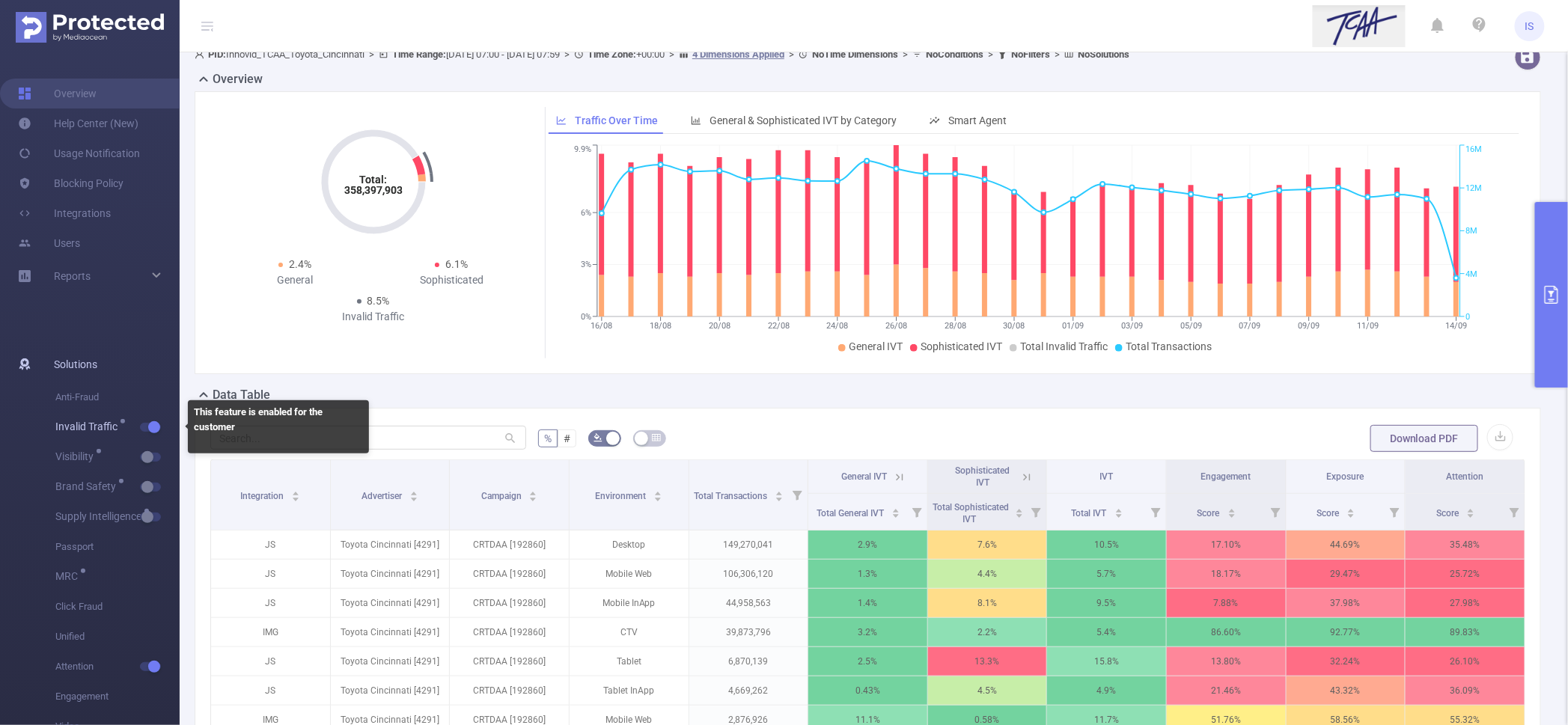
click at [150, 417] on span "Invalid Traffic" at bounding box center [118, 427] width 124 height 30
click at [149, 425] on button "button" at bounding box center [151, 428] width 21 height 9
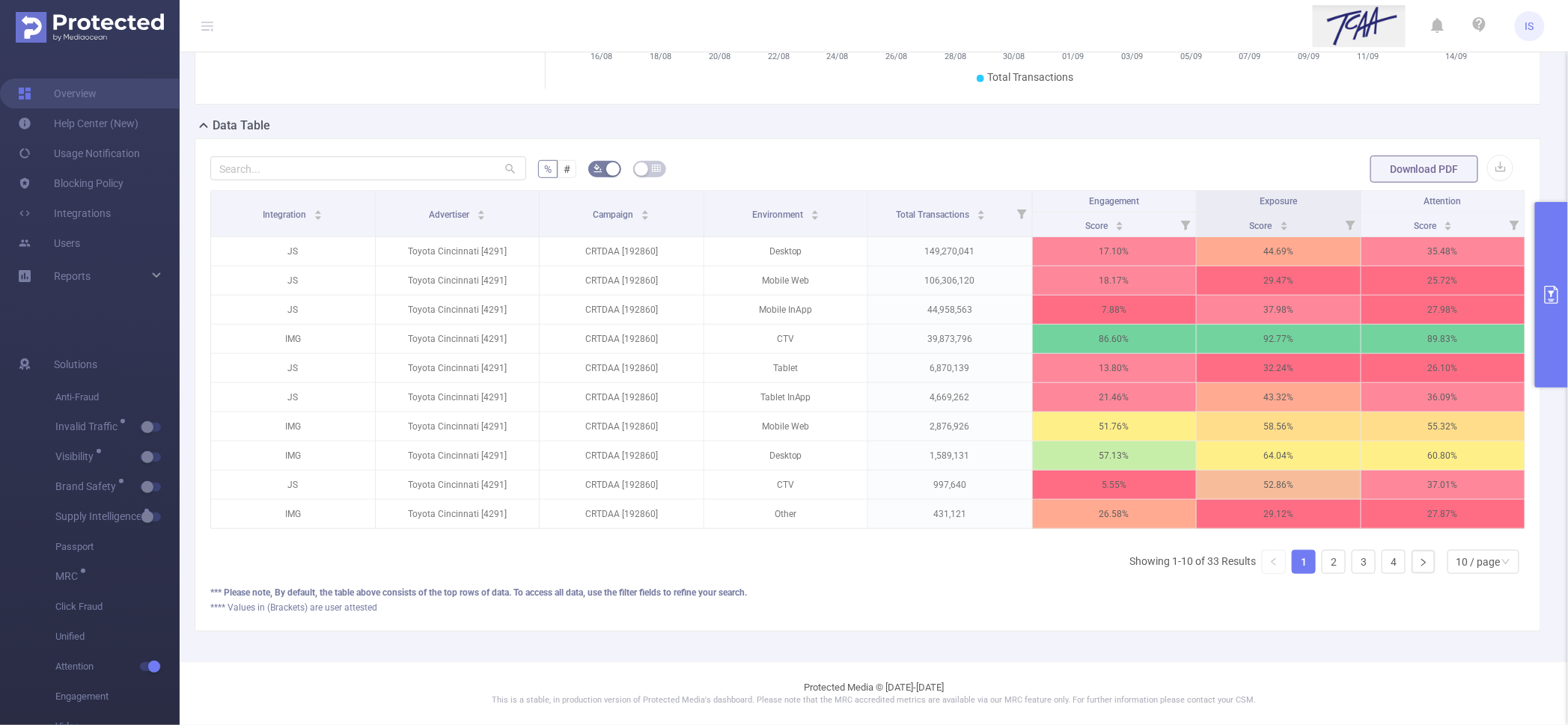
scroll to position [294, 0]
click at [1554, 345] on button "primary" at bounding box center [1551, 294] width 33 height 186
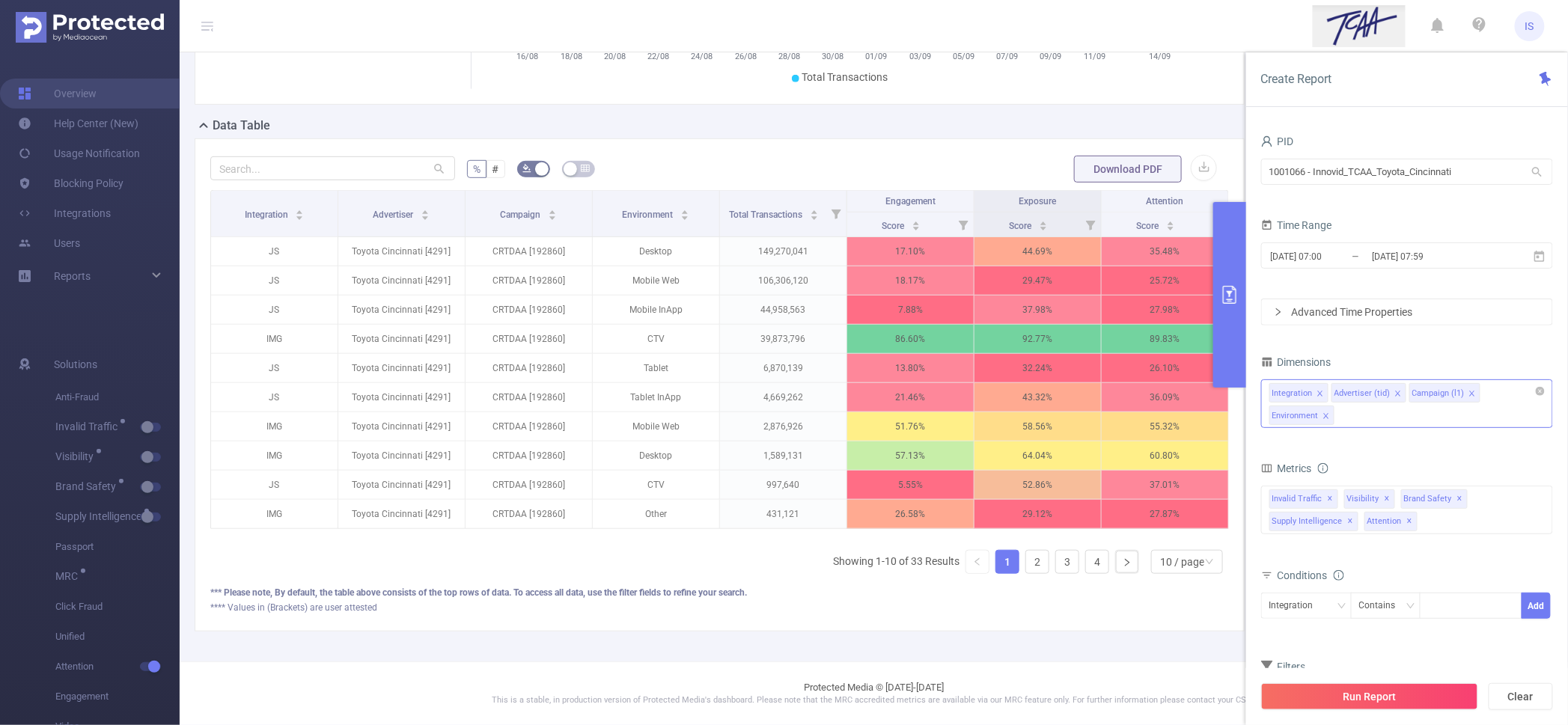
click at [1328, 418] on icon "icon: close" at bounding box center [1326, 416] width 5 height 5
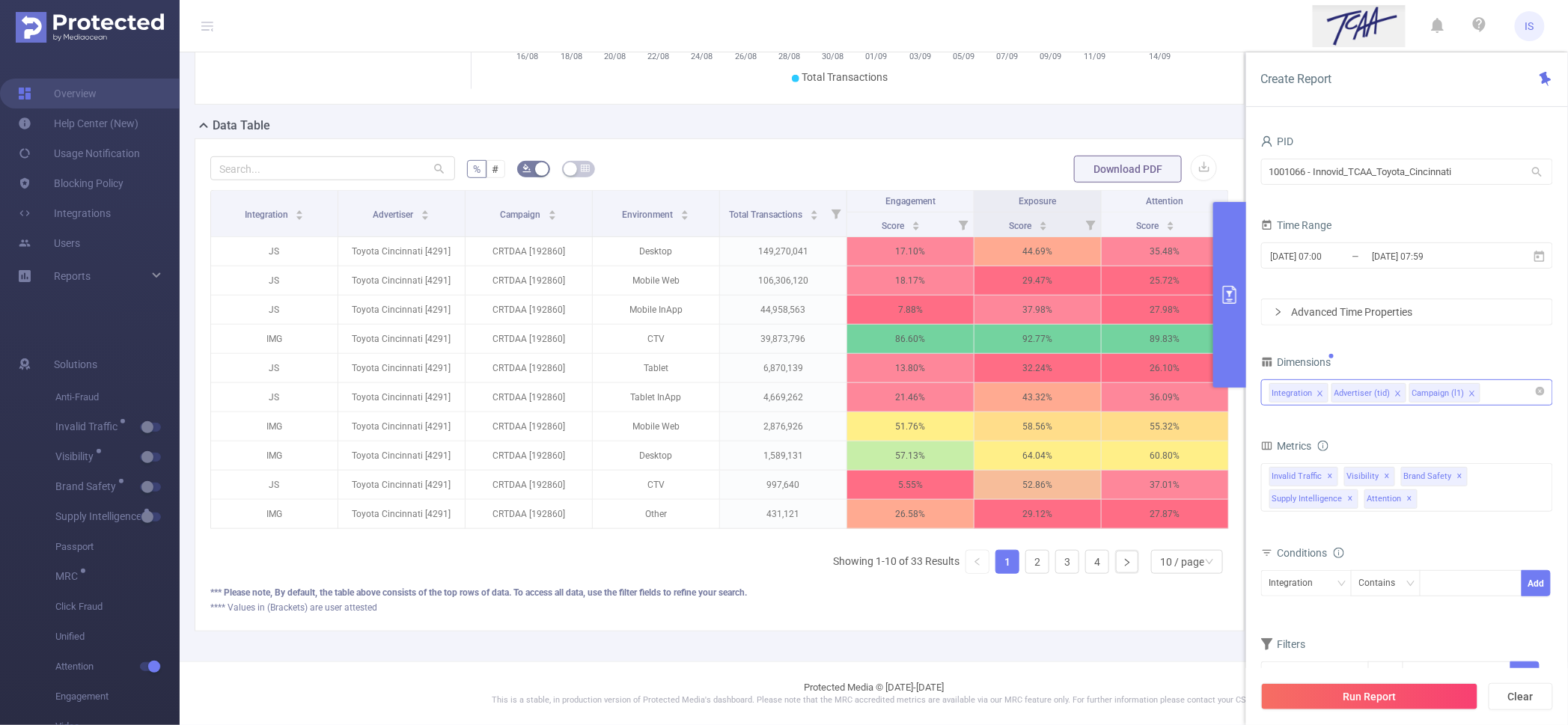
click at [1492, 397] on div "Integration Advertiser (tid) Campaign (l1)" at bounding box center [1407, 392] width 275 height 25
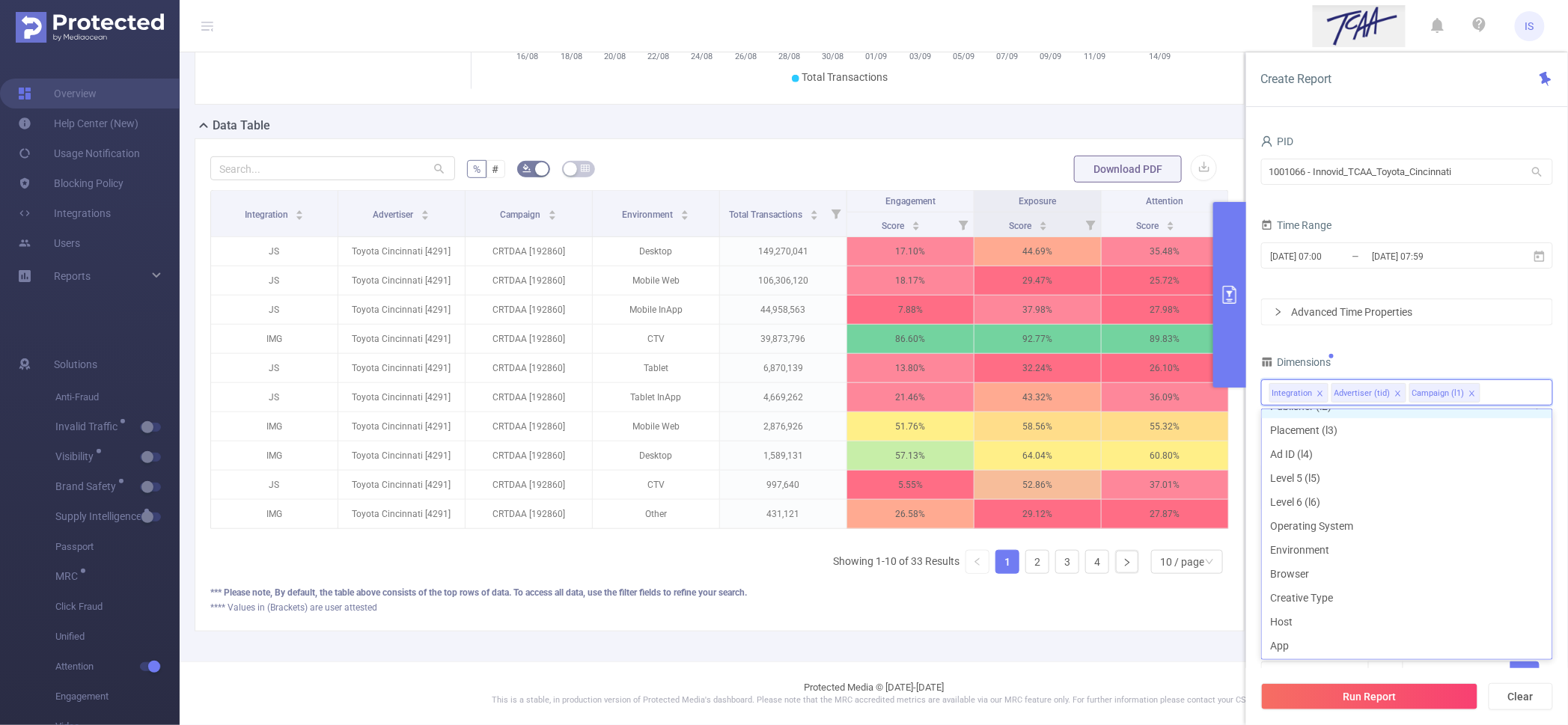
scroll to position [190, 0]
click at [1326, 486] on li "Creative Type" at bounding box center [1407, 497] width 291 height 24
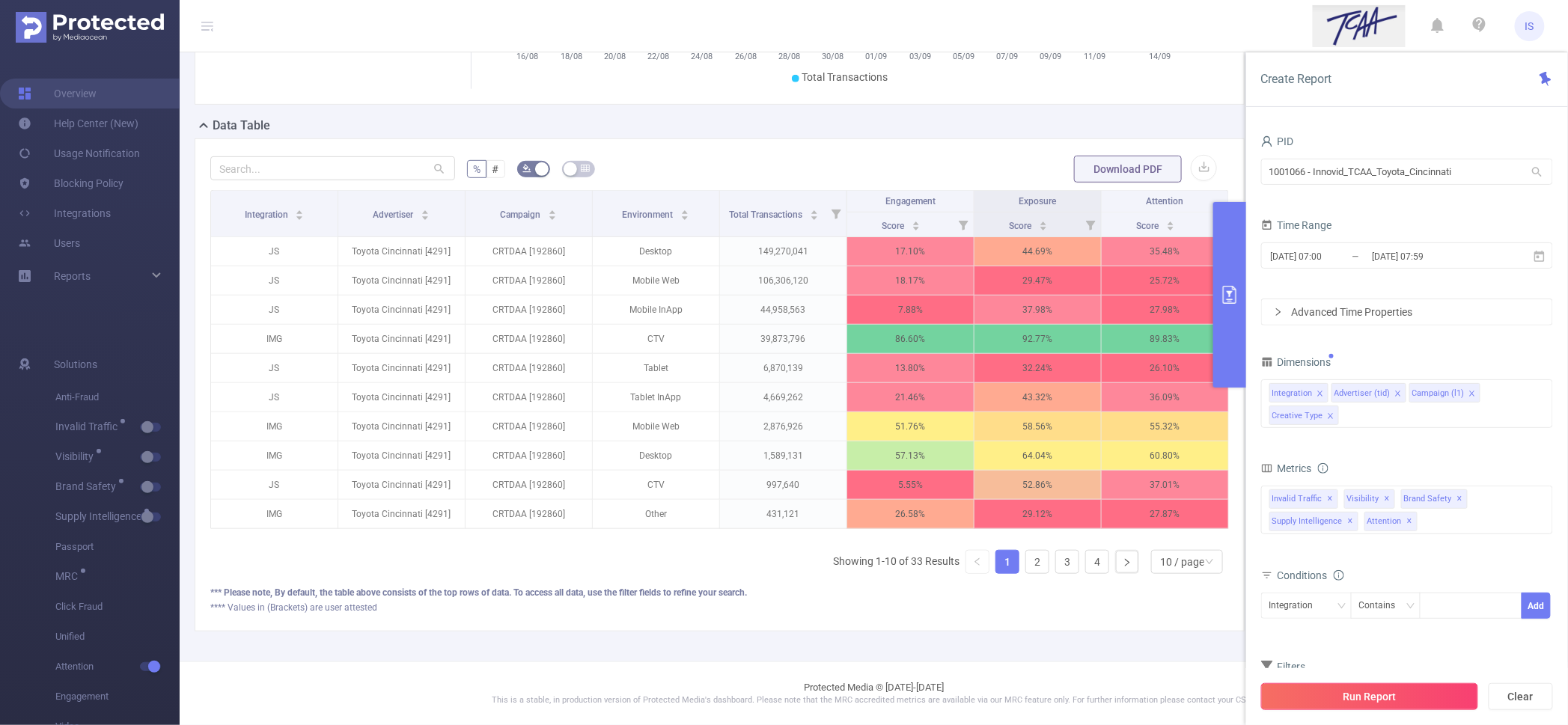
click at [1405, 691] on button "Run Report" at bounding box center [1370, 697] width 217 height 27
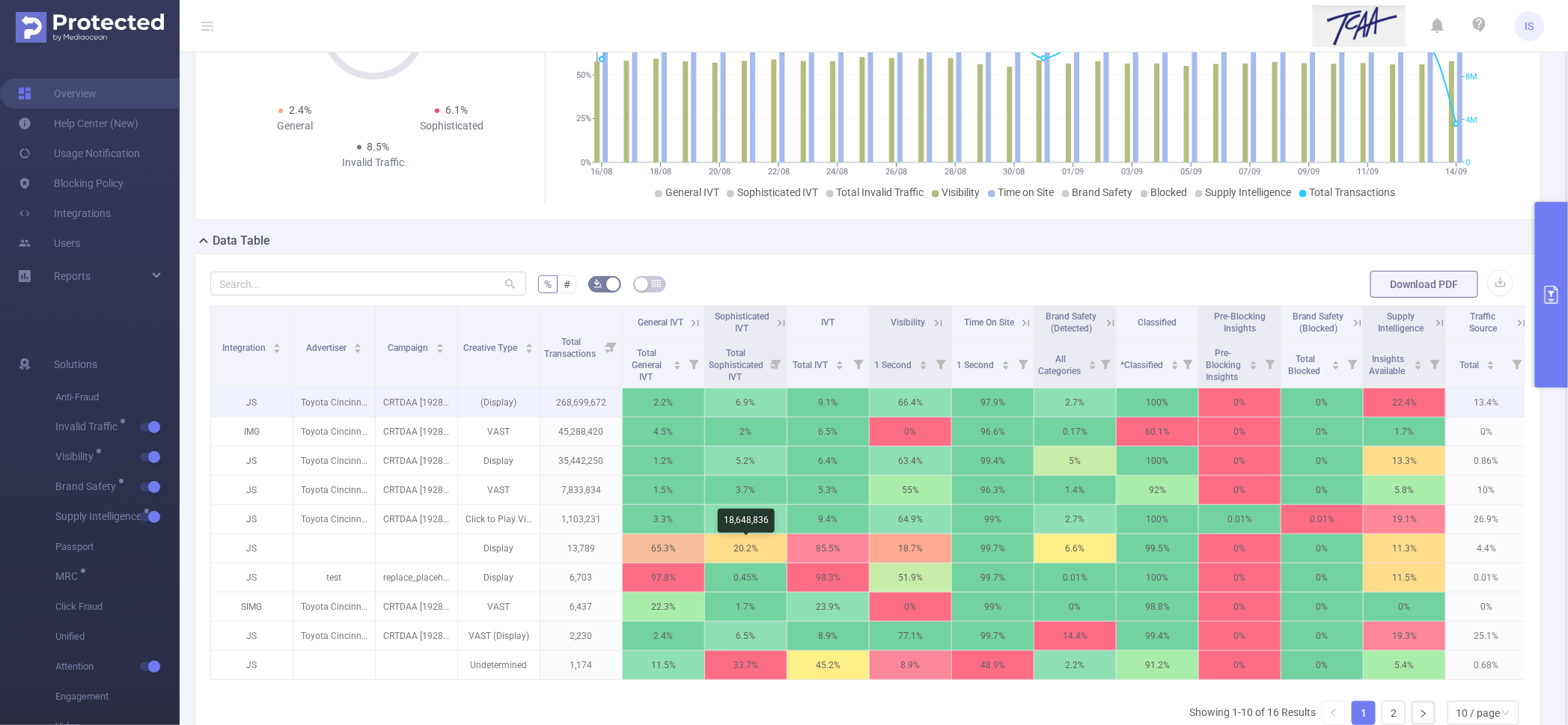
scroll to position [202, 0]
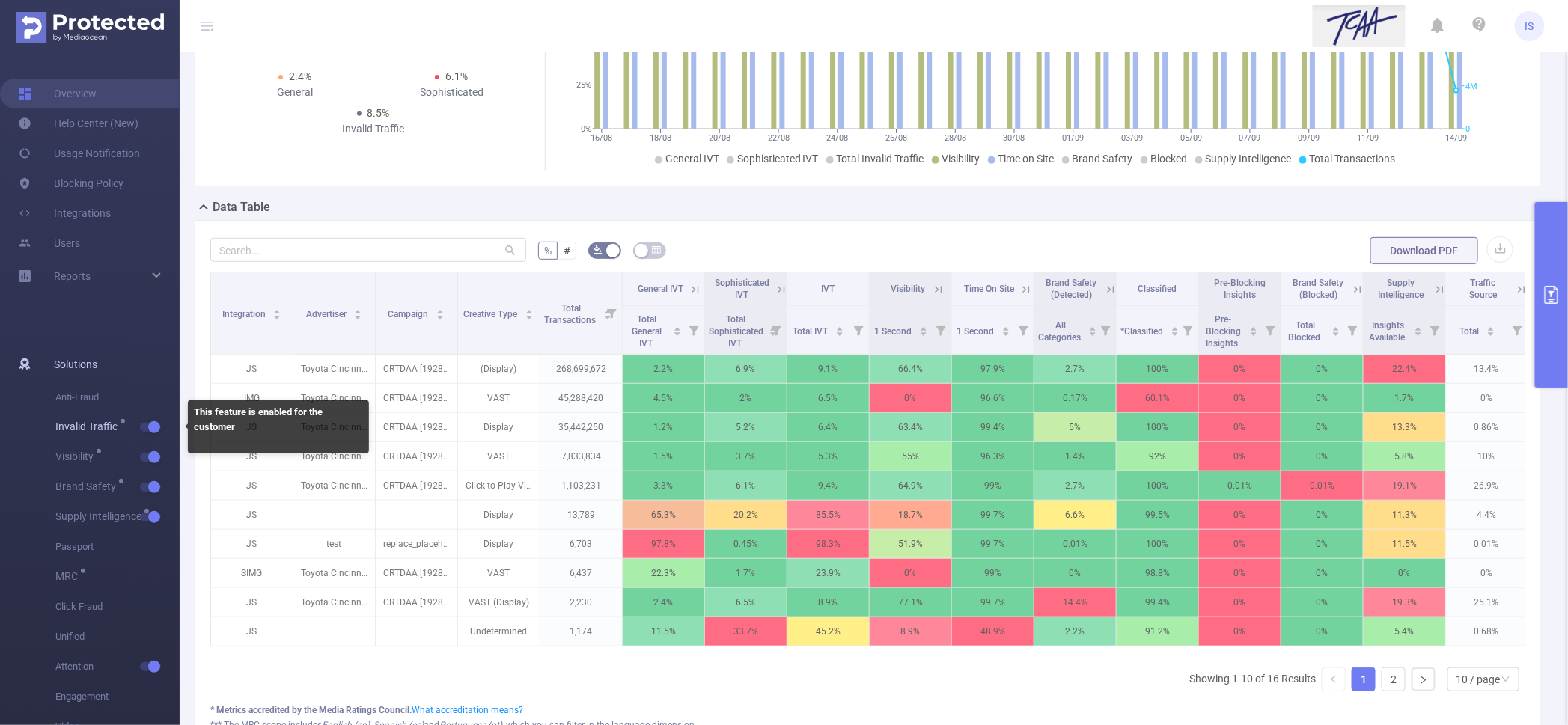
click at [151, 430] on button "button" at bounding box center [151, 428] width 21 height 9
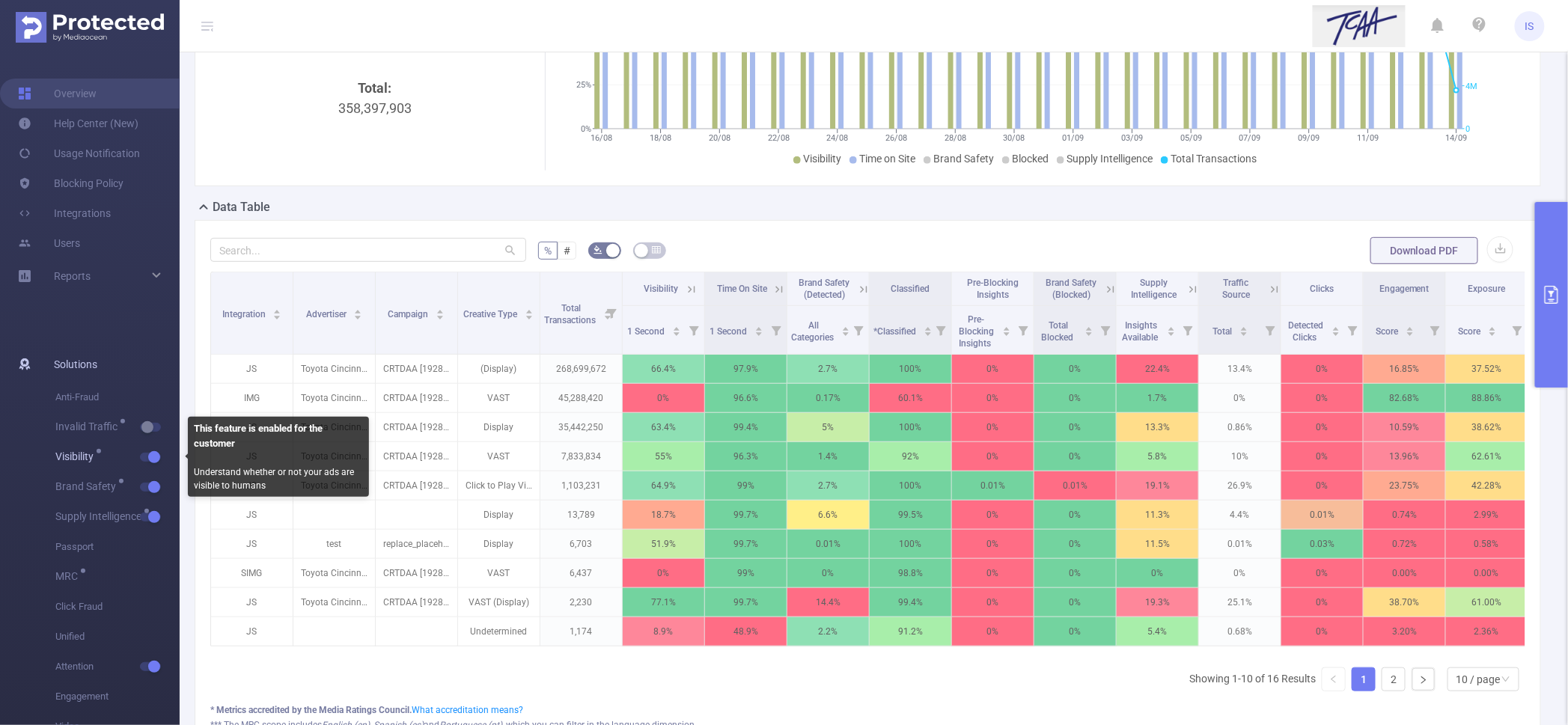
click at [154, 453] on button "button" at bounding box center [151, 457] width 21 height 9
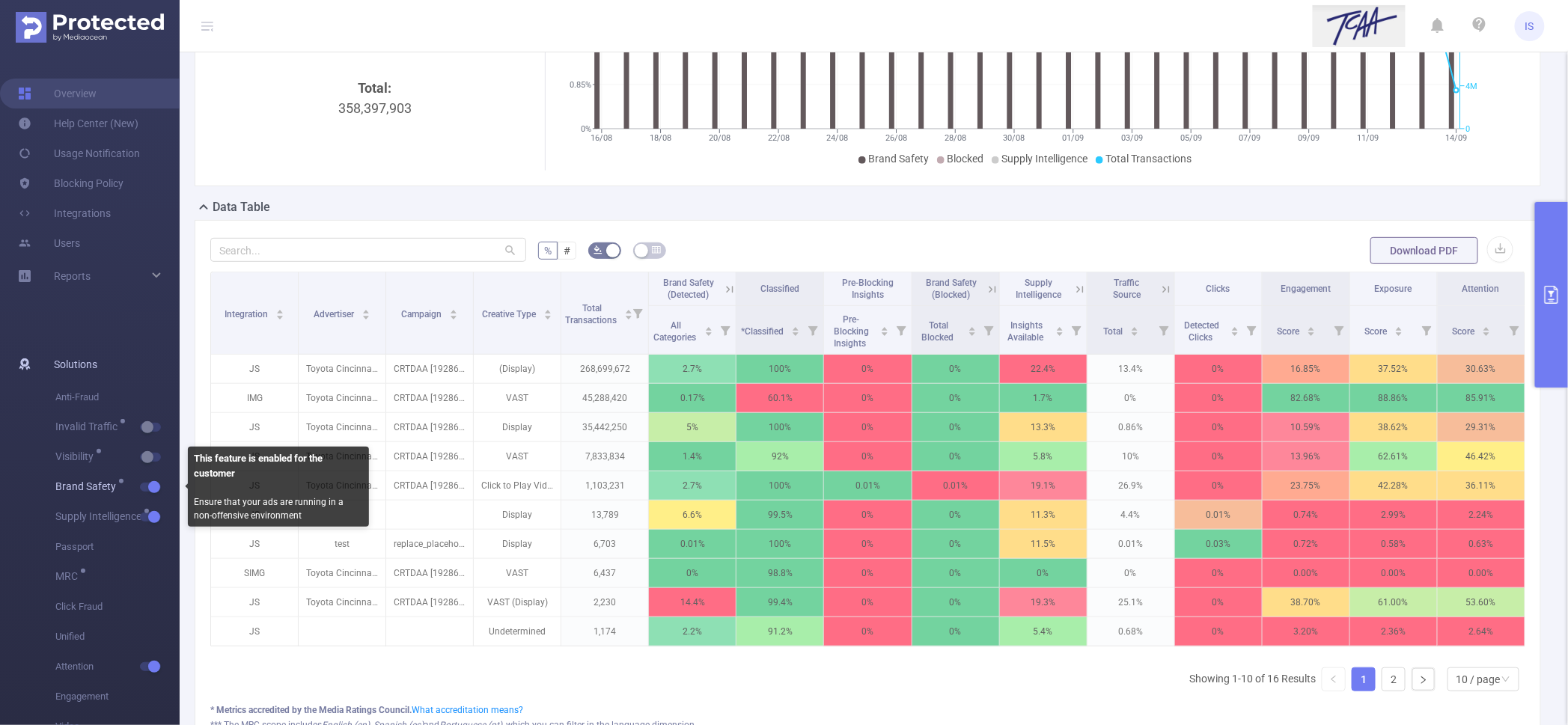
click at [154, 485] on button "button" at bounding box center [151, 488] width 21 height 9
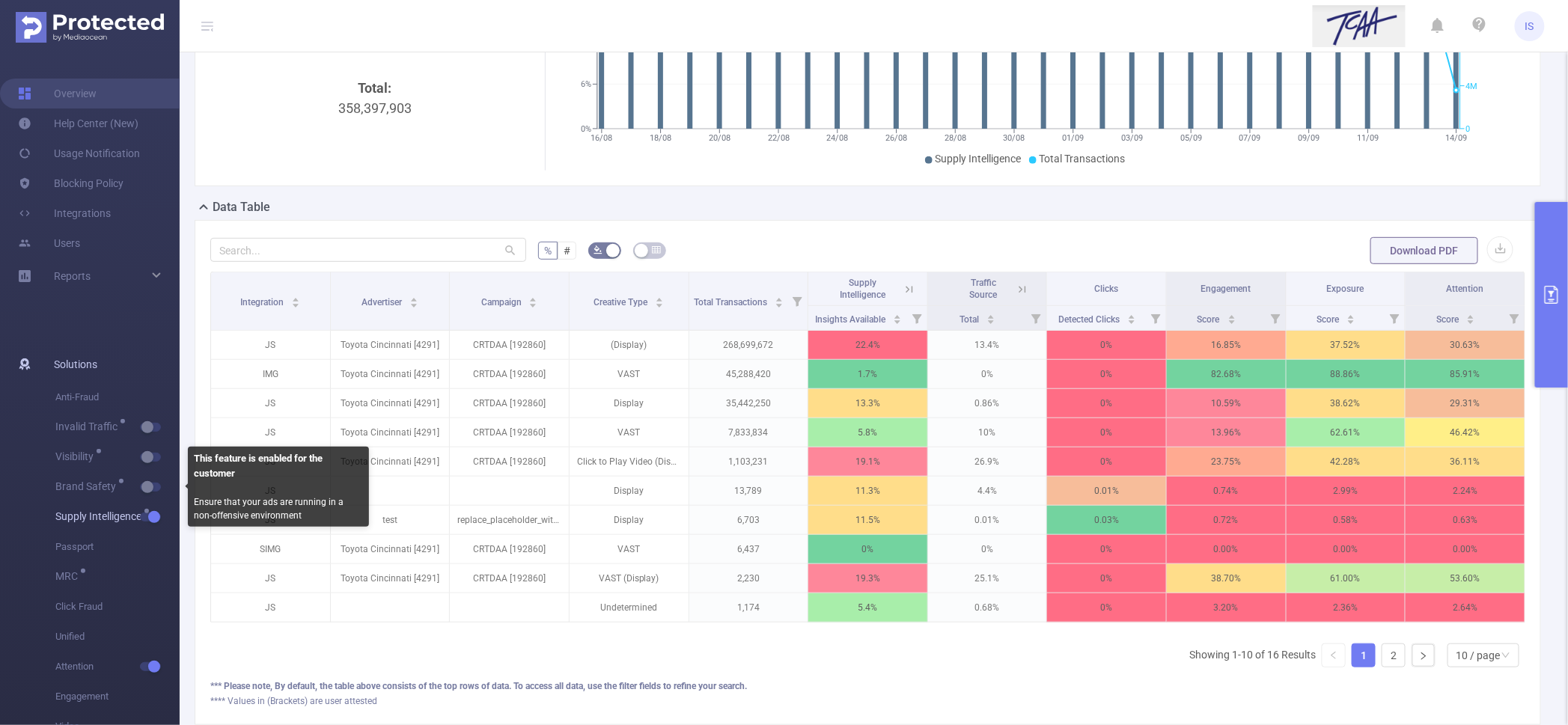
click at [152, 514] on button "button" at bounding box center [151, 517] width 21 height 9
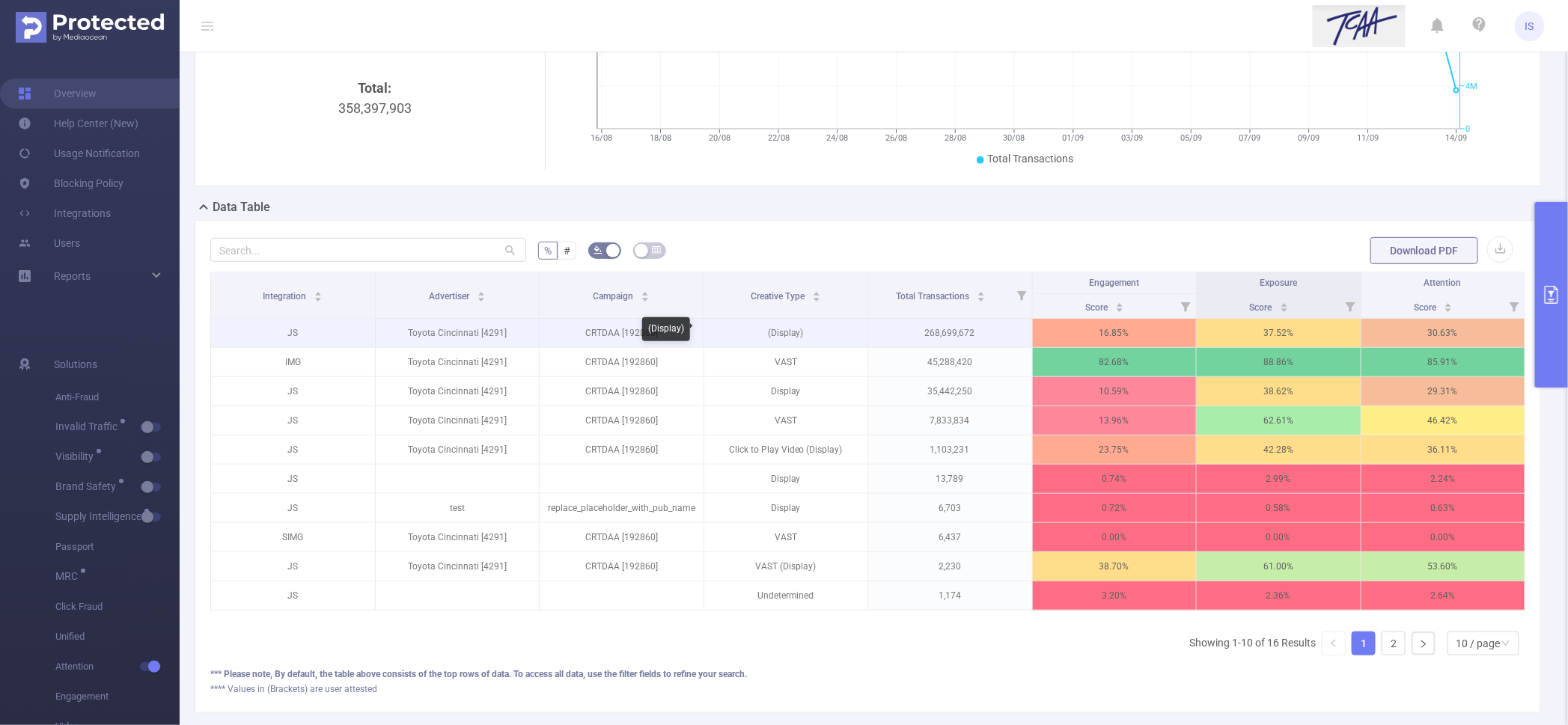
scroll to position [108, 0]
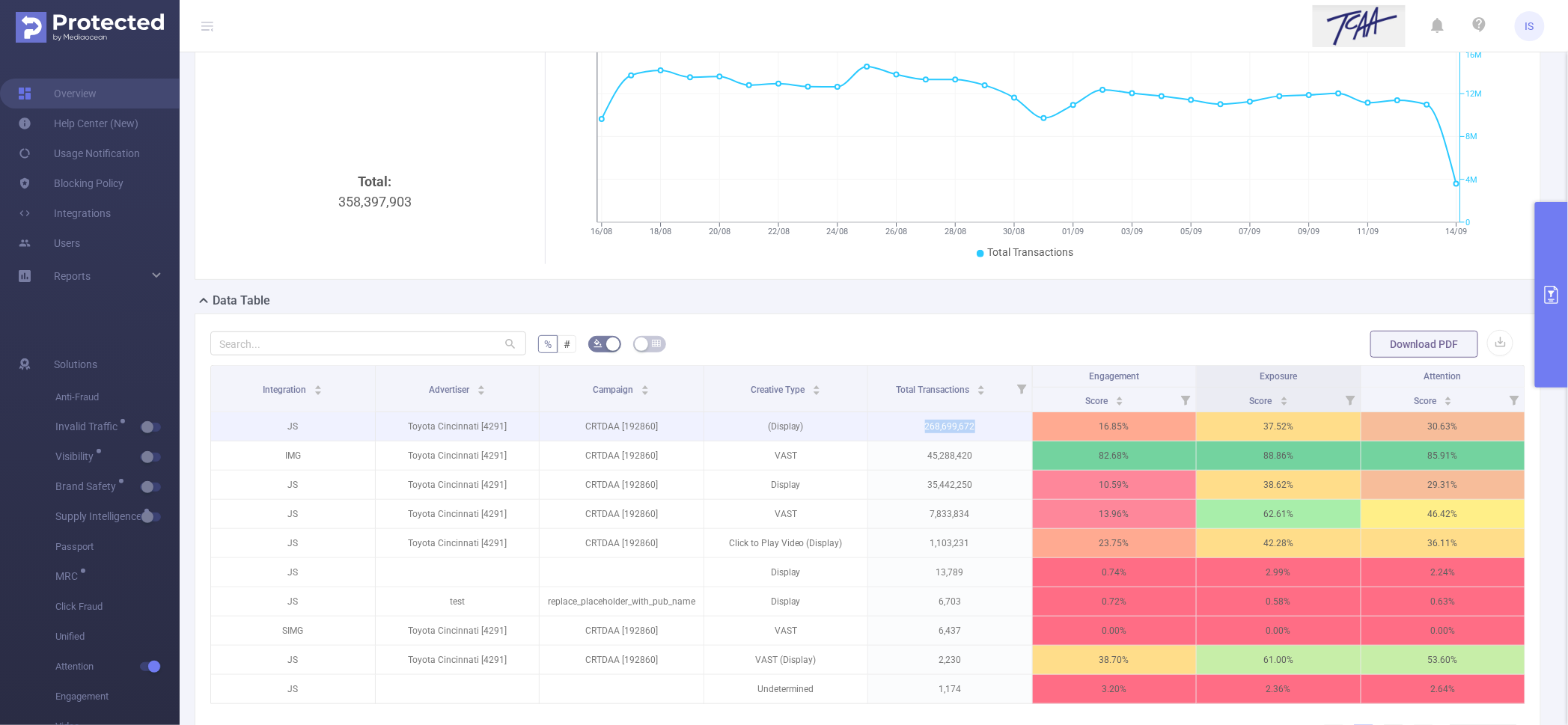
drag, startPoint x: 898, startPoint y: 422, endPoint x: 1000, endPoint y: 425, distance: 102.0
click at [1000, 425] on p "268,699,672" at bounding box center [951, 426] width 164 height 28
copy p "268,699,672"
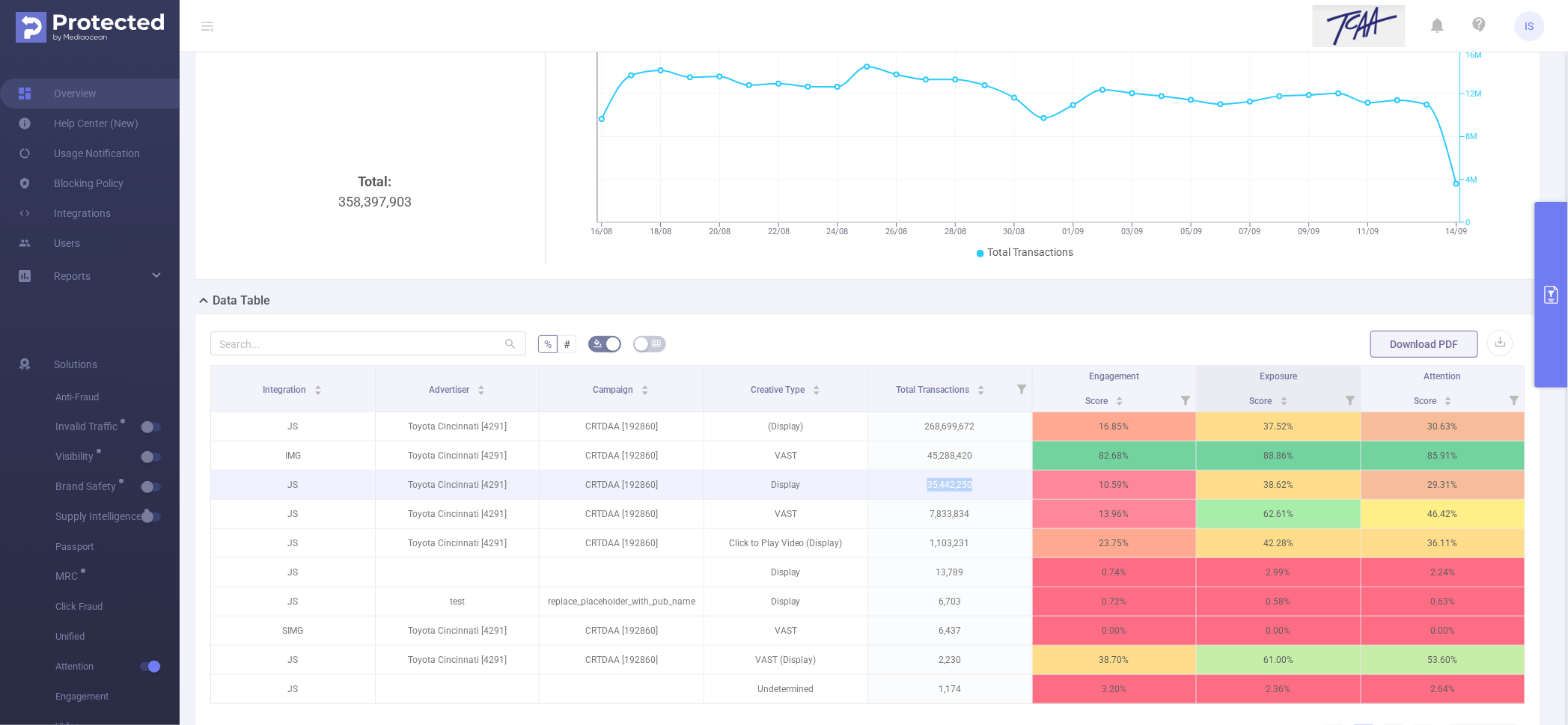
drag, startPoint x: 911, startPoint y: 487, endPoint x: 983, endPoint y: 483, distance: 72.1
click at [983, 483] on p "35,442,250" at bounding box center [951, 485] width 164 height 28
copy p "35,442,250"
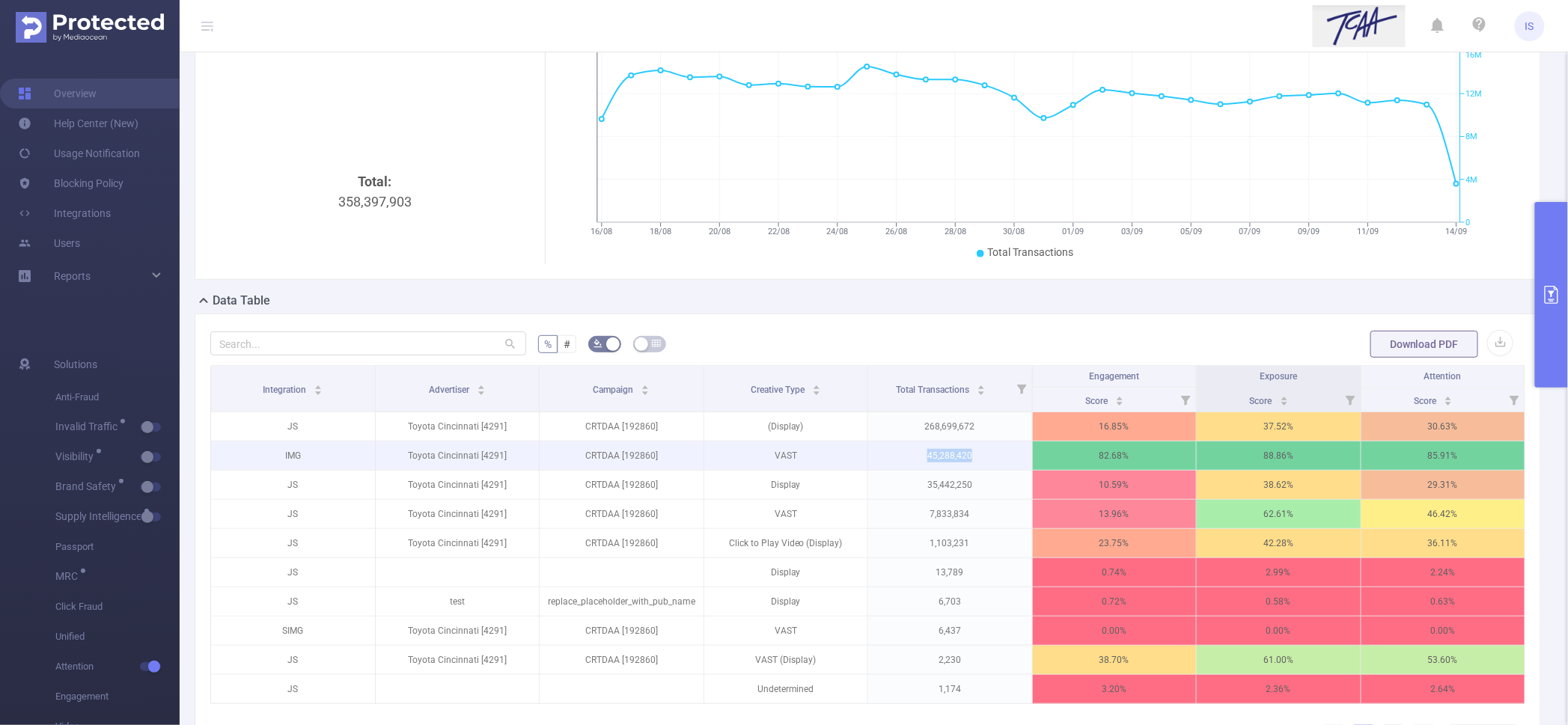
drag, startPoint x: 906, startPoint y: 455, endPoint x: 974, endPoint y: 448, distance: 68.4
click at [974, 448] on p "45,288,420" at bounding box center [951, 455] width 164 height 28
copy p "45,288,420"
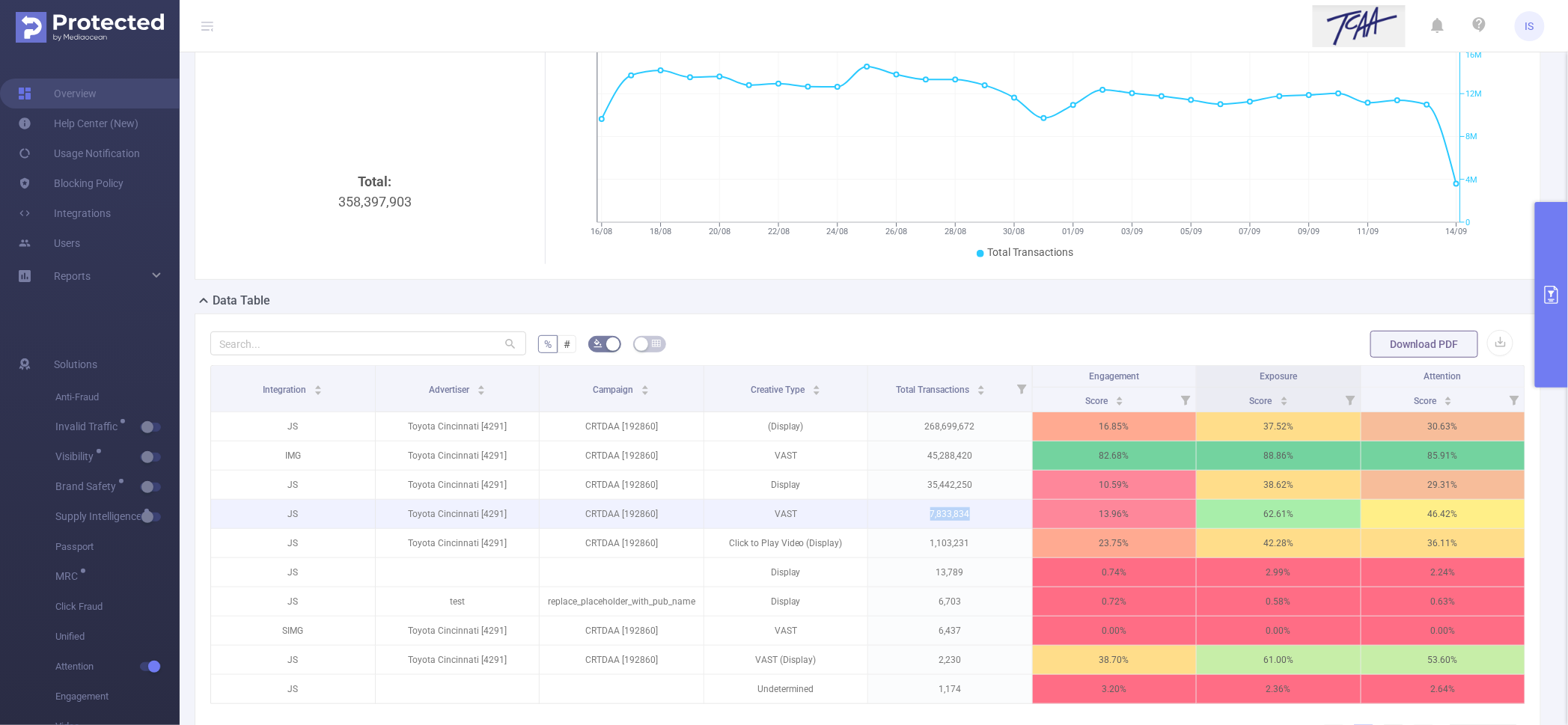
drag, startPoint x: 924, startPoint y: 510, endPoint x: 983, endPoint y: 511, distance: 59.0
click at [983, 511] on p "7,833,834" at bounding box center [951, 513] width 164 height 28
copy p "7,833,834"
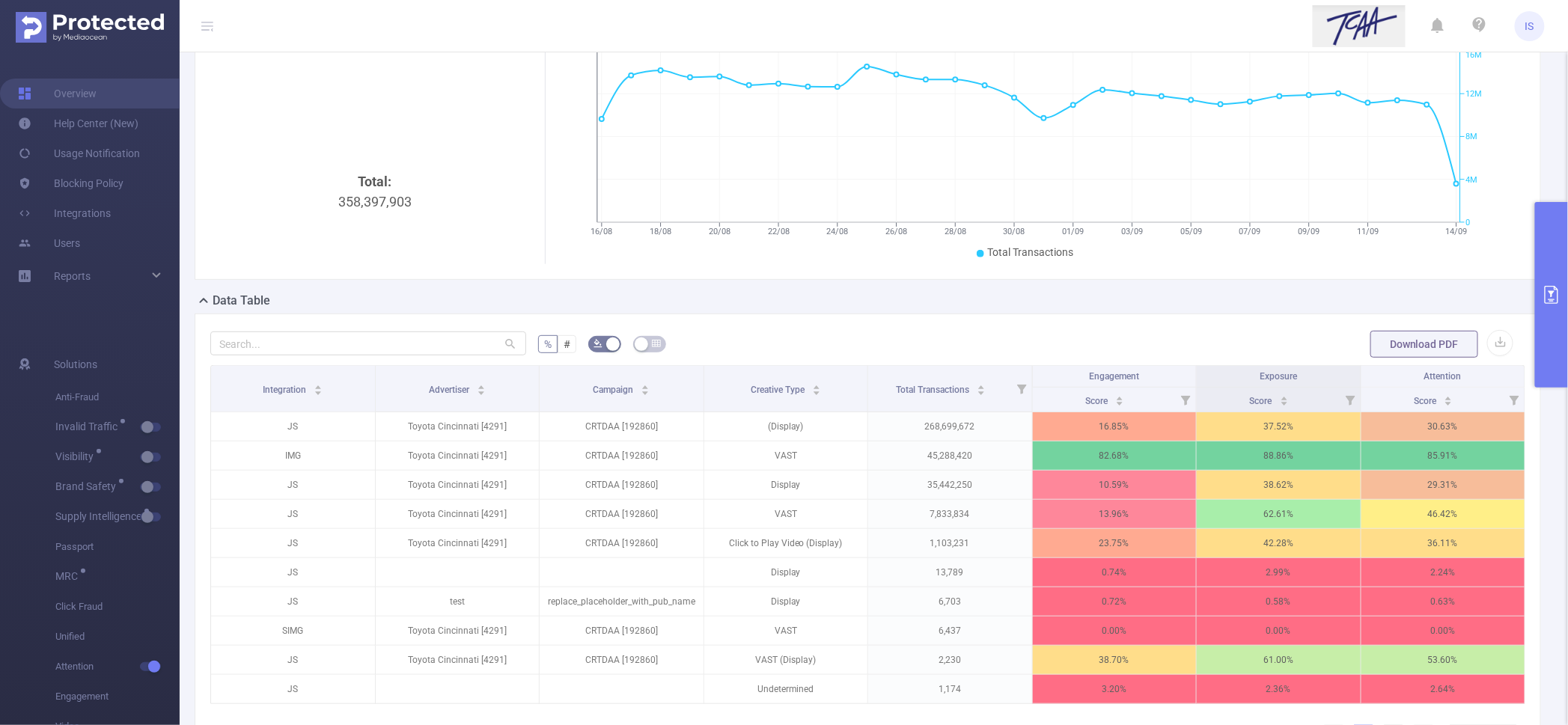
drag, startPoint x: 352, startPoint y: 206, endPoint x: 332, endPoint y: 199, distance: 21.2
click at [352, 206] on div "Total: 358,397,903" at bounding box center [374, 297] width 316 height 252
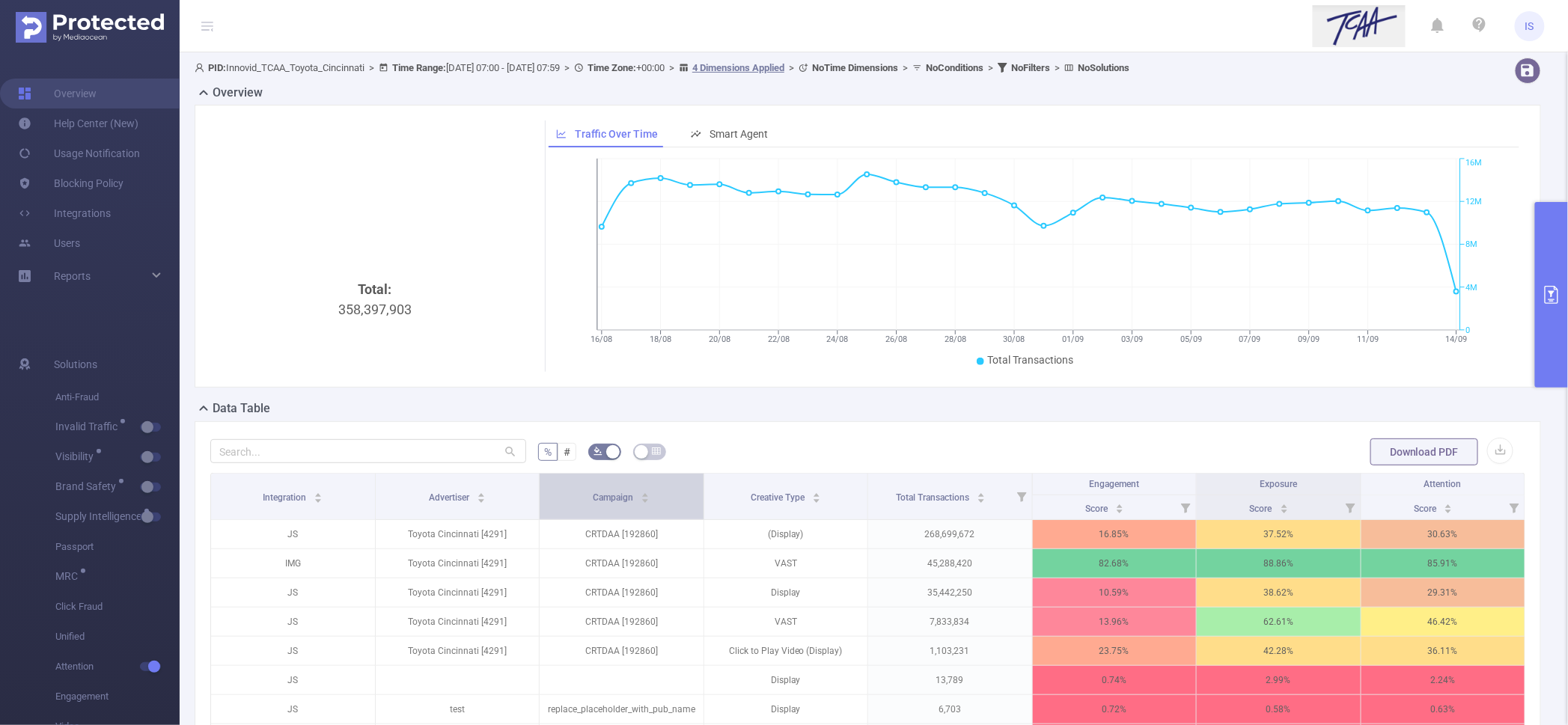
scroll to position [0, 0]
click at [1554, 345] on button "primary" at bounding box center [1551, 294] width 33 height 186
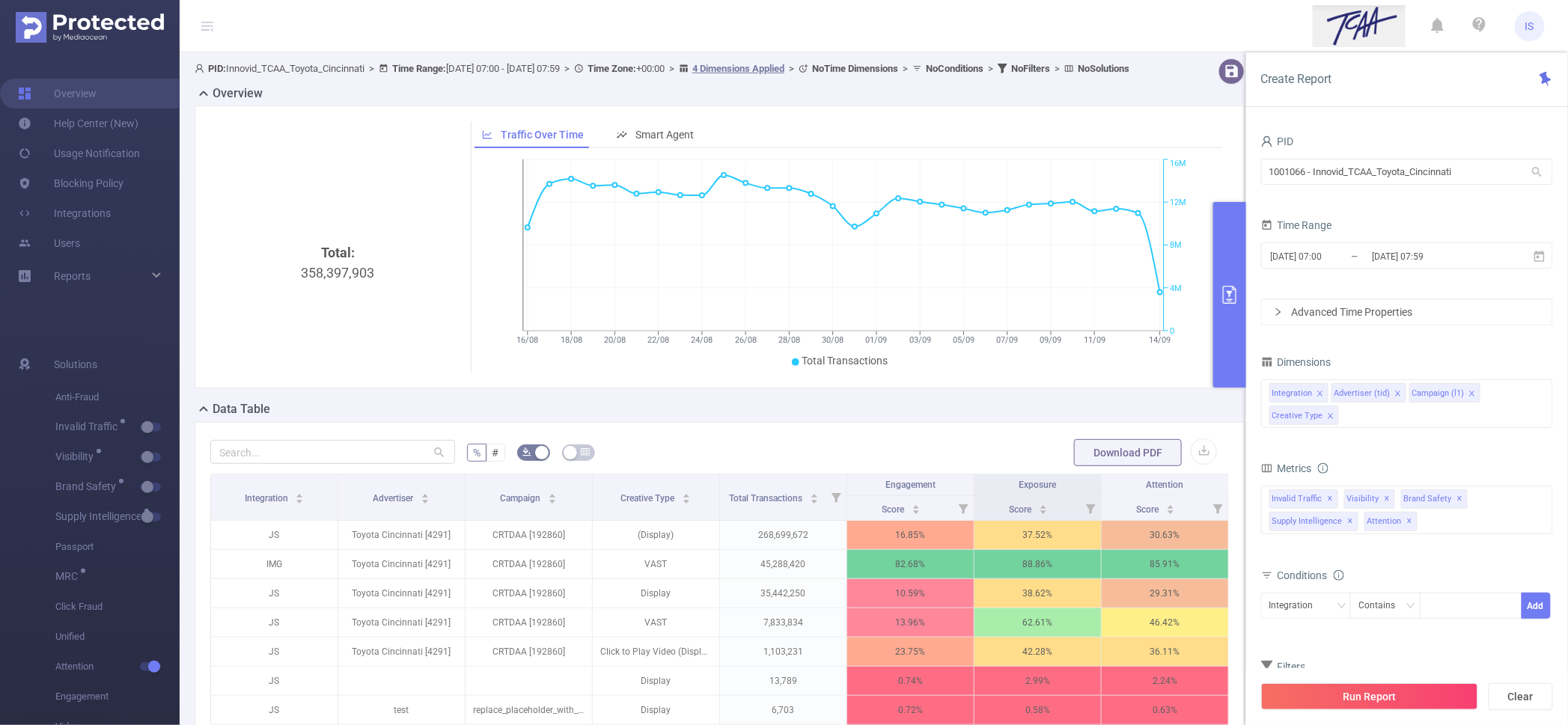
click at [1318, 390] on icon "icon: close" at bounding box center [1321, 394] width 8 height 8
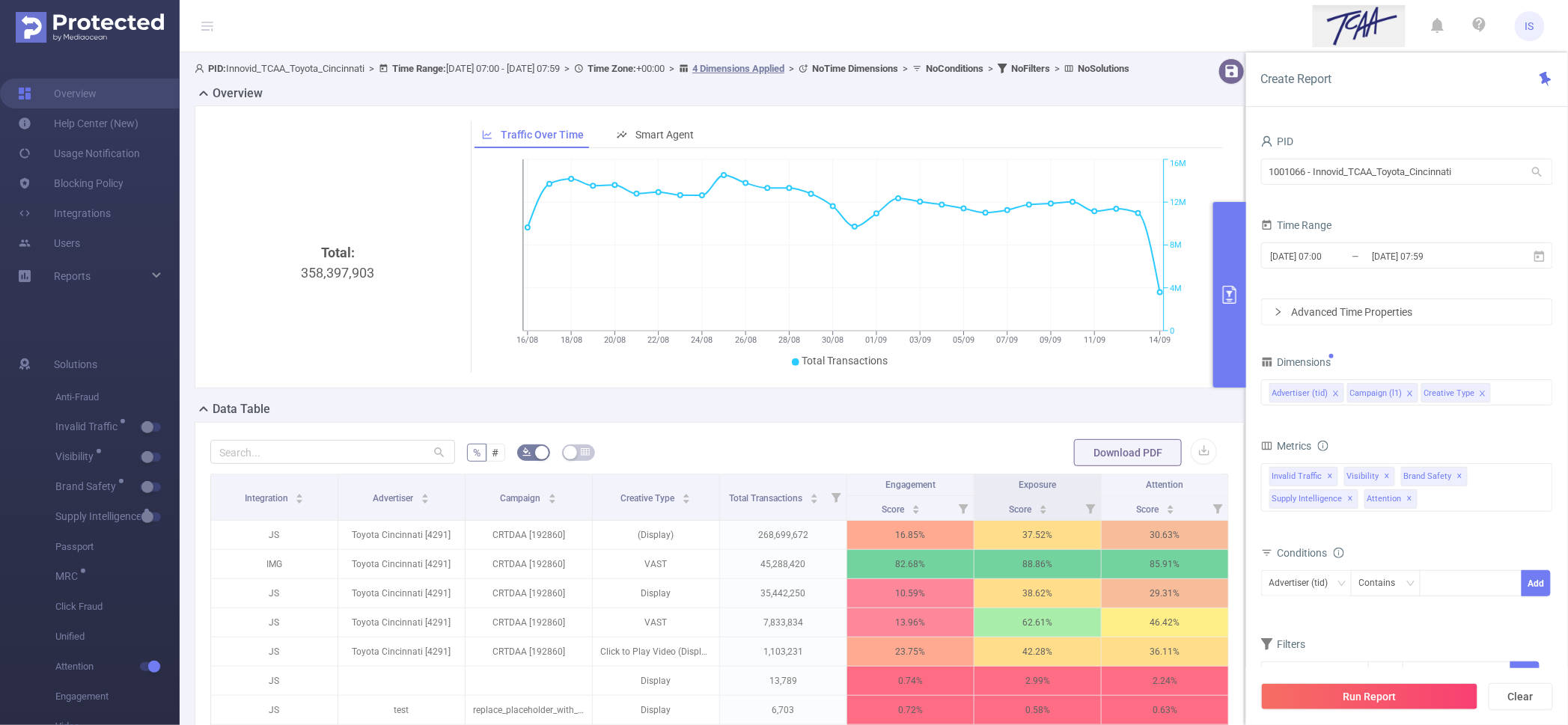
click at [1479, 394] on icon "icon: close" at bounding box center [1483, 394] width 8 height 8
click at [1387, 700] on button "Run Report" at bounding box center [1370, 697] width 217 height 27
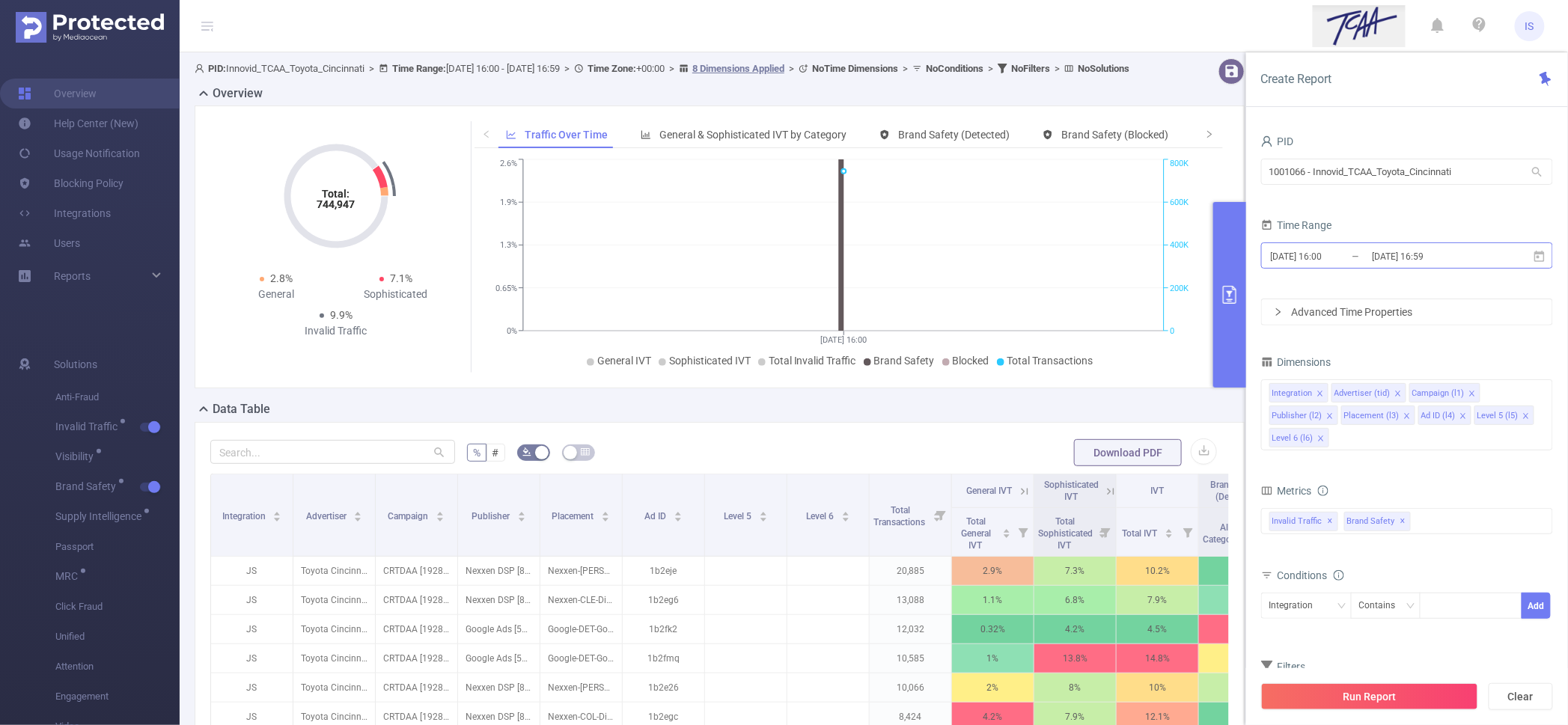
click at [1335, 246] on input "[DATE] 16:00" at bounding box center [1331, 256] width 121 height 20
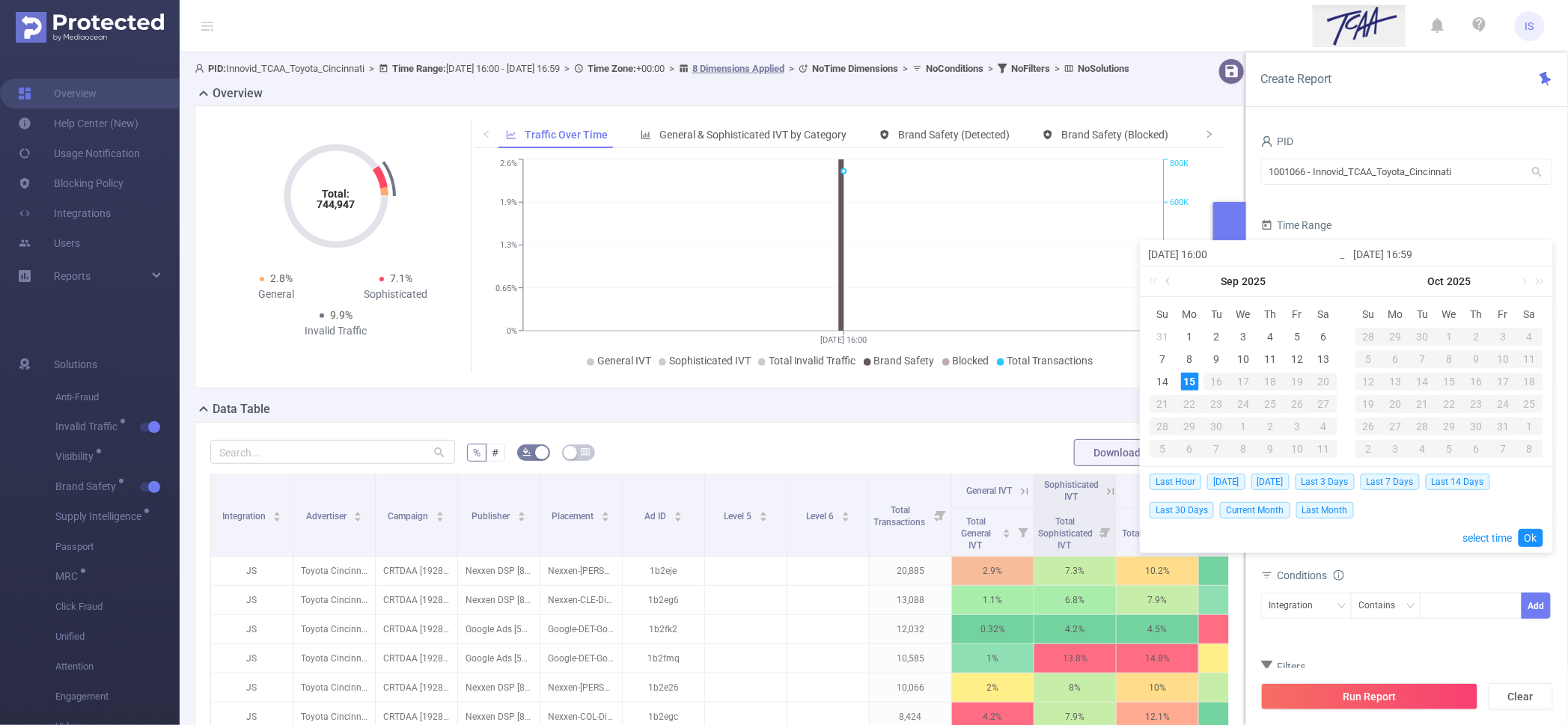
click at [1171, 282] on link at bounding box center [1170, 281] width 14 height 30
click at [1300, 335] on div "1" at bounding box center [1297, 337] width 18 height 18
click at [1297, 357] on div "8" at bounding box center [1297, 359] width 18 height 18
type input "[DATE] 16:00"
type input "[DATE] 16:59"
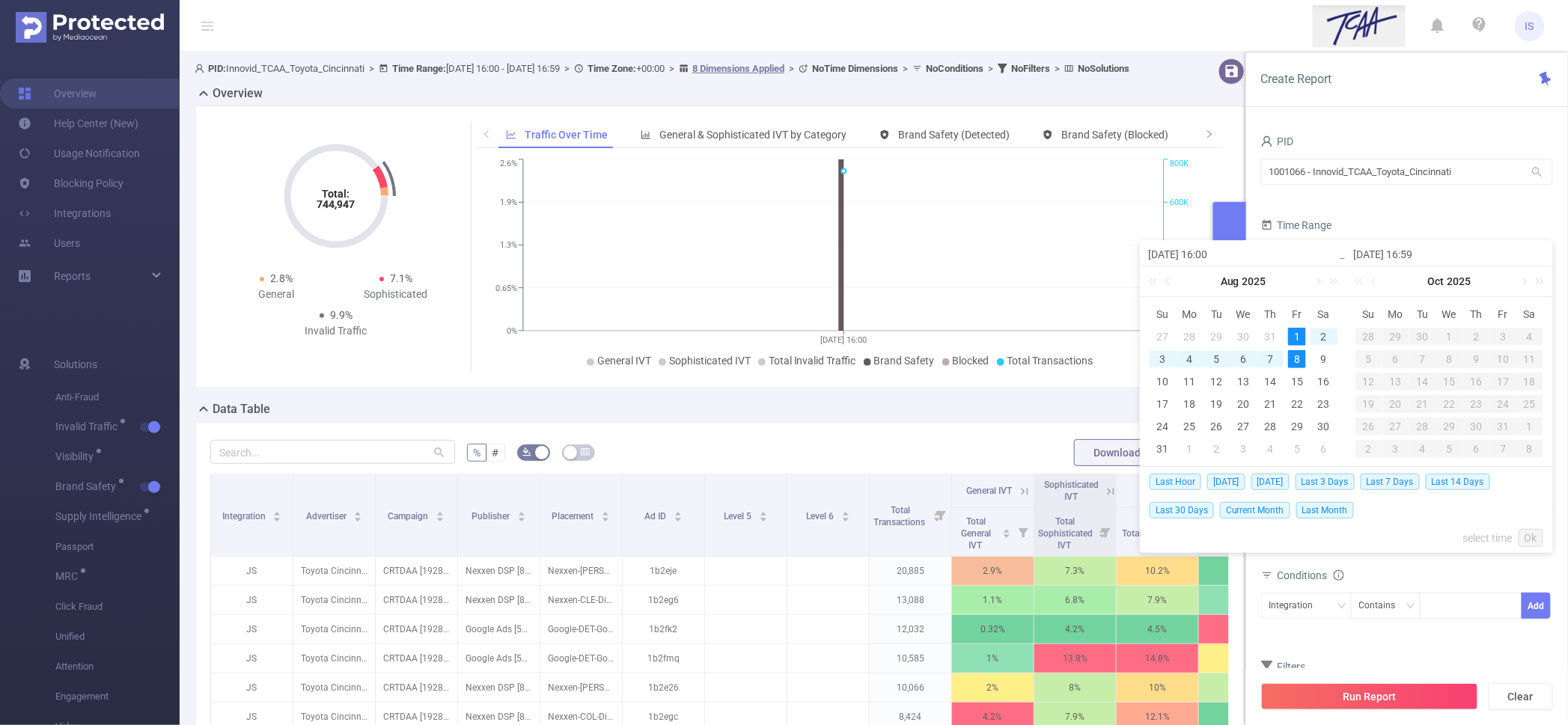
type input "[DATE] 16:00"
type input "[DATE] 16:59"
click at [1533, 543] on link "Ok" at bounding box center [1531, 538] width 25 height 18
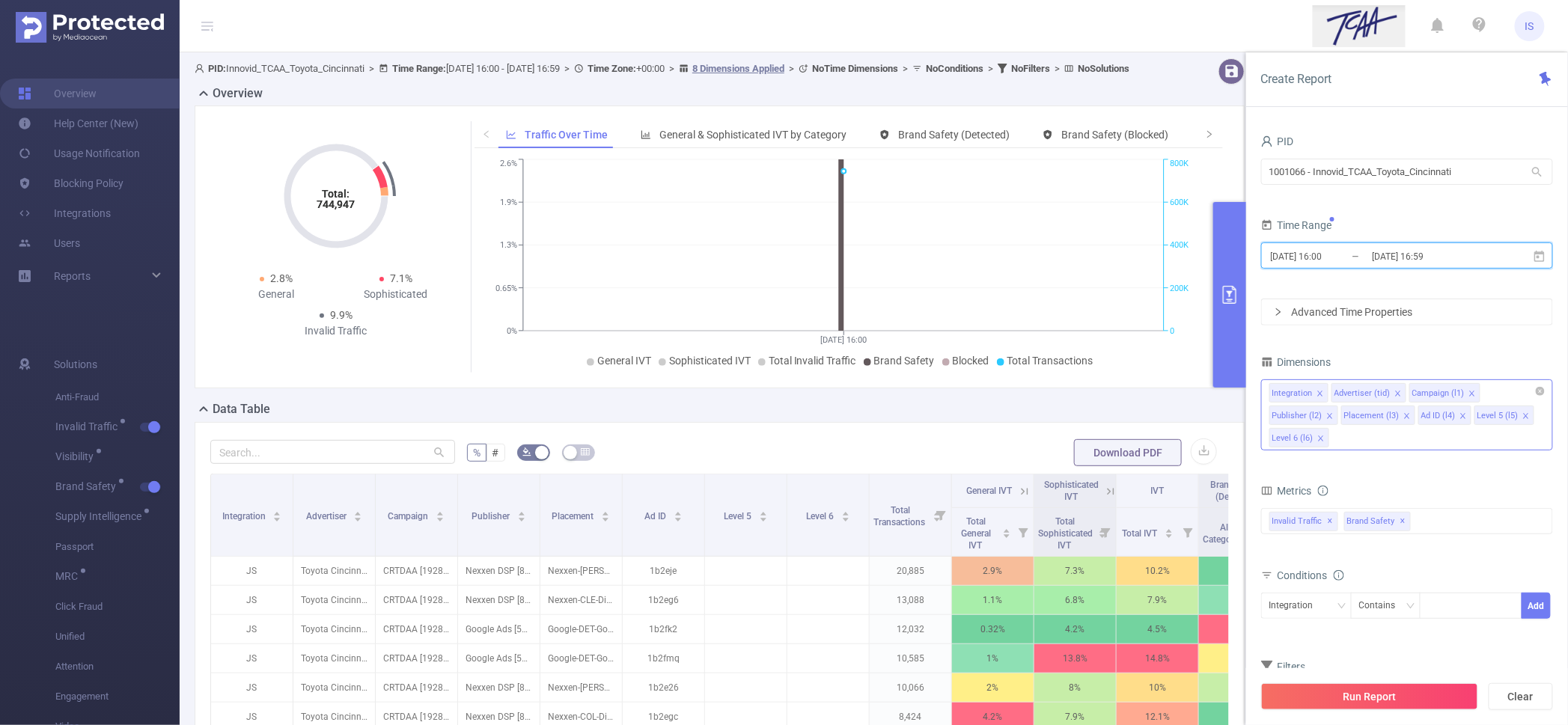
click at [1321, 437] on icon "icon: close" at bounding box center [1321, 438] width 5 height 5
click at [1331, 417] on icon "icon: close" at bounding box center [1330, 416] width 5 height 5
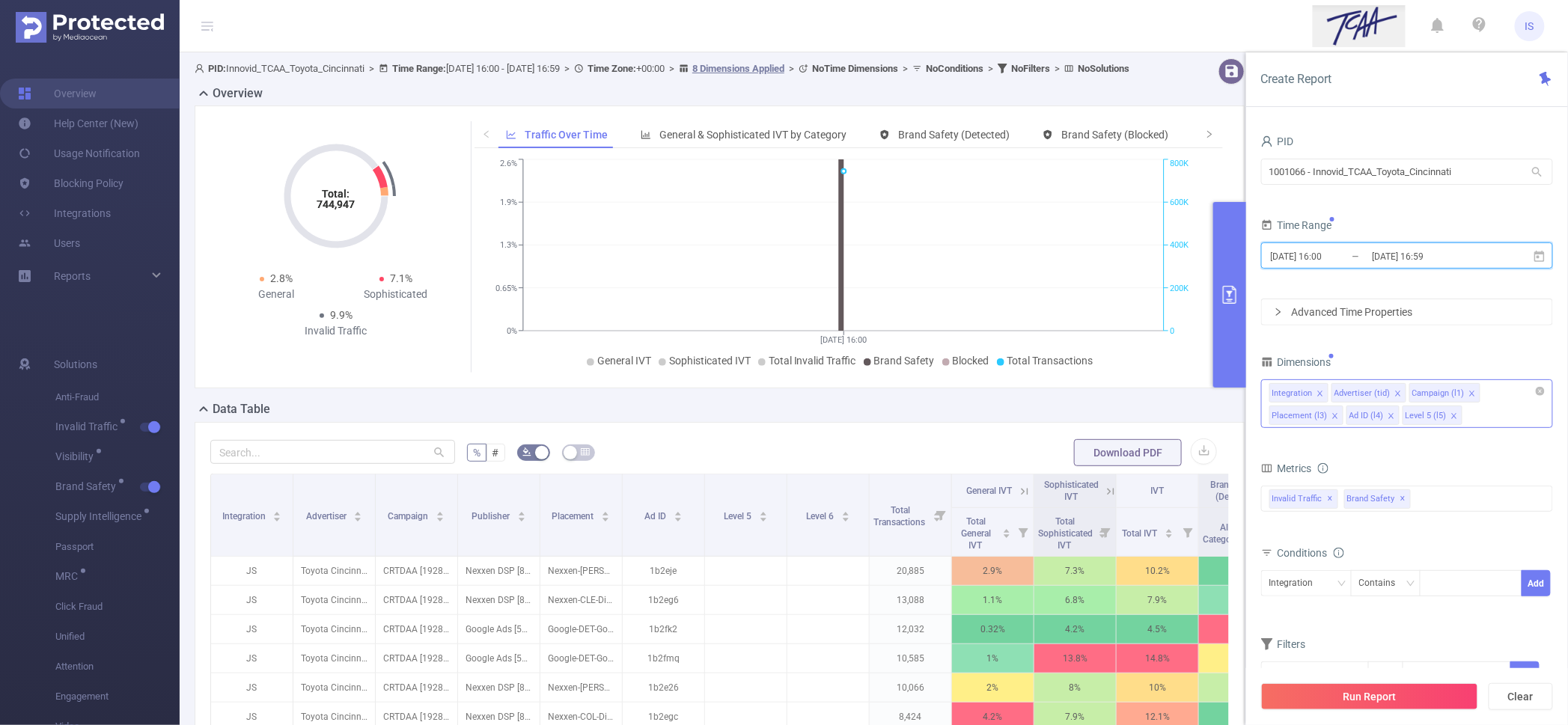
click at [1326, 416] on div "Placement (l3)" at bounding box center [1300, 416] width 55 height 20
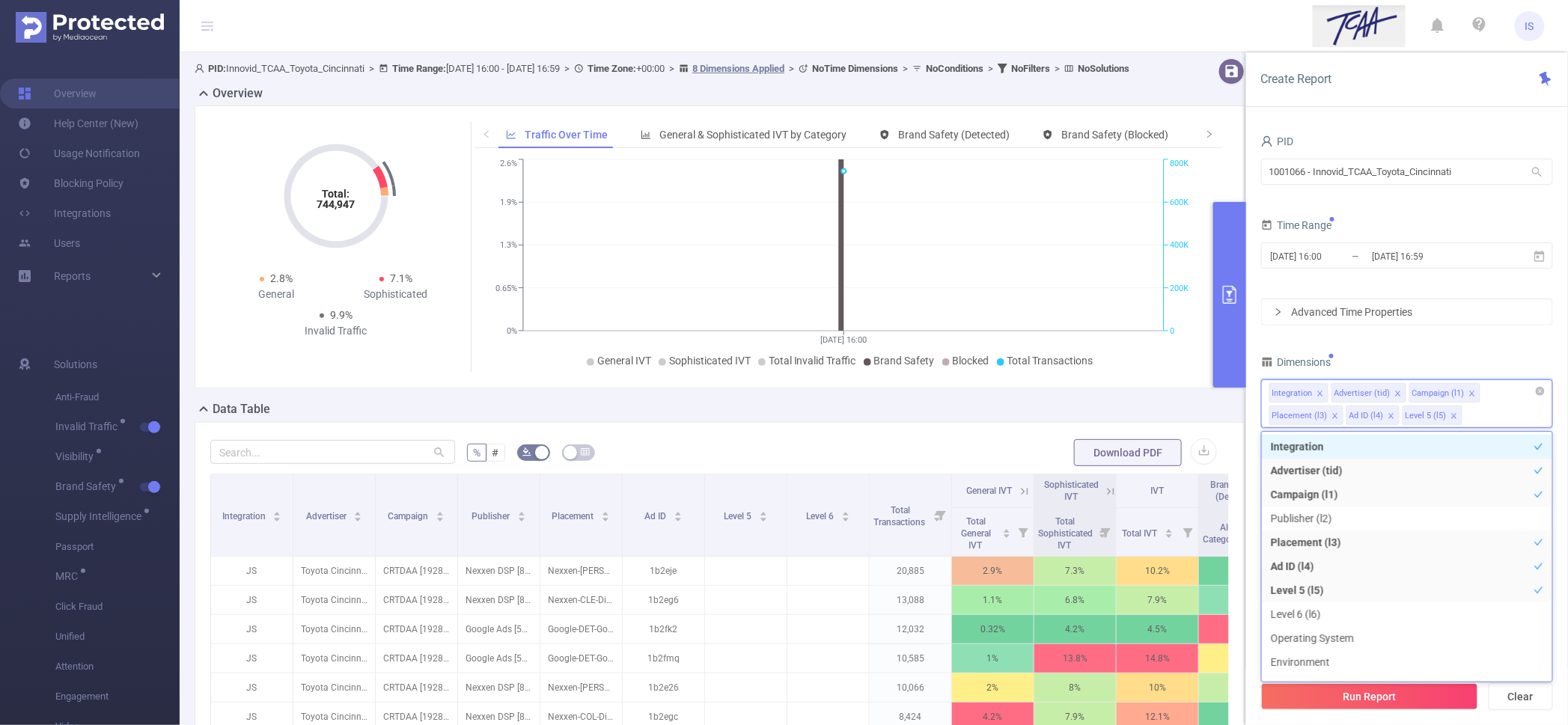
click at [1332, 416] on icon "icon: close" at bounding box center [1336, 416] width 8 height 8
click at [1319, 415] on icon "icon: close" at bounding box center [1321, 416] width 8 height 8
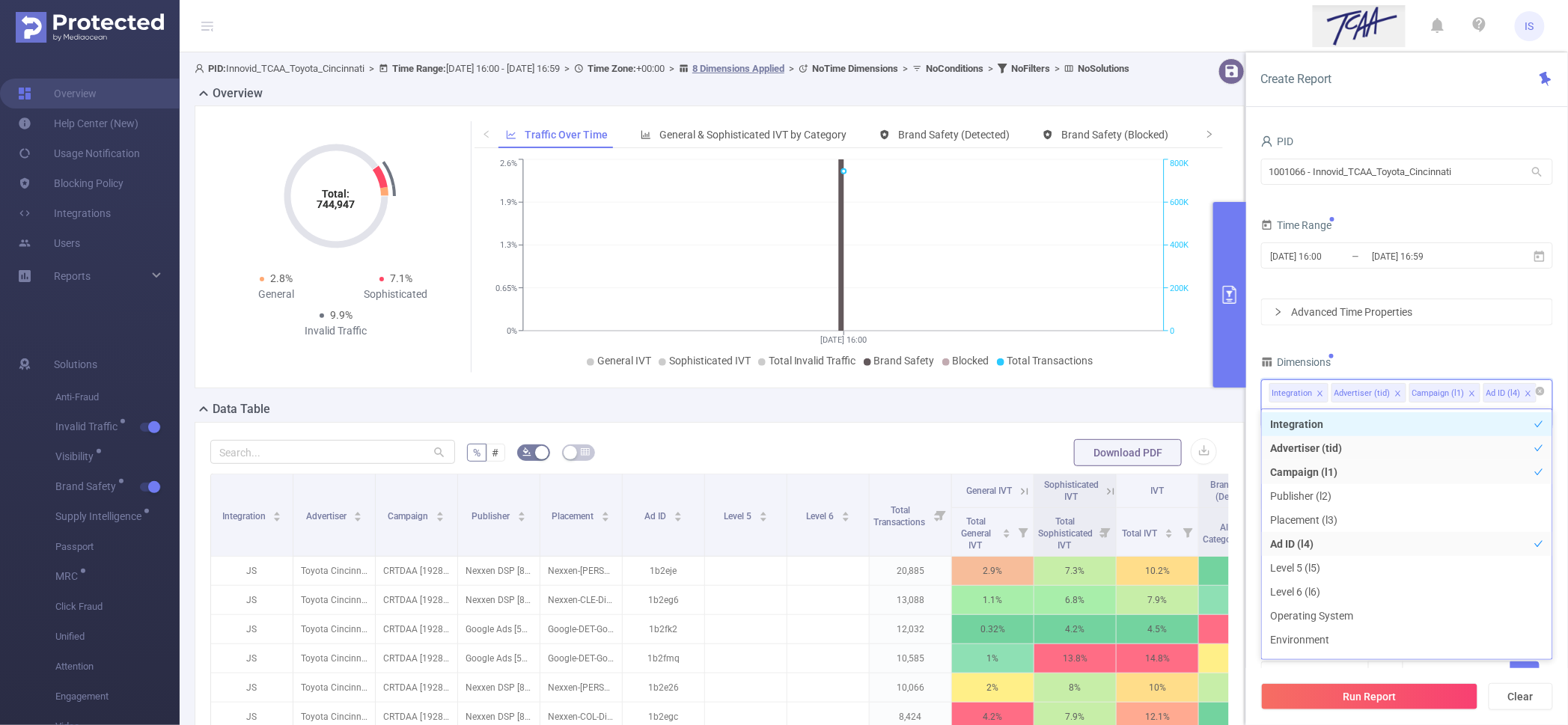
click at [1471, 392] on icon "icon: close" at bounding box center [1472, 393] width 5 height 5
click at [1450, 394] on icon "icon: close" at bounding box center [1454, 394] width 8 height 8
click at [1340, 472] on li "Campaign (l1)" at bounding box center [1407, 472] width 291 height 24
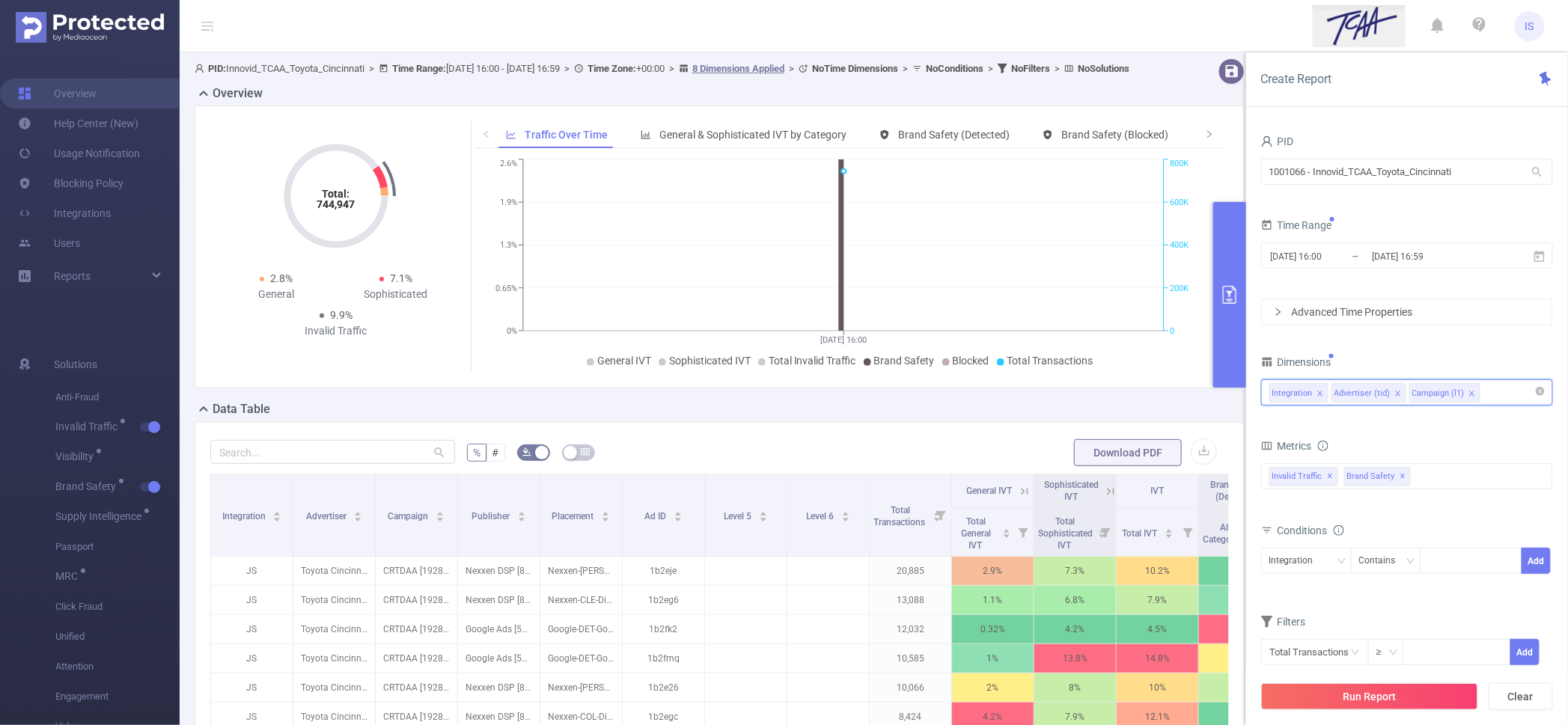
click at [1488, 397] on input at bounding box center [1488, 393] width 8 height 20
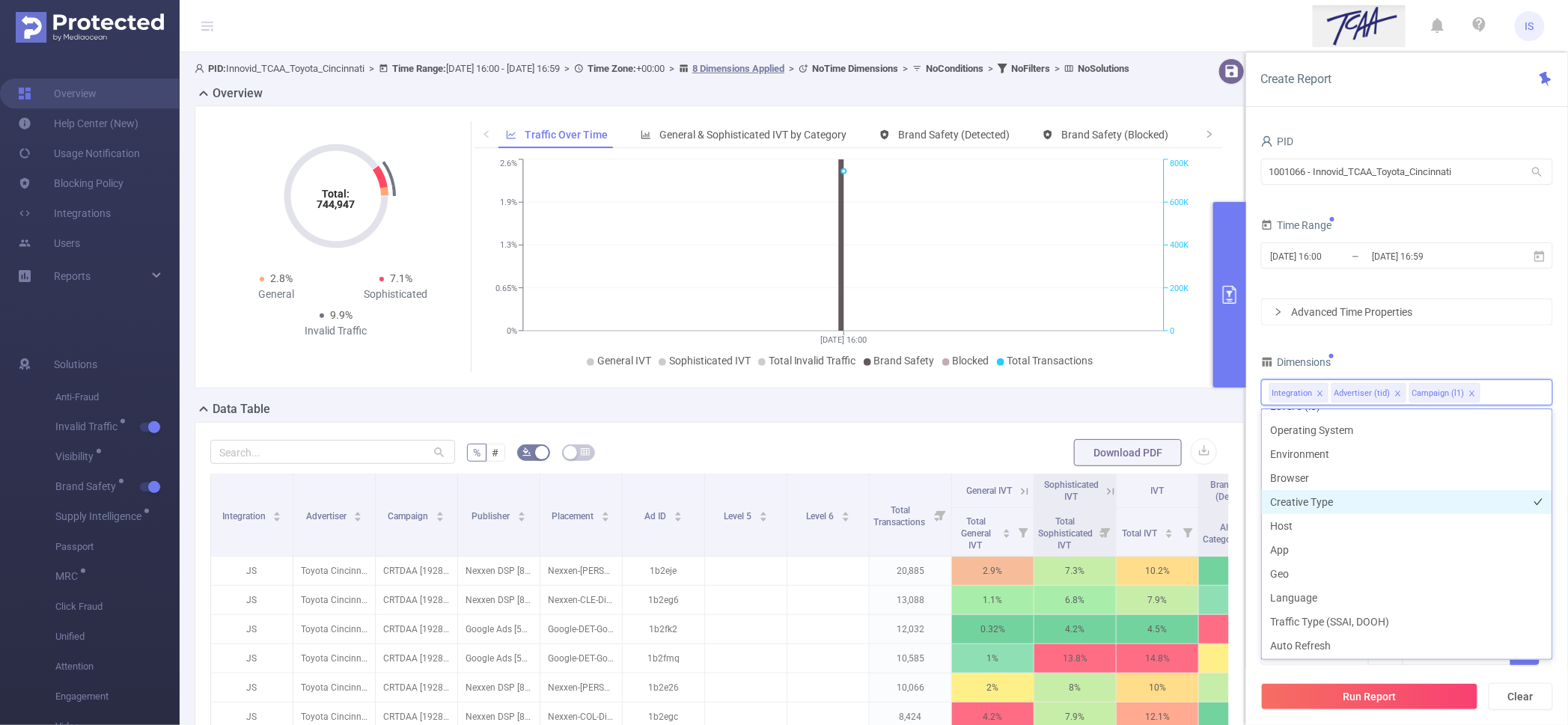
scroll to position [187, 0]
click at [1324, 453] on li "Environment" at bounding box center [1407, 454] width 291 height 24
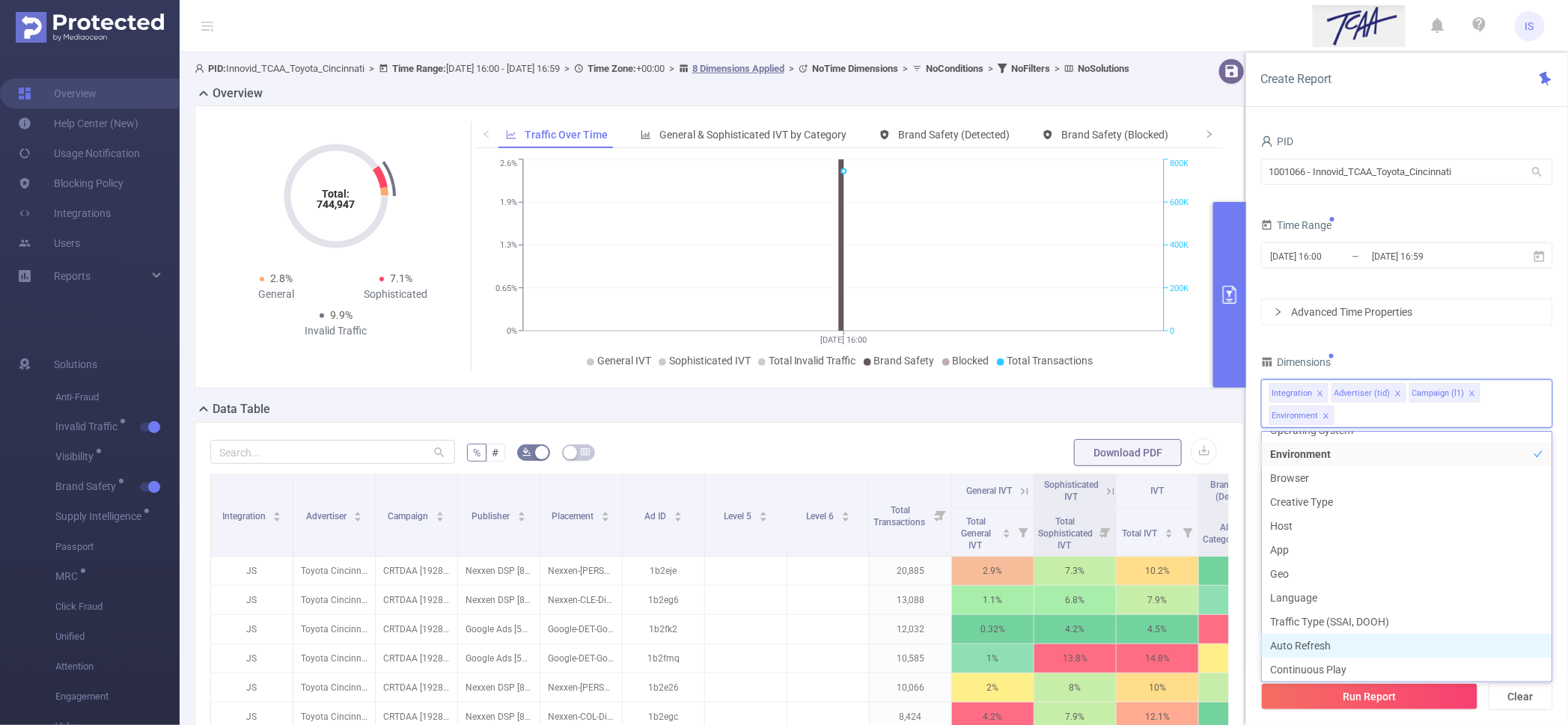
scroll to position [231, 0]
click at [1426, 701] on button "Run Report" at bounding box center [1370, 697] width 217 height 27
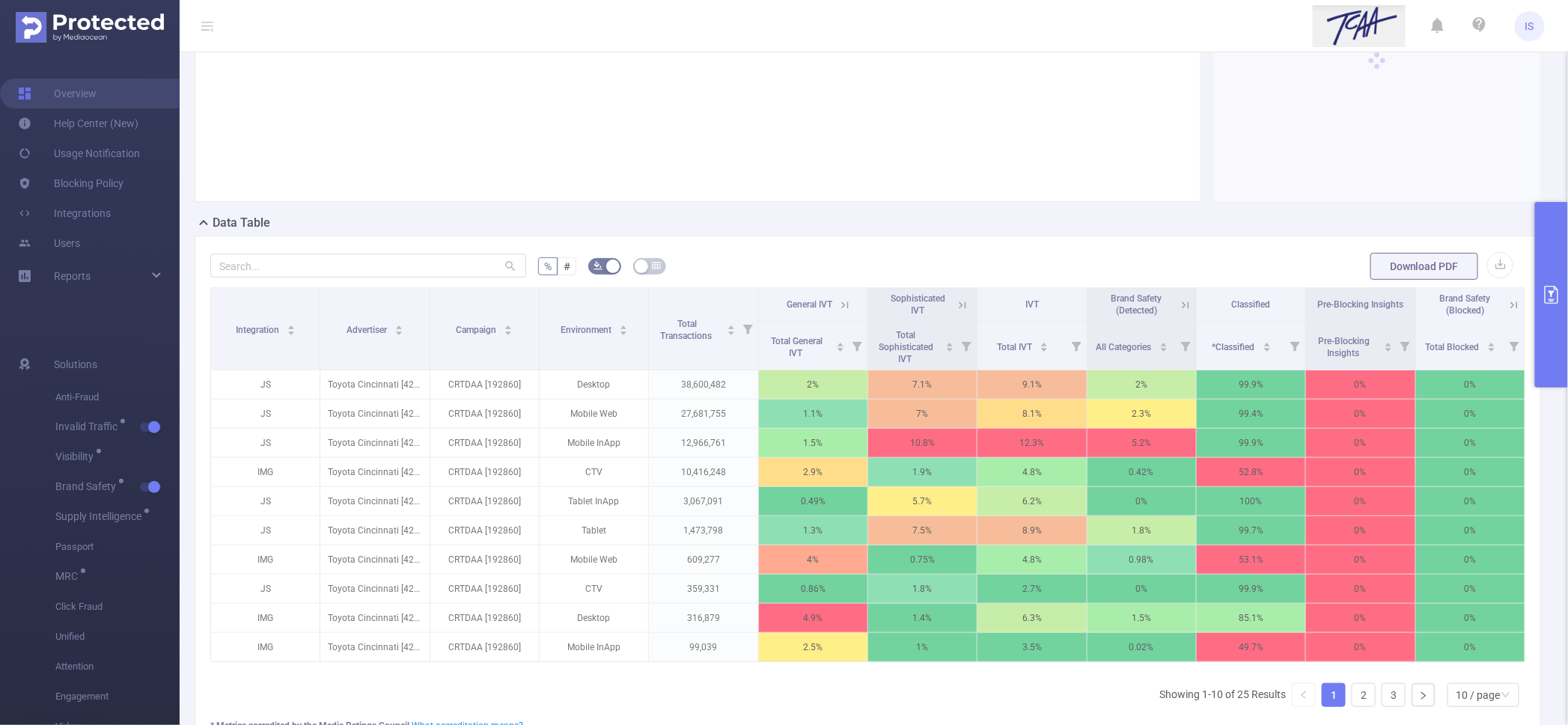
scroll to position [281, 0]
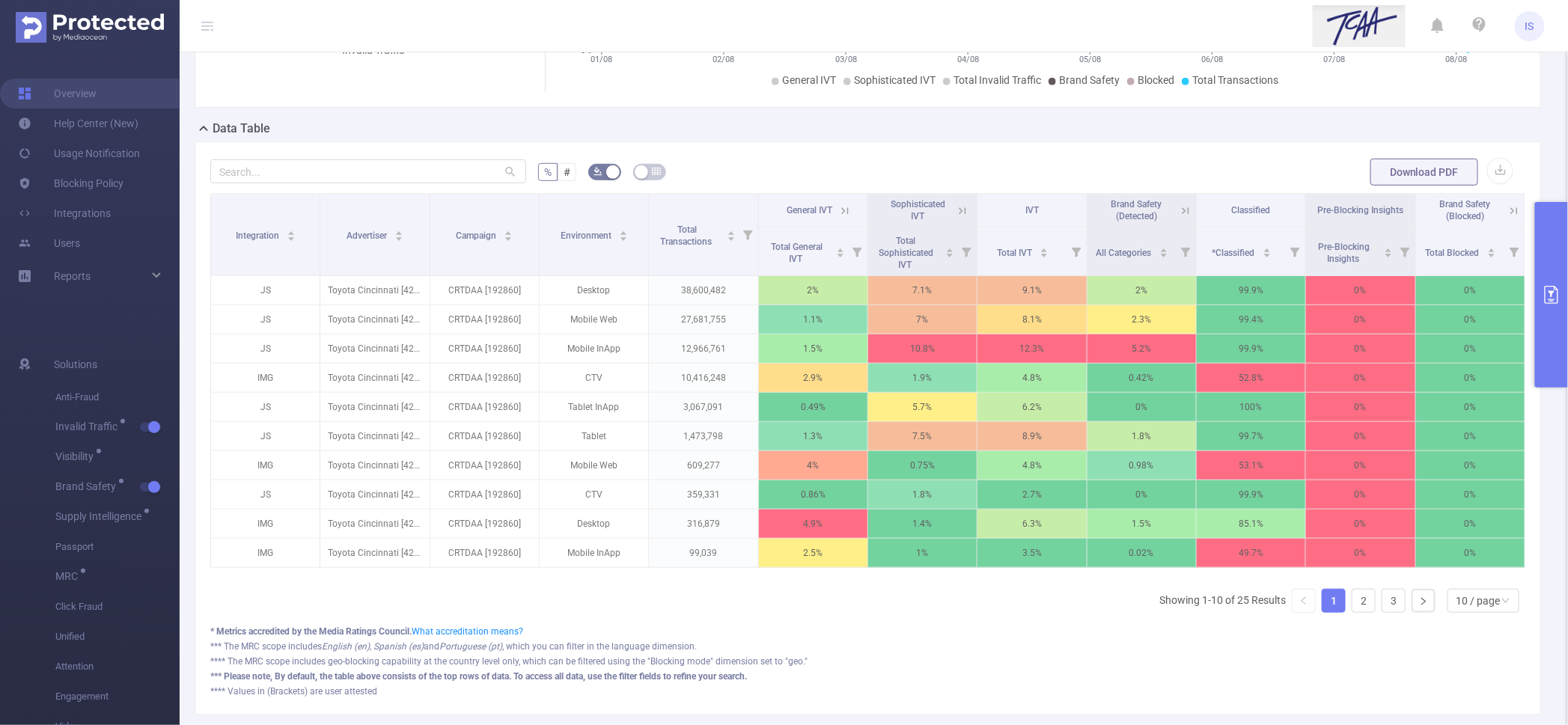
click at [1549, 216] on button "primary" at bounding box center [1551, 294] width 33 height 186
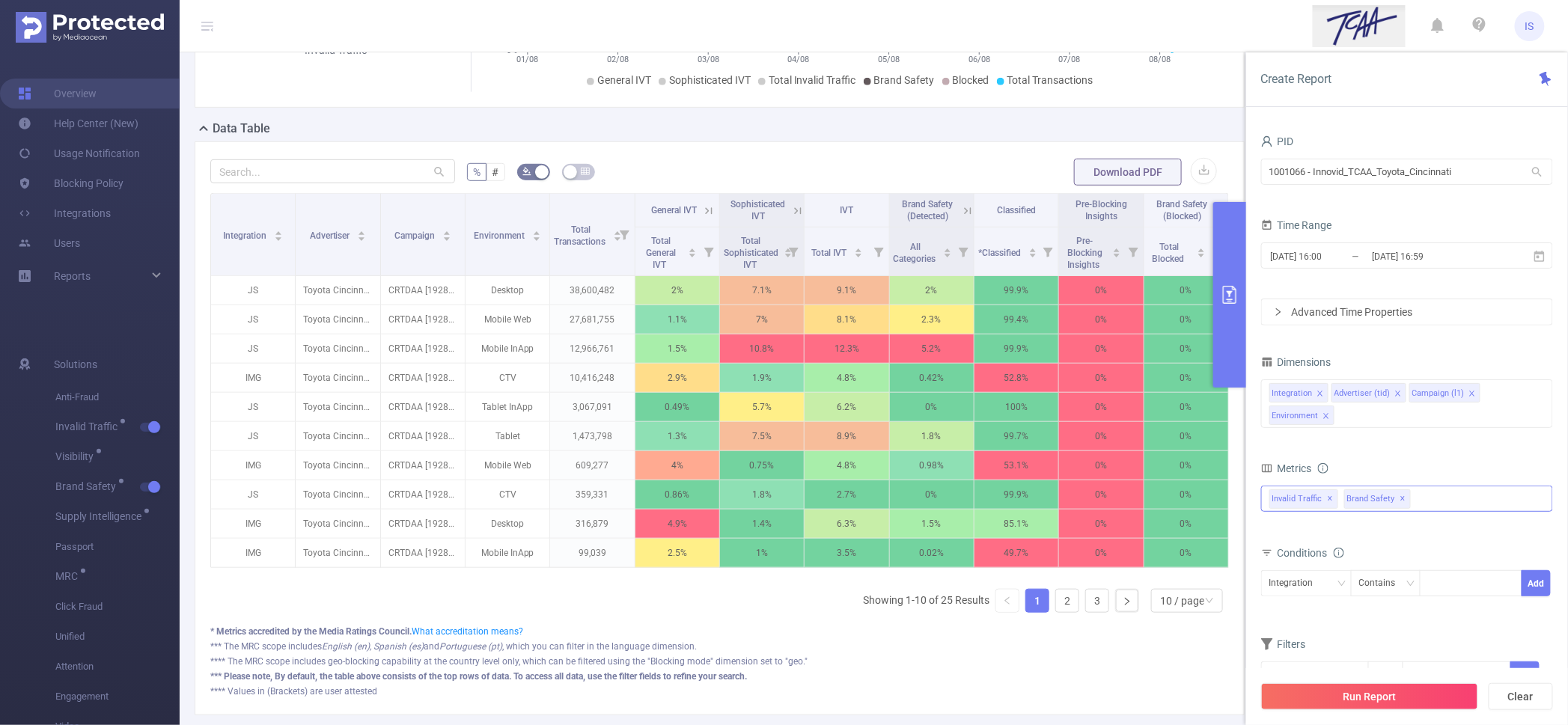
click at [1442, 506] on div "Invalid Traffic ✕ Brand Safety ✕" at bounding box center [1407, 498] width 292 height 27
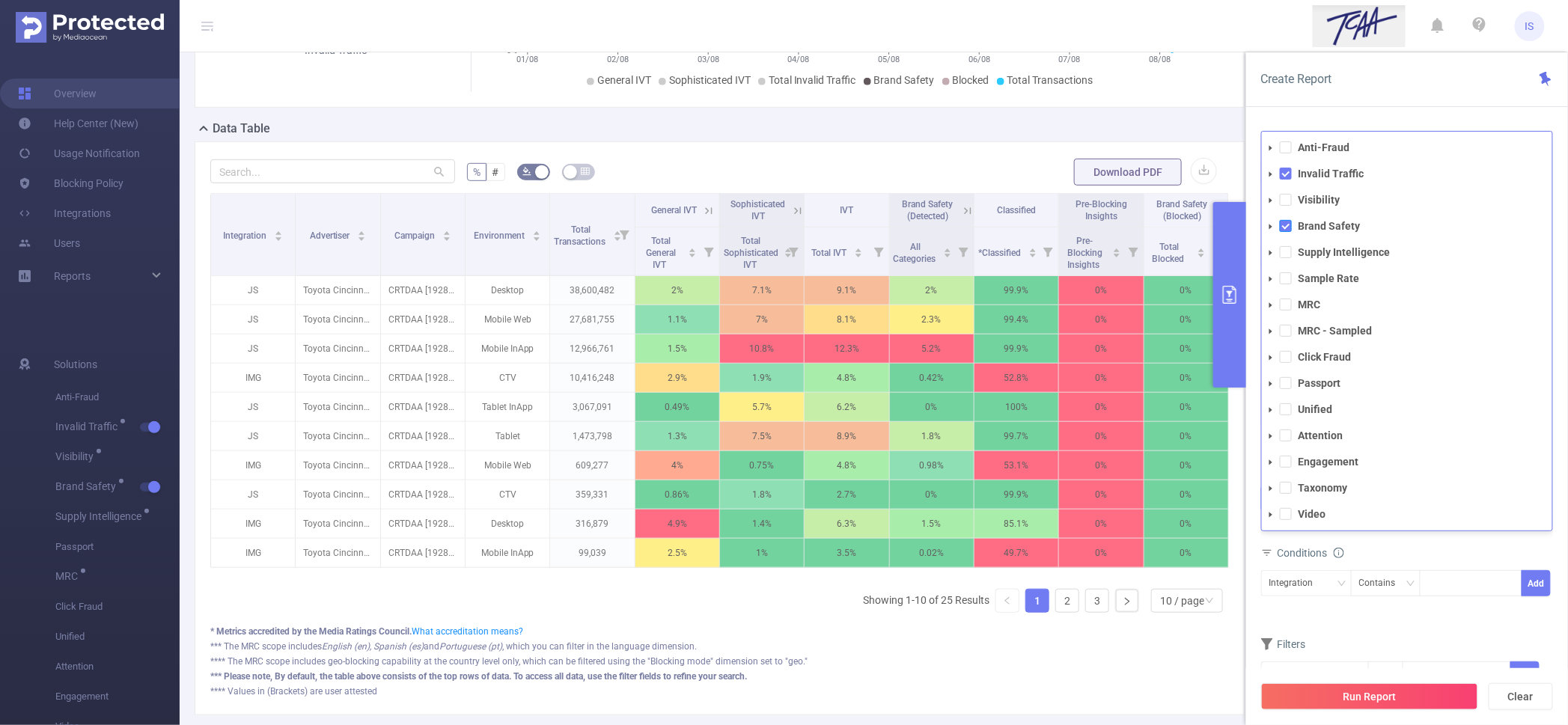
click at [1286, 220] on span at bounding box center [1286, 226] width 12 height 12
click at [1289, 179] on span at bounding box center [1286, 174] width 12 height 12
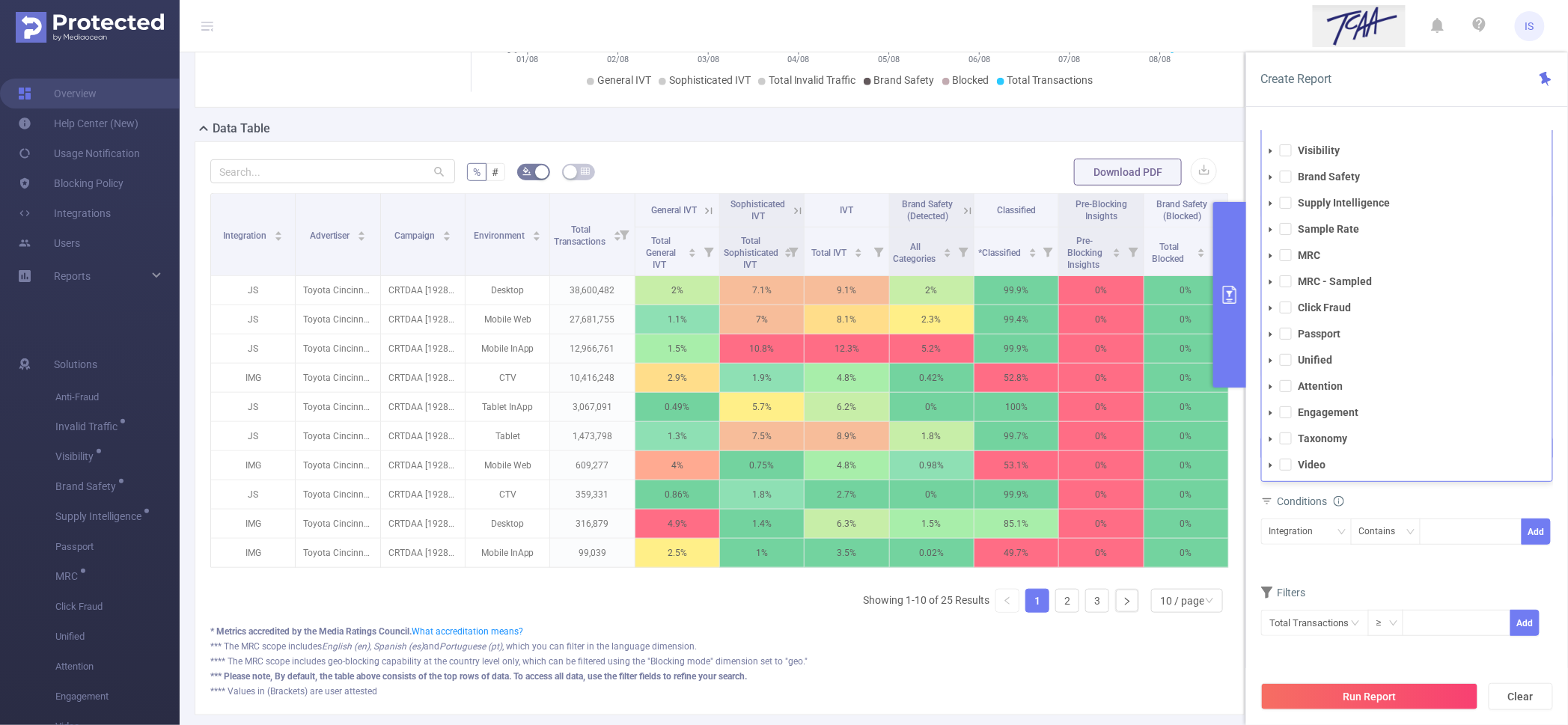
click at [1285, 397] on ul "Anti-Fraud Invalid Traffic Visibility Brand Safety Supply Intelligence Sample R…" at bounding box center [1407, 281] width 291 height 387
click at [1286, 394] on li "Attention" at bounding box center [1407, 386] width 291 height 20
click at [1287, 388] on span at bounding box center [1286, 386] width 12 height 12
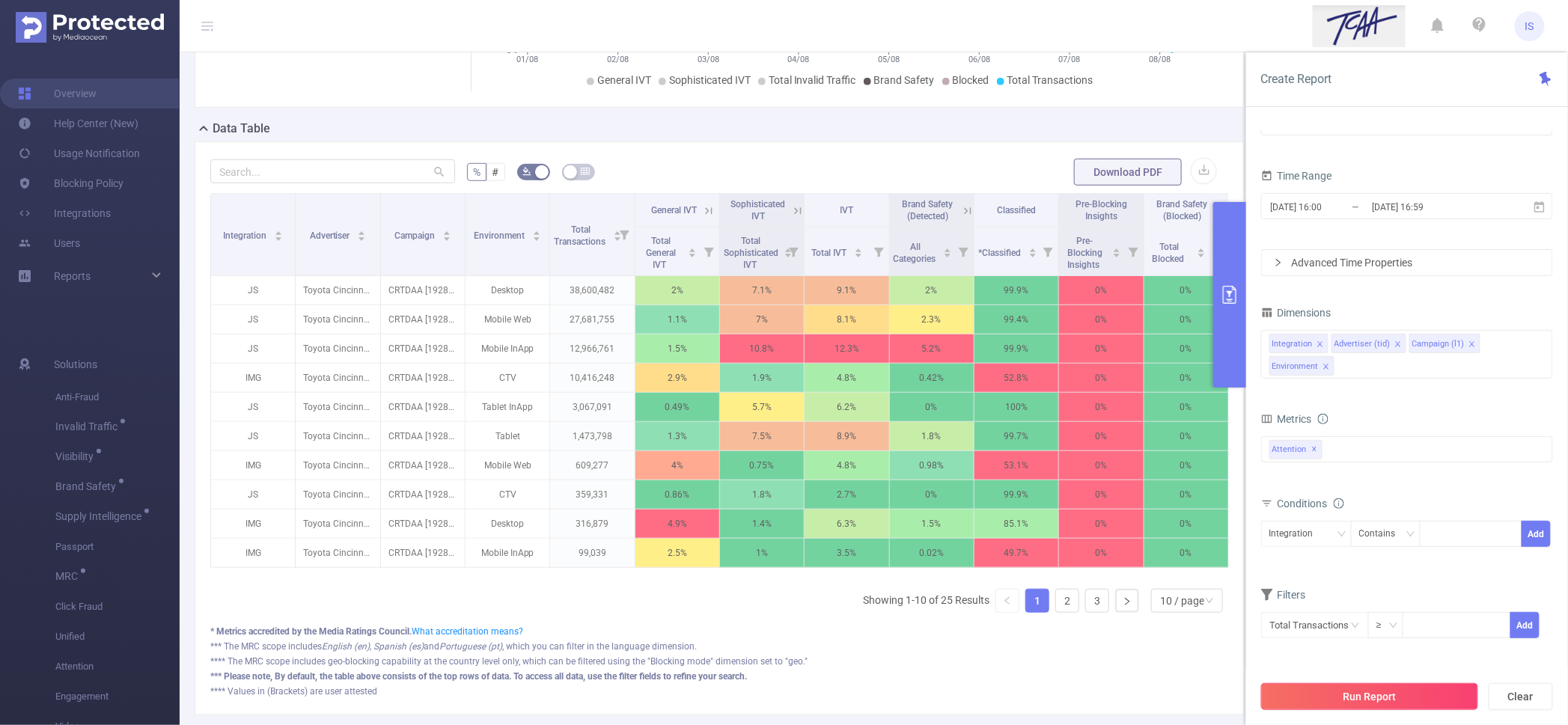
click at [1406, 694] on button "Run Report" at bounding box center [1370, 697] width 217 height 27
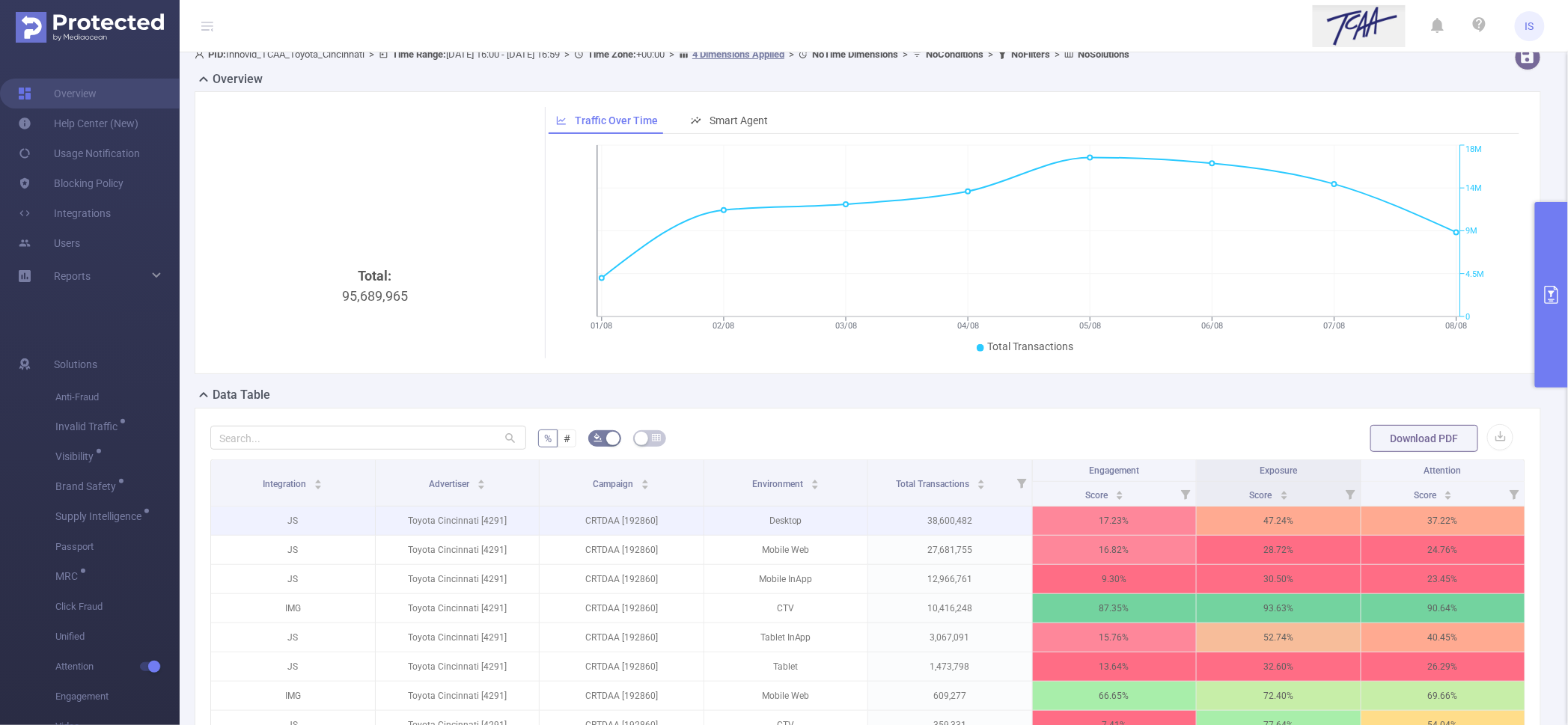
scroll to position [108, 0]
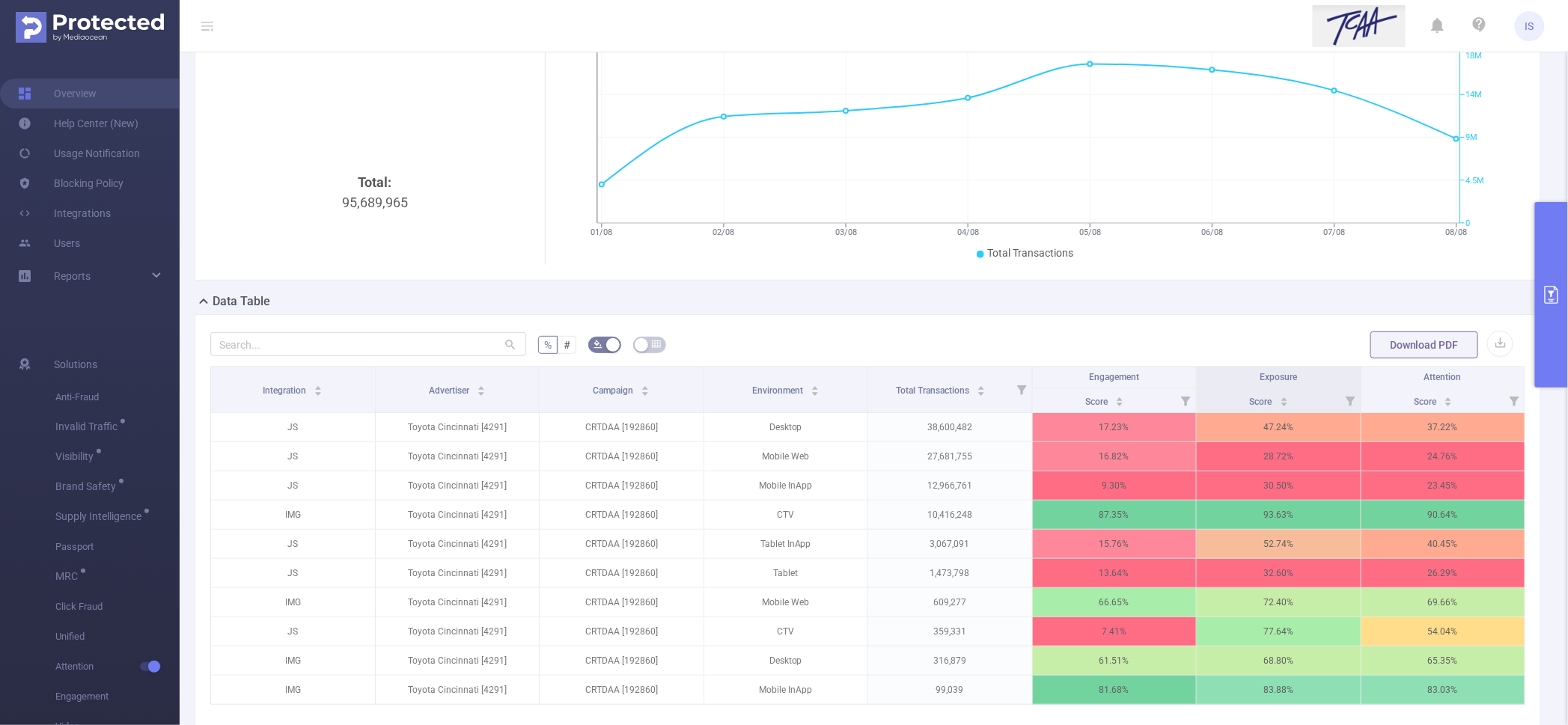
click at [1545, 215] on button "primary" at bounding box center [1551, 294] width 33 height 186
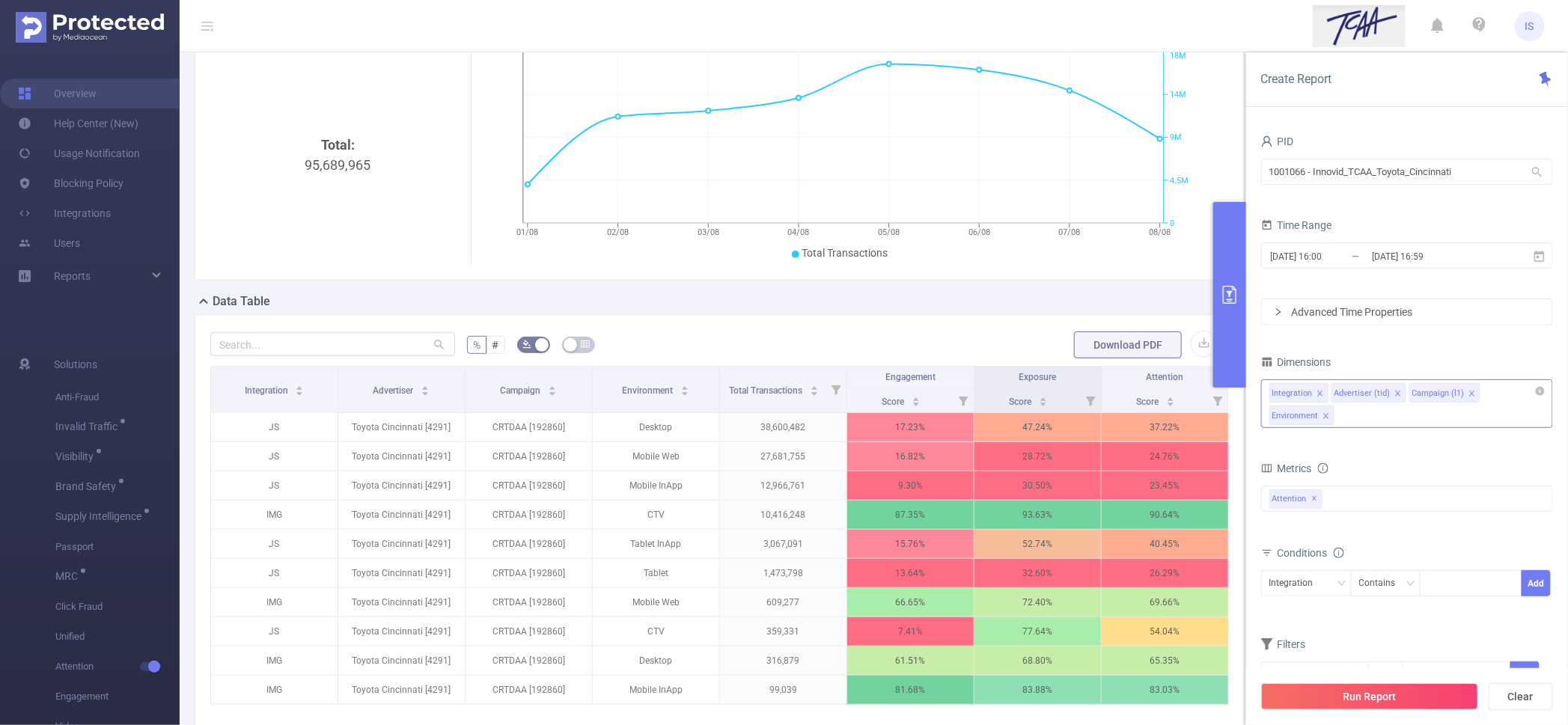
click at [1362, 425] on div "Integration Advertiser (tid) Campaign (l1) Environment" at bounding box center [1407, 403] width 292 height 49
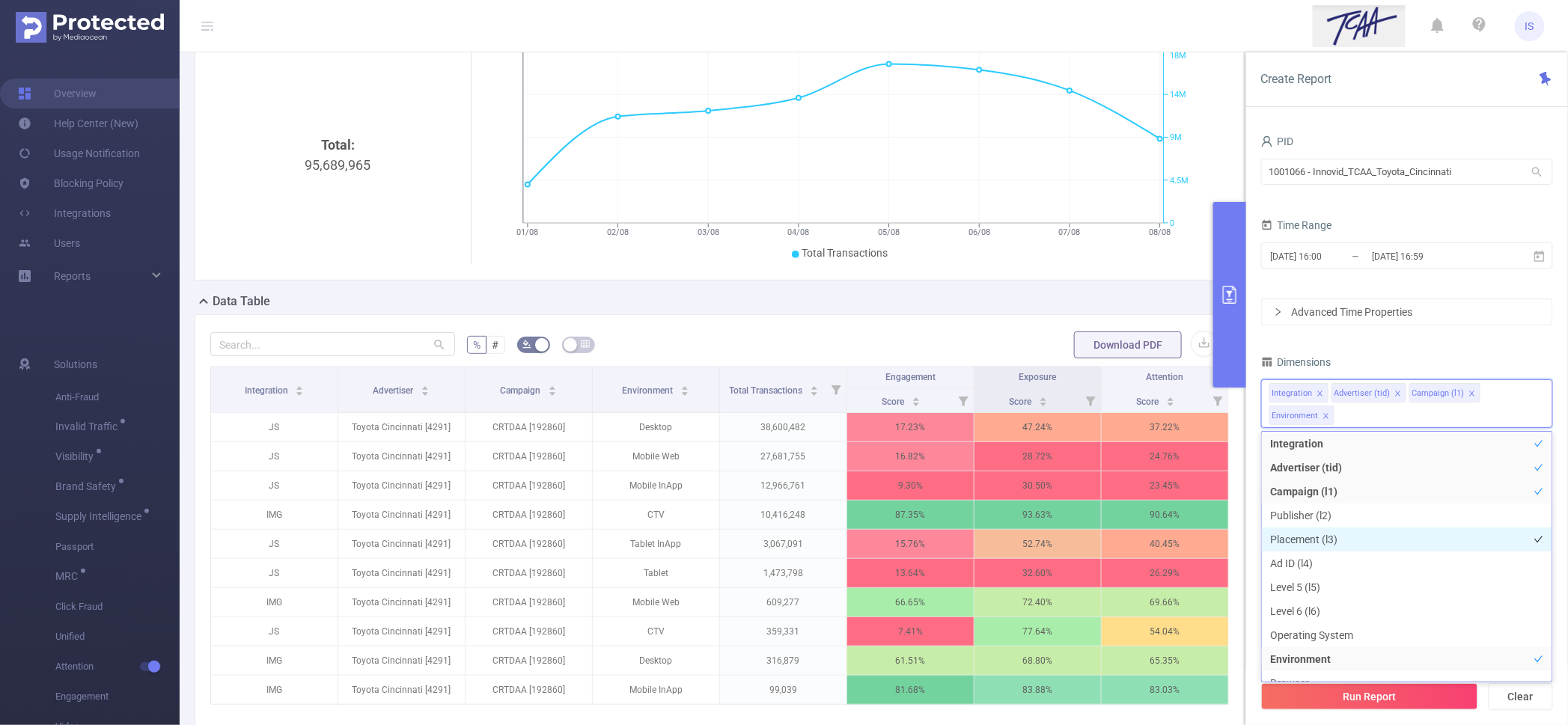
scroll to position [96, 0]
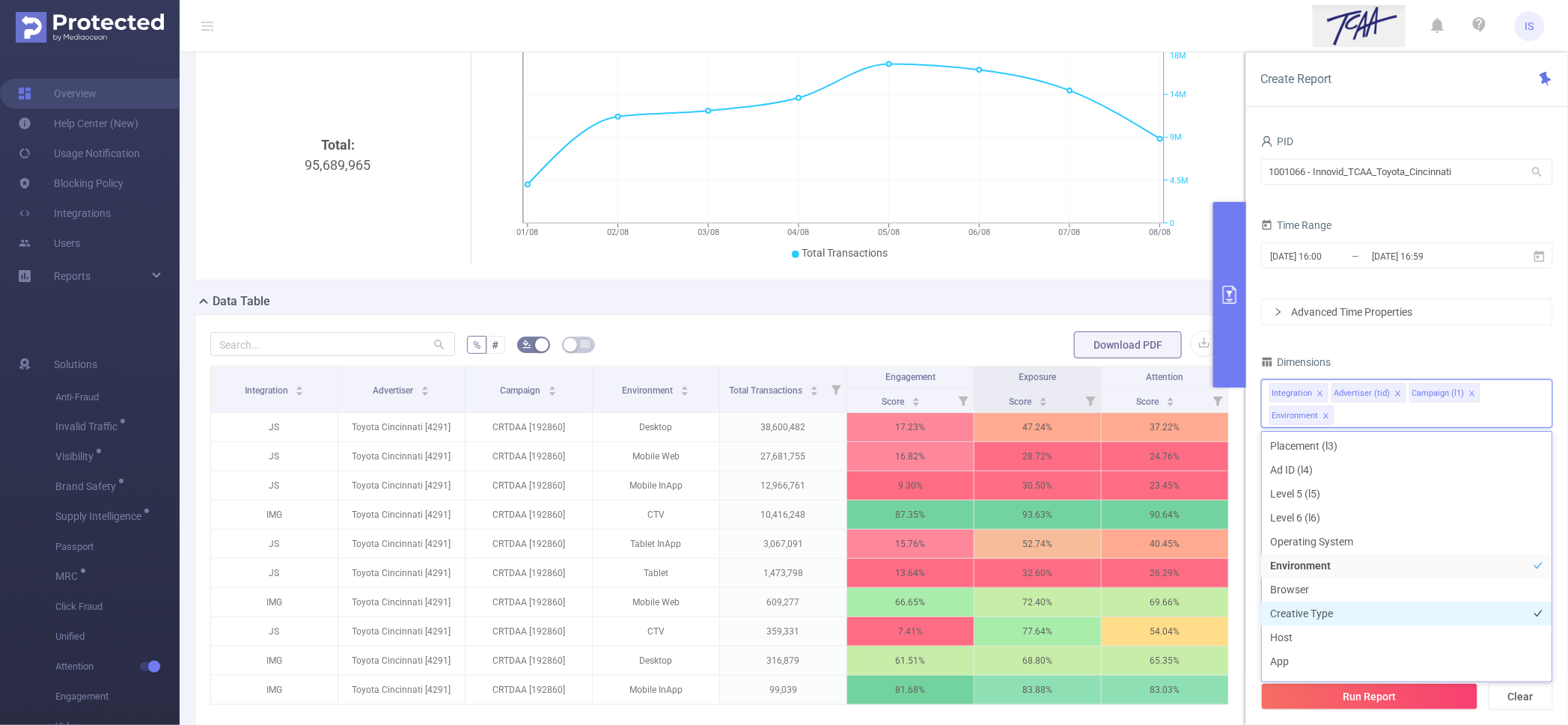
click at [1356, 614] on li "Creative Type" at bounding box center [1407, 614] width 291 height 24
click at [1330, 414] on icon "icon: close" at bounding box center [1327, 416] width 8 height 8
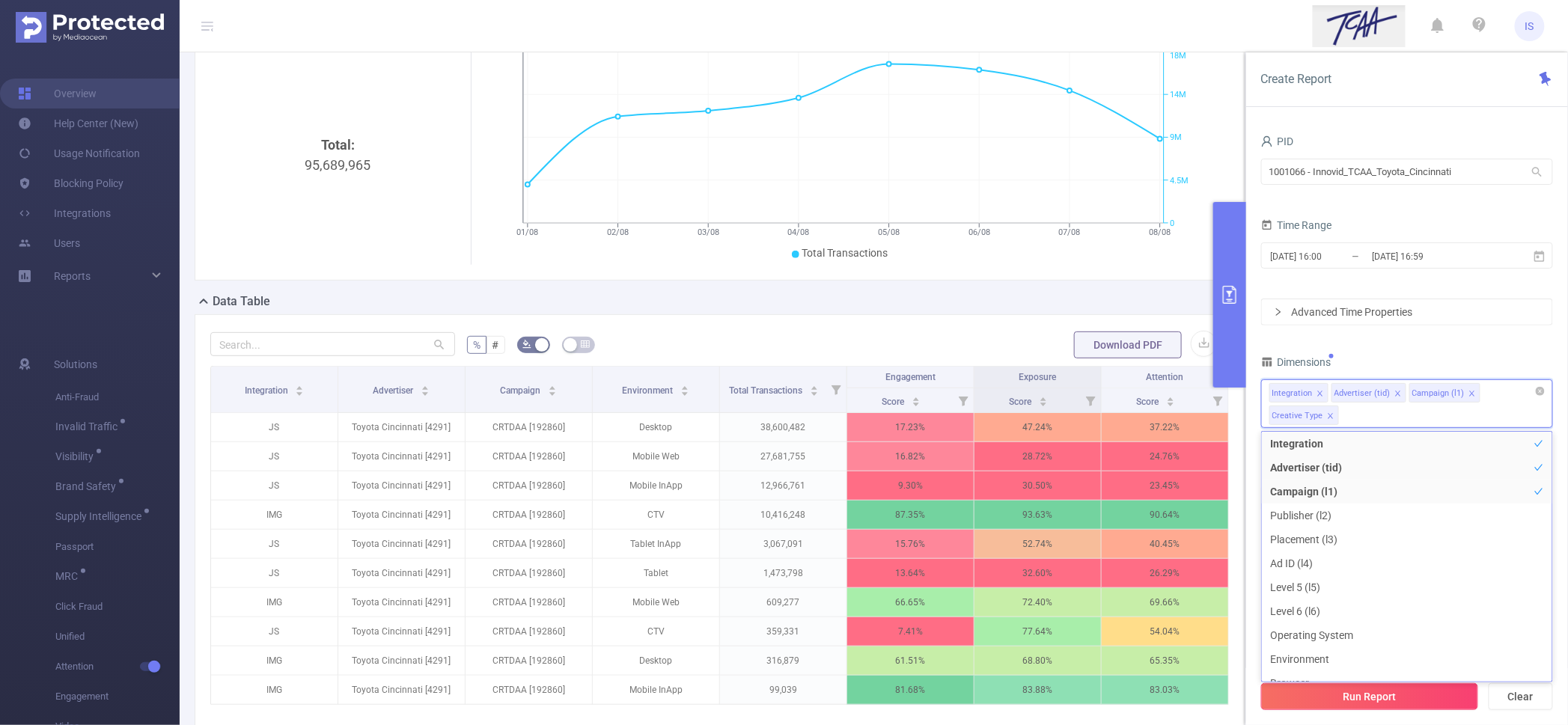
scroll to position [16, 0]
click at [1390, 692] on button "Run Report" at bounding box center [1370, 697] width 217 height 27
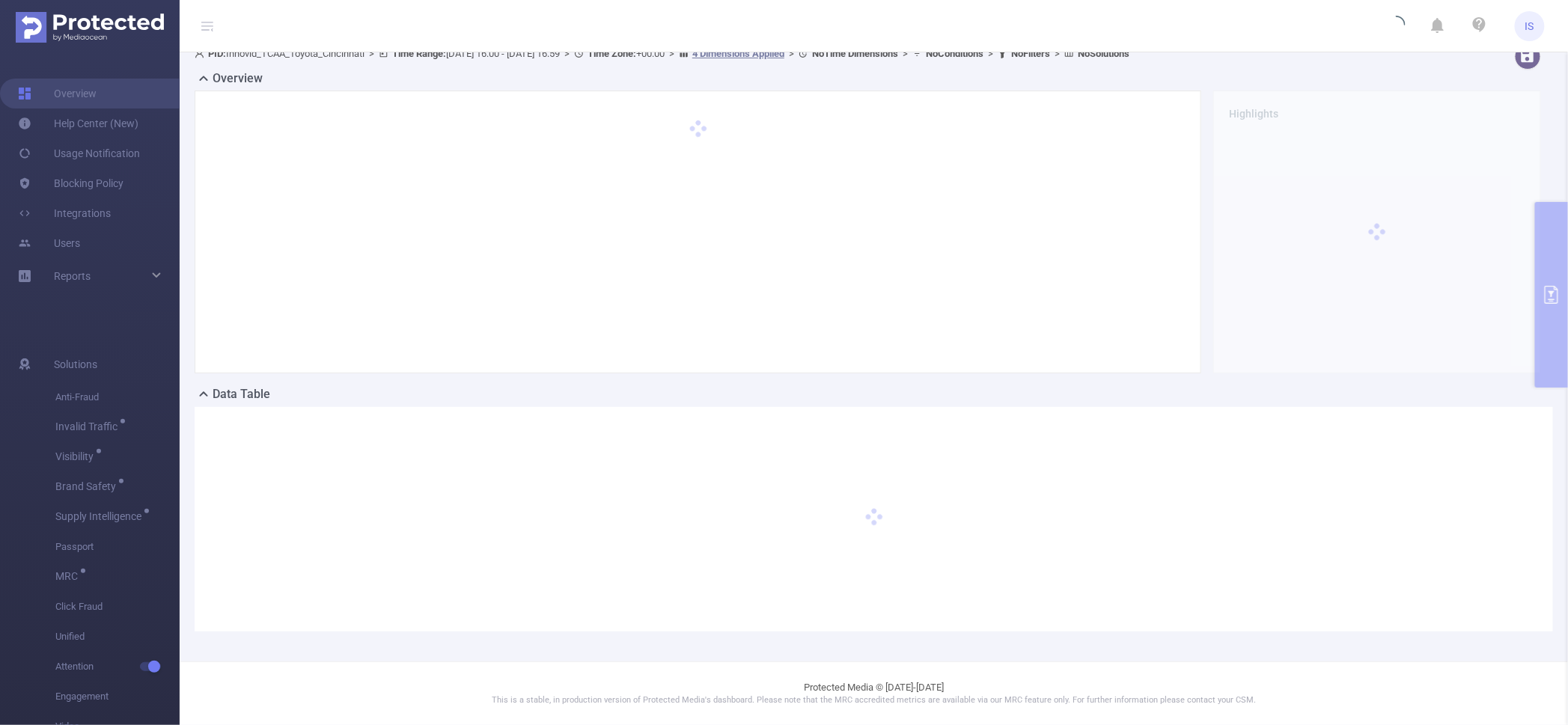
scroll to position [14, 0]
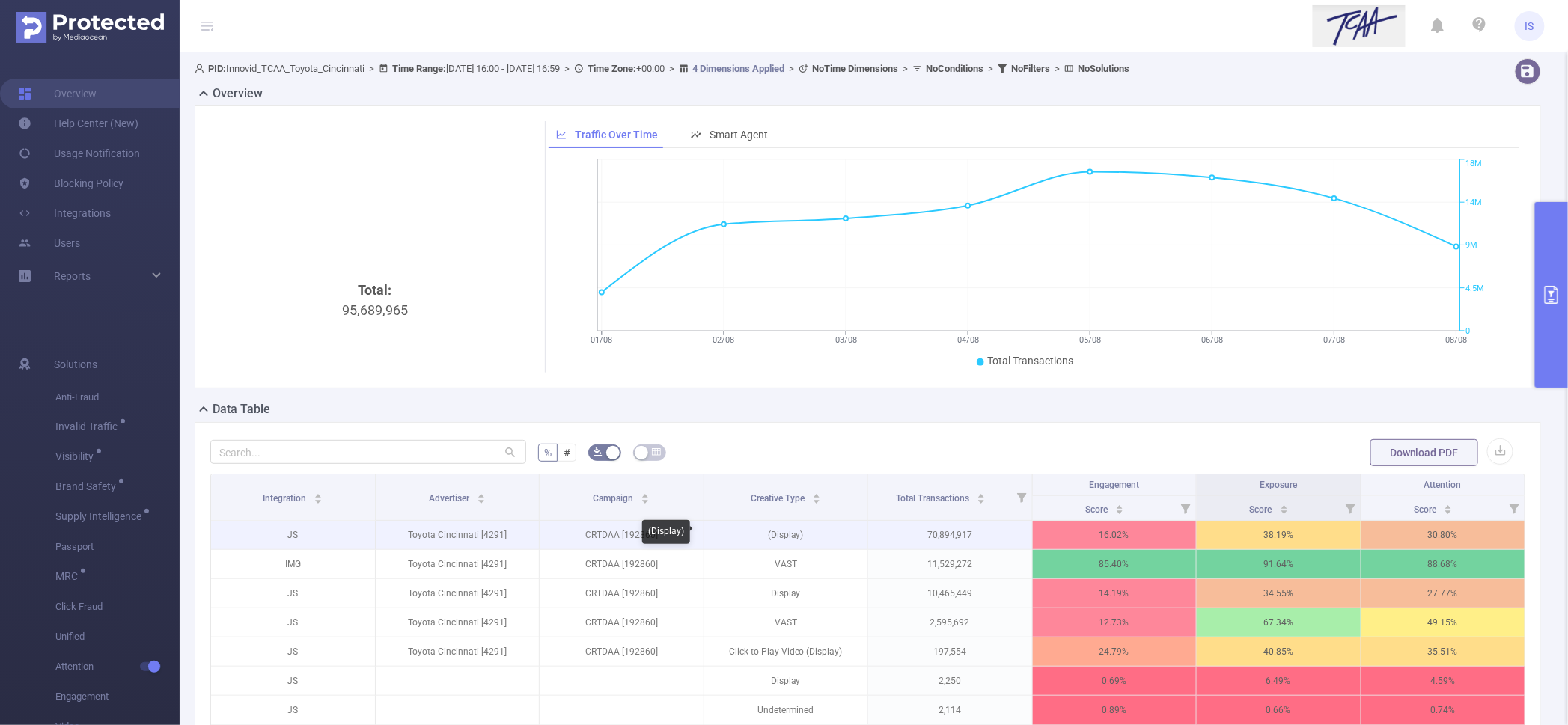
scroll to position [93, 0]
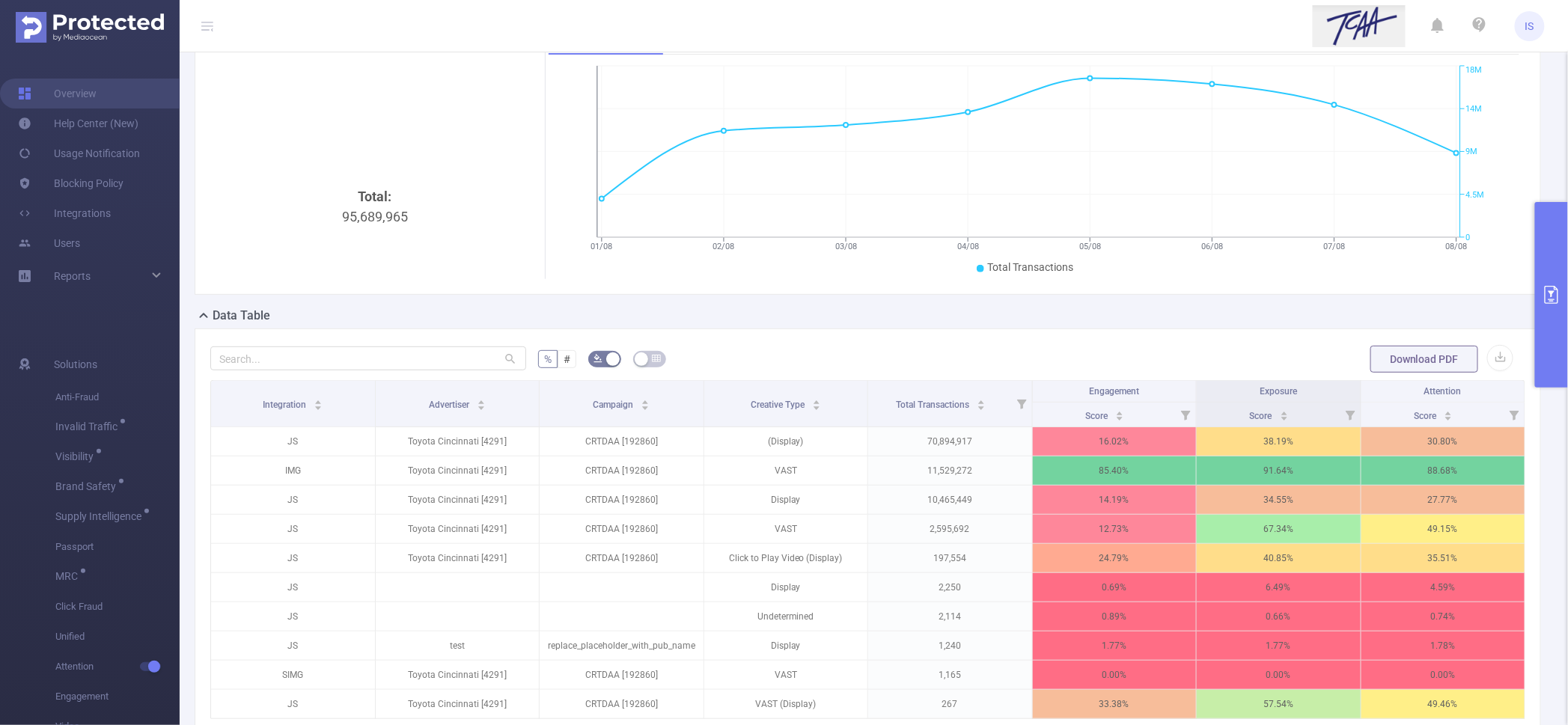
click at [1542, 343] on button "primary" at bounding box center [1551, 294] width 33 height 186
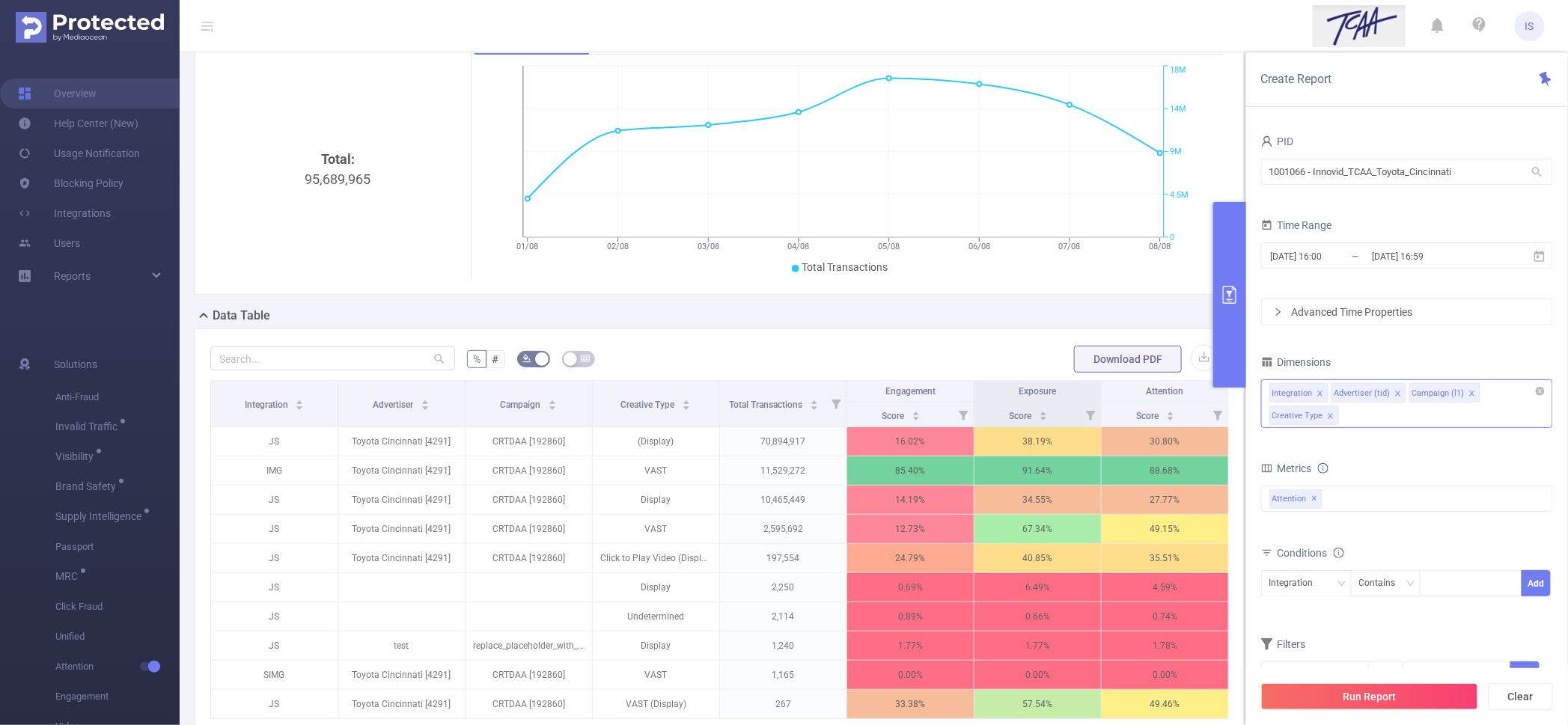
click at [1328, 416] on icon "icon: close" at bounding box center [1331, 416] width 8 height 8
click at [1322, 390] on icon "icon: close" at bounding box center [1321, 394] width 8 height 8
click at [1410, 692] on button "Run Report" at bounding box center [1370, 697] width 217 height 27
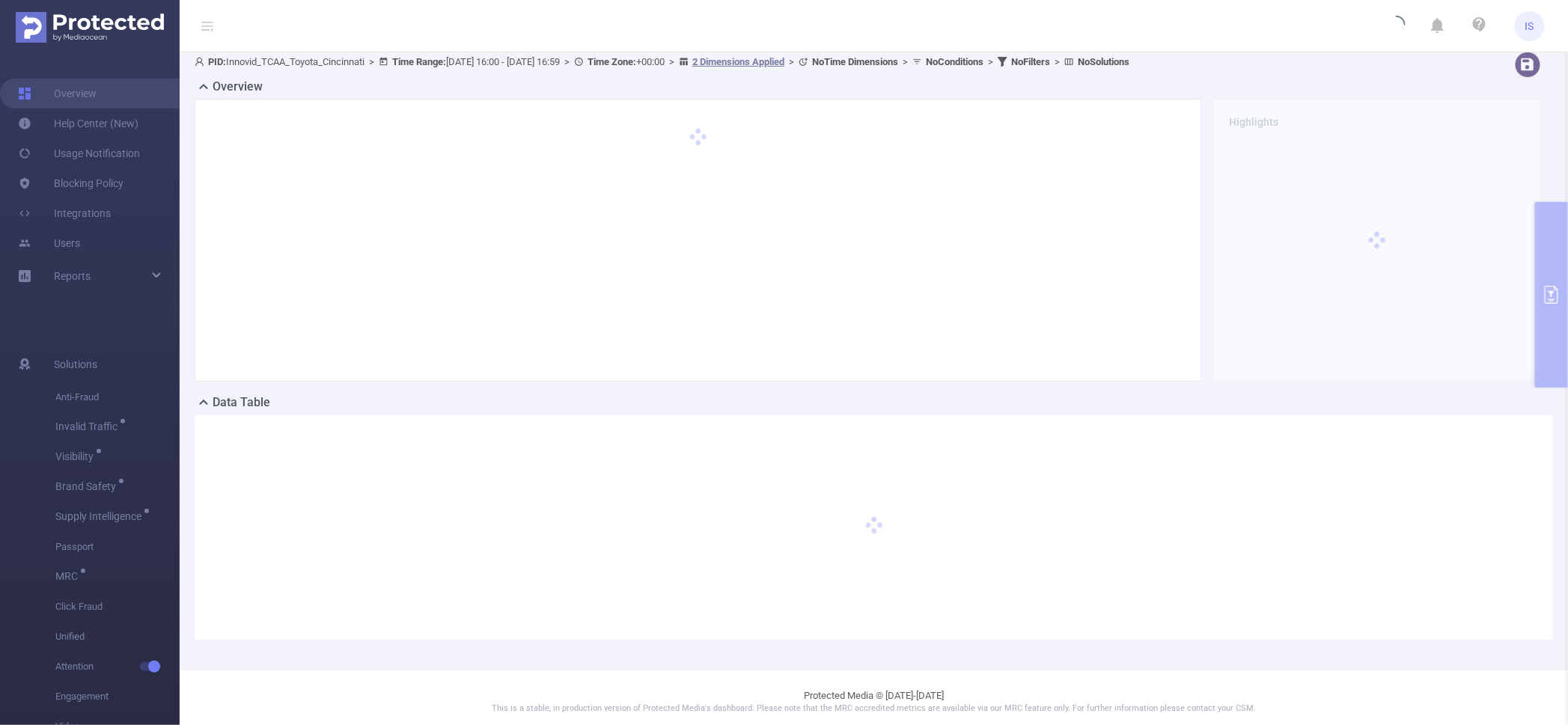
scroll to position [0, 0]
